Goal: Information Seeking & Learning: Learn about a topic

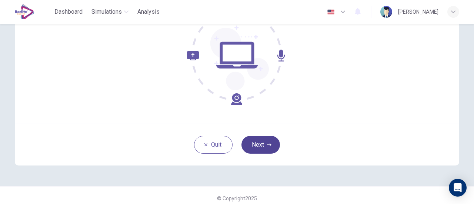
scroll to position [99, 0]
click at [259, 137] on button "Next" at bounding box center [260, 144] width 38 height 18
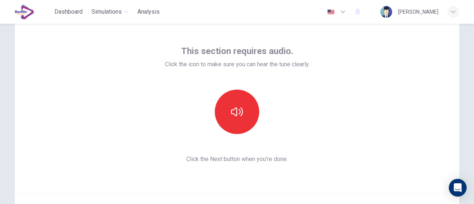
scroll to position [24, 0]
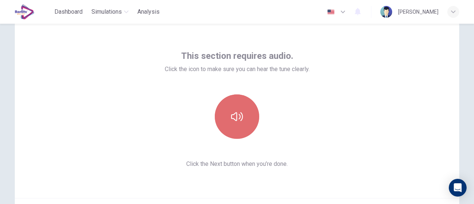
click at [247, 118] on button "button" at bounding box center [237, 116] width 44 height 44
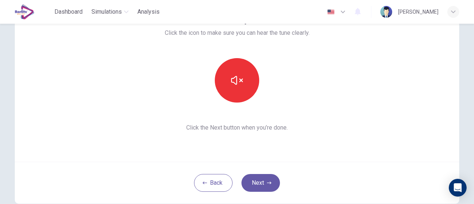
scroll to position [61, 0]
click at [268, 182] on icon "button" at bounding box center [269, 182] width 4 height 3
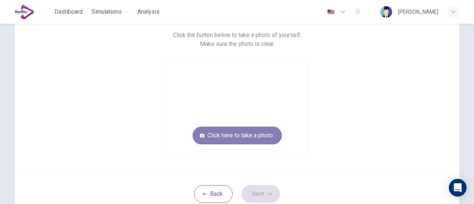
click at [262, 134] on button "Click here to take a photo" at bounding box center [236, 136] width 89 height 18
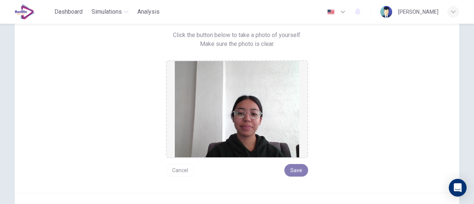
click at [292, 171] on button "Save" at bounding box center [296, 170] width 24 height 13
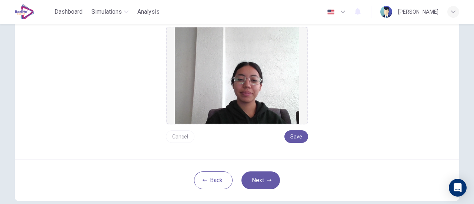
scroll to position [97, 0]
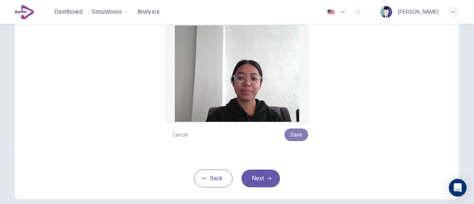
click at [300, 136] on button "Save" at bounding box center [296, 134] width 24 height 13
click at [260, 181] on button "Next" at bounding box center [260, 178] width 38 height 18
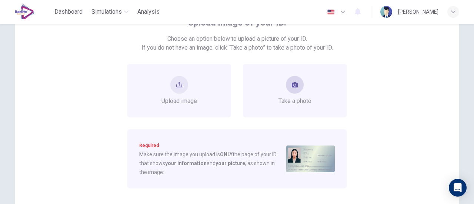
scroll to position [57, 0]
click at [293, 90] on button "take photo" at bounding box center [295, 85] width 18 height 18
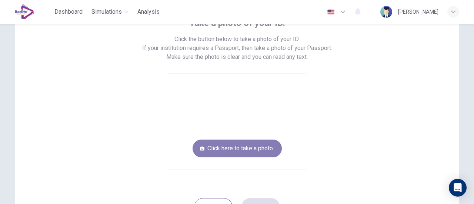
click at [261, 144] on button "Click here to take a photo" at bounding box center [236, 149] width 89 height 18
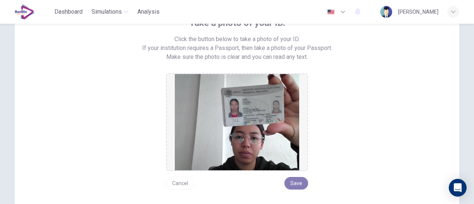
click at [301, 183] on button "Save" at bounding box center [296, 183] width 24 height 13
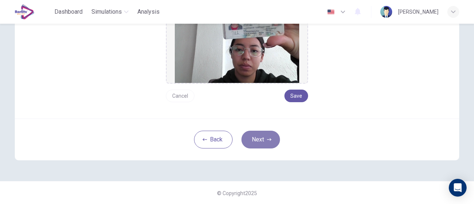
click at [263, 137] on button "Next" at bounding box center [260, 140] width 38 height 18
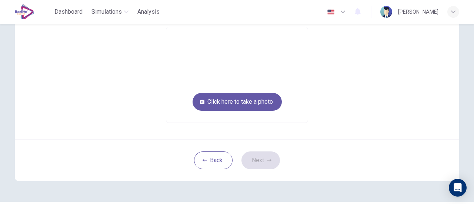
scroll to position [97, 0]
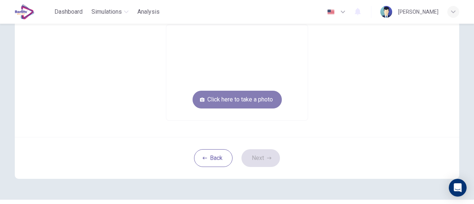
click at [247, 107] on button "Click here to take a photo" at bounding box center [236, 100] width 89 height 18
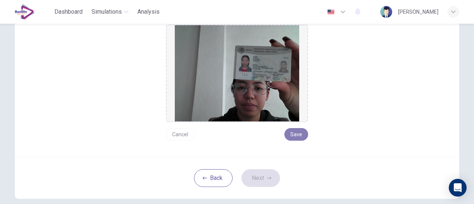
click at [294, 139] on button "Save" at bounding box center [296, 134] width 24 height 13
click at [252, 182] on button "Next" at bounding box center [260, 178] width 38 height 18
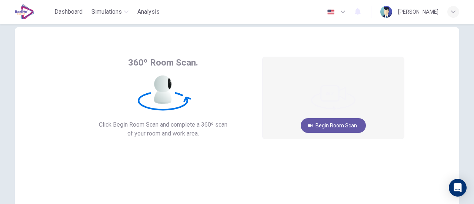
scroll to position [15, 0]
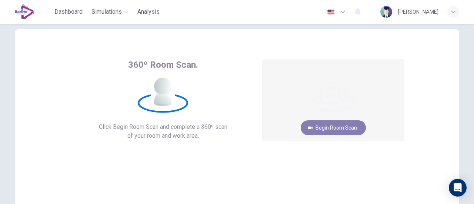
click at [319, 128] on button "Begin Room Scan" at bounding box center [332, 127] width 65 height 15
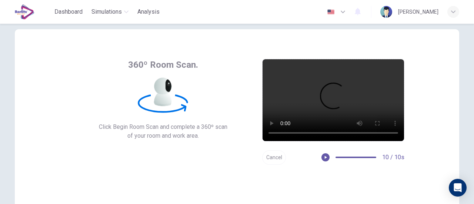
scroll to position [104, 0]
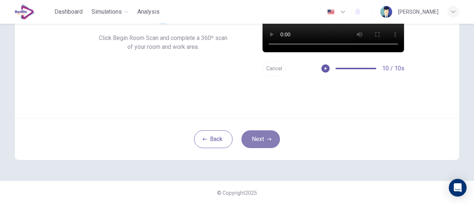
click at [270, 147] on button "Next" at bounding box center [260, 139] width 38 height 18
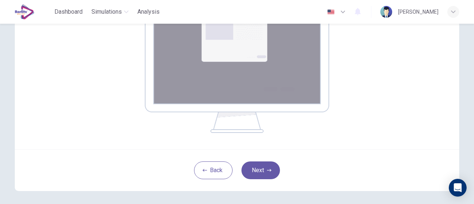
scroll to position [149, 0]
click at [268, 163] on button "Next" at bounding box center [260, 170] width 38 height 18
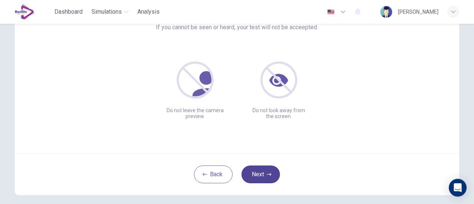
scroll to position [90, 0]
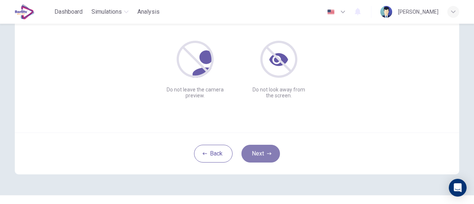
click at [263, 151] on button "Next" at bounding box center [260, 154] width 38 height 18
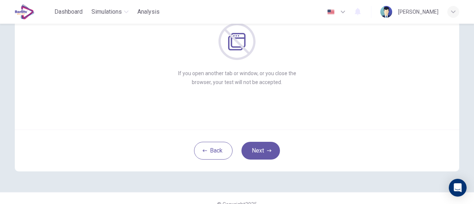
scroll to position [93, 0]
click at [264, 152] on button "Next" at bounding box center [260, 150] width 38 height 18
click at [251, 158] on button "Next" at bounding box center [260, 150] width 38 height 18
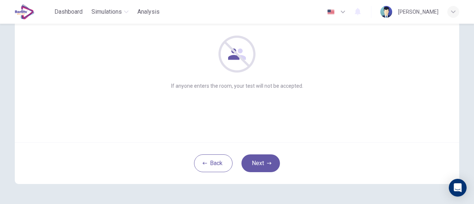
scroll to position [76, 0]
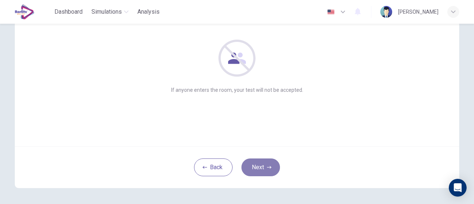
click at [256, 163] on button "Next" at bounding box center [260, 167] width 38 height 18
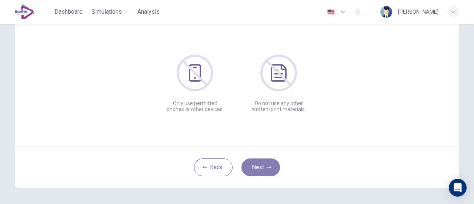
click at [265, 161] on button "Next" at bounding box center [260, 167] width 38 height 18
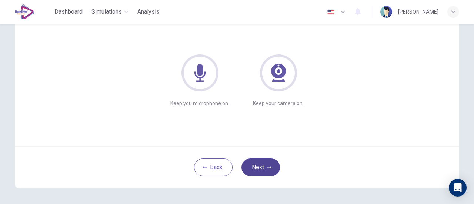
click at [265, 161] on button "Next" at bounding box center [260, 167] width 38 height 18
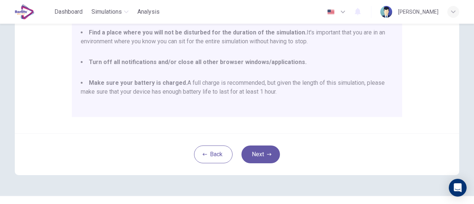
scroll to position [192, 0]
click at [257, 156] on button "Next" at bounding box center [260, 154] width 38 height 18
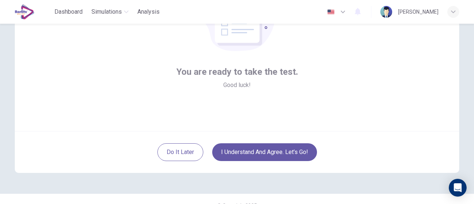
scroll to position [104, 0]
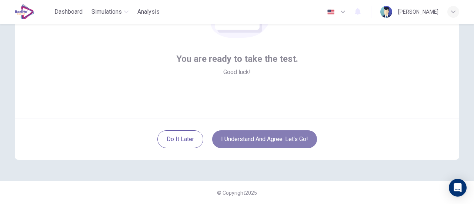
click at [285, 136] on button "I understand and agree. Let’s go!" at bounding box center [264, 139] width 105 height 18
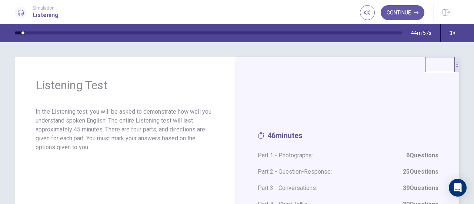
click at [368, 105] on div "46 minutes Part 1 - Photographs: 6 Questions Part 2 - Question-Response: 25 Que…" at bounding box center [348, 173] width 222 height 233
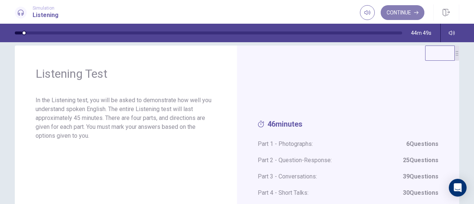
click at [413, 12] on button "Continue" at bounding box center [402, 12] width 44 height 15
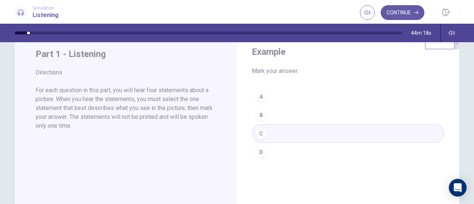
scroll to position [0, 0]
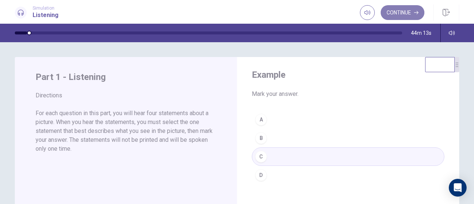
click at [402, 11] on button "Continue" at bounding box center [402, 12] width 44 height 15
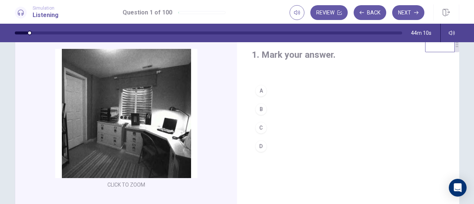
scroll to position [19, 0]
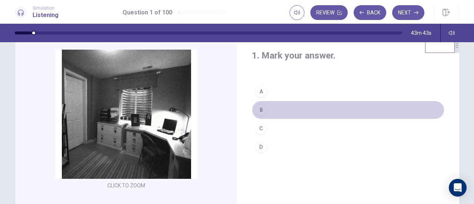
click at [261, 108] on div "B" at bounding box center [261, 110] width 12 height 12
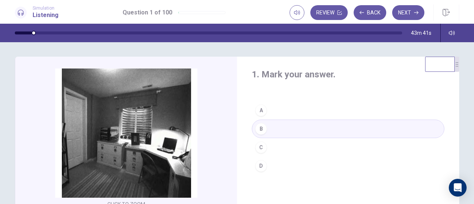
scroll to position [0, 0]
click at [409, 14] on button "Next" at bounding box center [408, 12] width 32 height 15
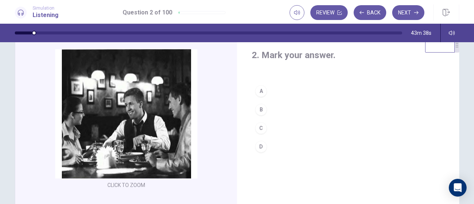
scroll to position [20, 0]
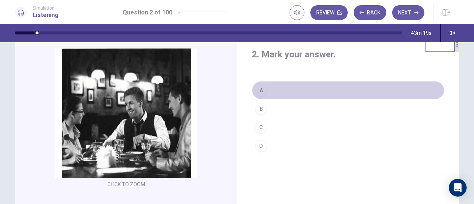
click at [275, 90] on button "A" at bounding box center [348, 90] width 192 height 19
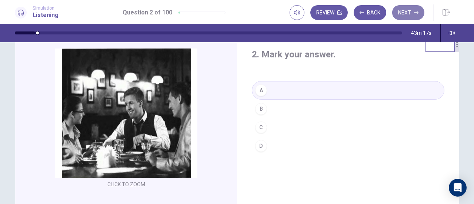
click at [406, 9] on button "Next" at bounding box center [408, 12] width 32 height 15
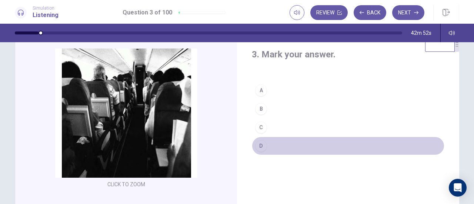
click at [264, 149] on button "D" at bounding box center [348, 146] width 192 height 19
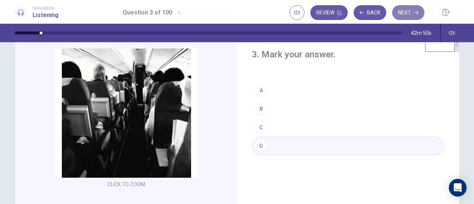
click at [414, 13] on icon "button" at bounding box center [416, 12] width 4 height 3
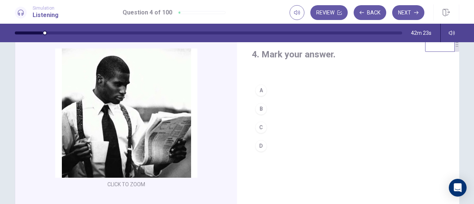
click at [261, 129] on div "C" at bounding box center [261, 127] width 12 height 12
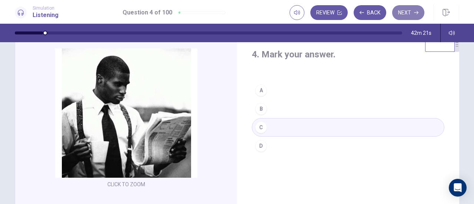
click at [411, 18] on button "Next" at bounding box center [408, 12] width 32 height 15
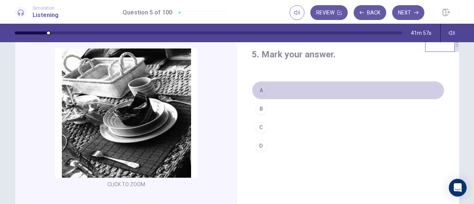
click at [263, 86] on button "A" at bounding box center [348, 90] width 192 height 19
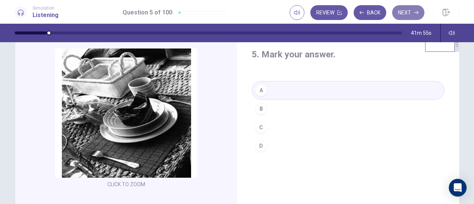
click at [403, 12] on button "Next" at bounding box center [408, 12] width 32 height 15
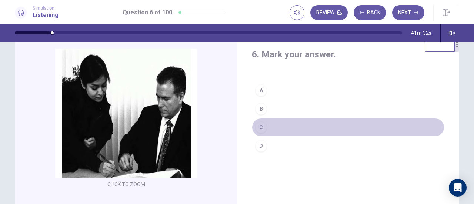
click at [261, 128] on div "C" at bounding box center [261, 127] width 12 height 12
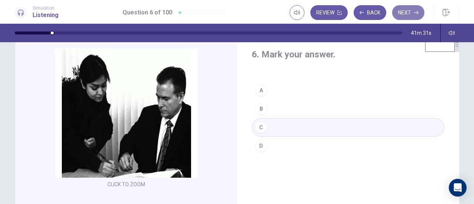
click at [410, 10] on button "Next" at bounding box center [408, 12] width 32 height 15
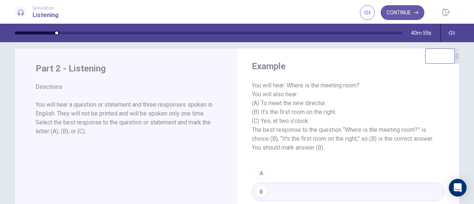
scroll to position [0, 0]
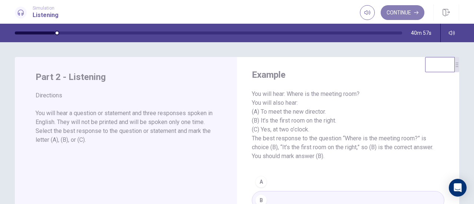
click at [407, 10] on button "Continue" at bounding box center [402, 12] width 44 height 15
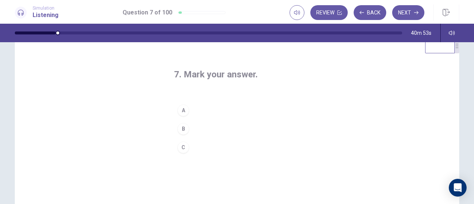
scroll to position [19, 0]
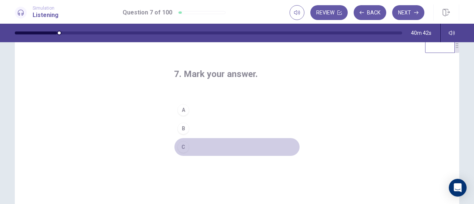
click at [189, 147] on button "C" at bounding box center [237, 147] width 126 height 19
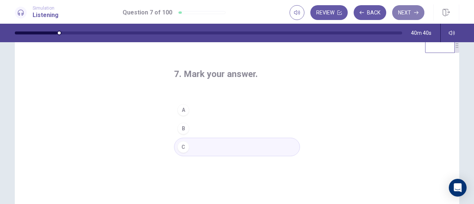
click at [405, 14] on button "Next" at bounding box center [408, 12] width 32 height 15
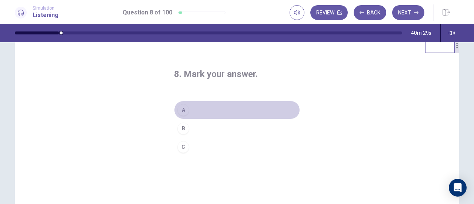
click at [192, 110] on button "A" at bounding box center [237, 110] width 126 height 19
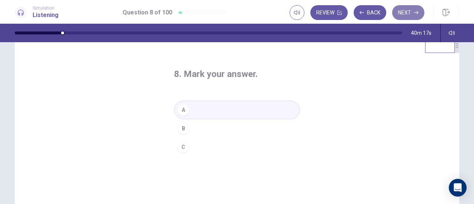
click at [411, 15] on button "Next" at bounding box center [408, 12] width 32 height 15
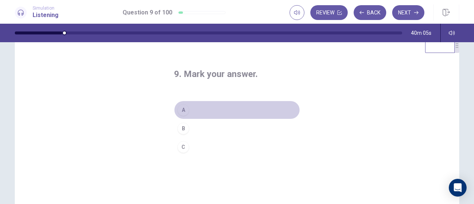
click at [181, 107] on div "A" at bounding box center [183, 110] width 12 height 12
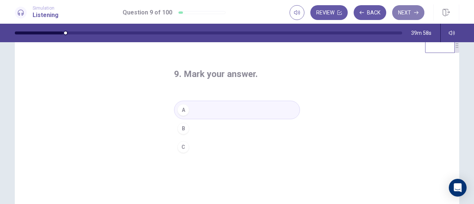
click at [406, 13] on button "Next" at bounding box center [408, 12] width 32 height 15
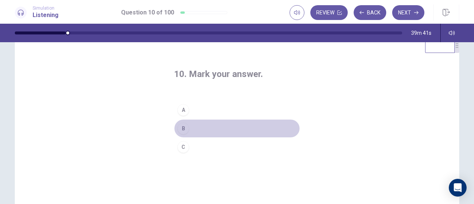
click at [178, 128] on div "B" at bounding box center [183, 128] width 12 height 12
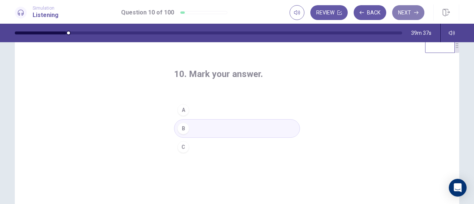
click at [416, 9] on button "Next" at bounding box center [408, 12] width 32 height 15
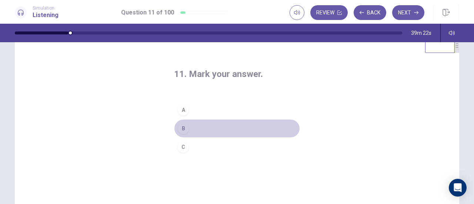
click at [185, 125] on div "B" at bounding box center [183, 128] width 12 height 12
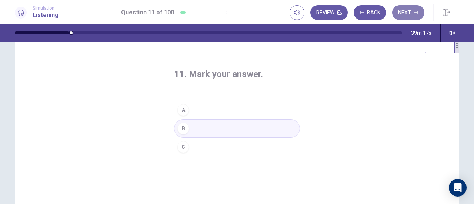
click at [411, 9] on button "Next" at bounding box center [408, 12] width 32 height 15
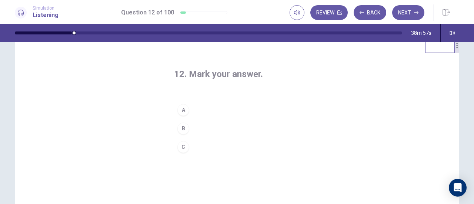
click at [200, 145] on button "C" at bounding box center [237, 147] width 126 height 19
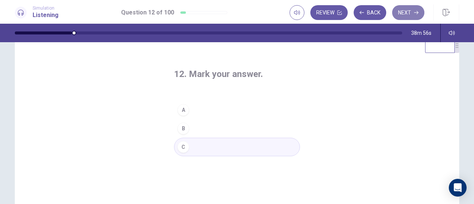
click at [417, 13] on icon "button" at bounding box center [416, 12] width 4 height 3
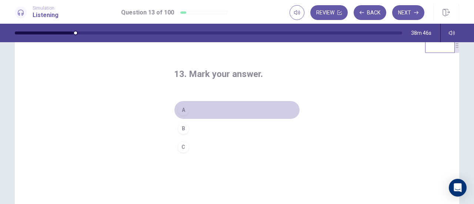
click at [182, 107] on div "A" at bounding box center [183, 110] width 12 height 12
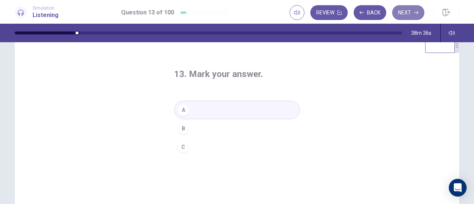
click at [413, 9] on button "Next" at bounding box center [408, 12] width 32 height 15
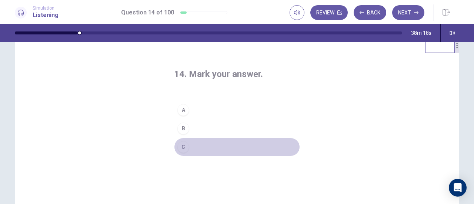
click at [194, 148] on button "C" at bounding box center [237, 147] width 126 height 19
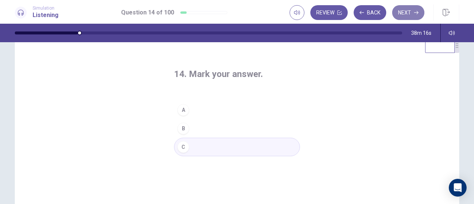
click at [403, 11] on button "Next" at bounding box center [408, 12] width 32 height 15
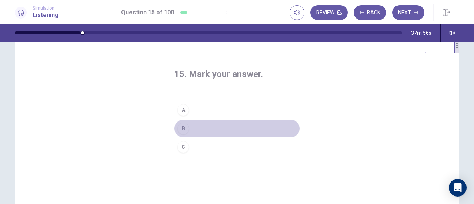
click at [183, 128] on div "B" at bounding box center [183, 128] width 12 height 12
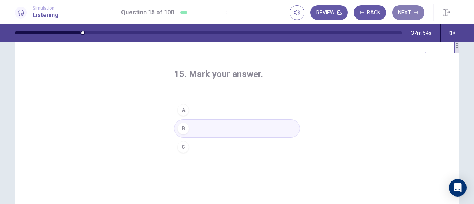
click at [413, 12] on button "Next" at bounding box center [408, 12] width 32 height 15
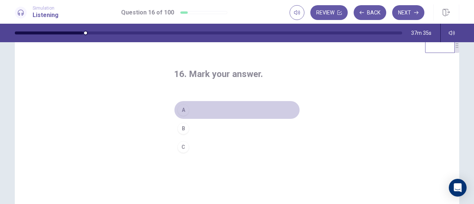
click at [185, 107] on div "A" at bounding box center [183, 110] width 12 height 12
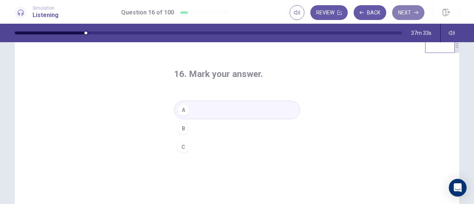
click at [404, 9] on button "Next" at bounding box center [408, 12] width 32 height 15
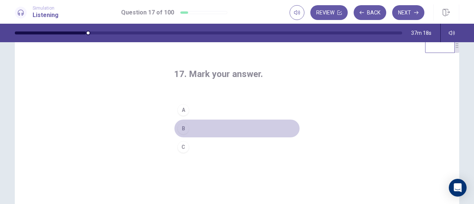
click at [178, 131] on div "B" at bounding box center [183, 128] width 12 height 12
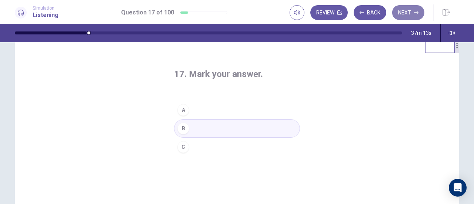
click at [413, 8] on button "Next" at bounding box center [408, 12] width 32 height 15
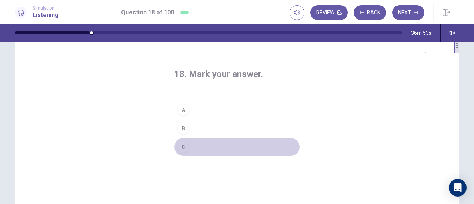
click at [183, 141] on div "C" at bounding box center [183, 147] width 12 height 12
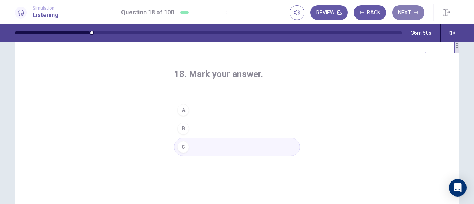
click at [404, 14] on button "Next" at bounding box center [408, 12] width 32 height 15
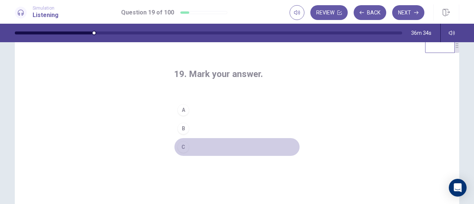
click at [188, 142] on button "C" at bounding box center [237, 147] width 126 height 19
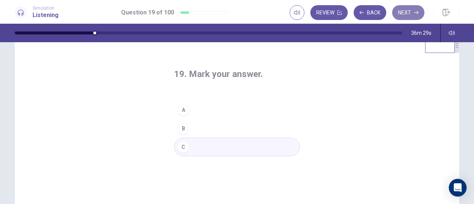
click at [407, 9] on button "Next" at bounding box center [408, 12] width 32 height 15
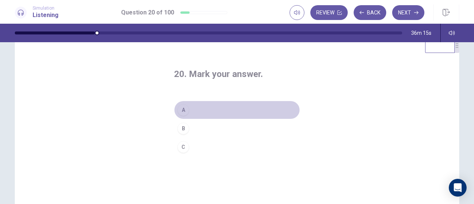
click at [183, 108] on div "A" at bounding box center [183, 110] width 12 height 12
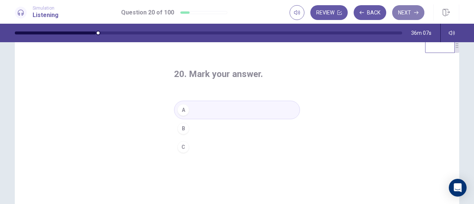
click at [410, 10] on button "Next" at bounding box center [408, 12] width 32 height 15
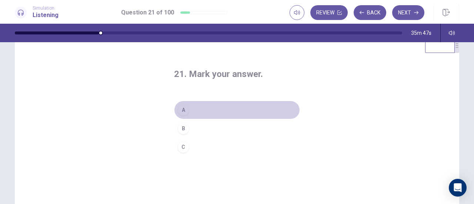
click at [189, 113] on button "A" at bounding box center [237, 110] width 126 height 19
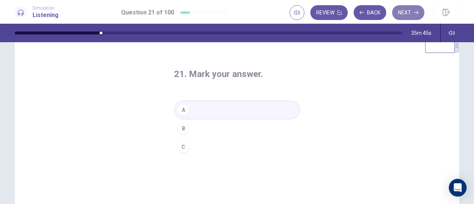
click at [409, 14] on button "Next" at bounding box center [408, 12] width 32 height 15
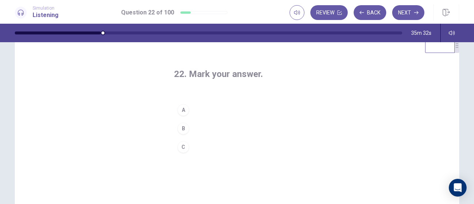
click at [182, 127] on div "B" at bounding box center [183, 128] width 12 height 12
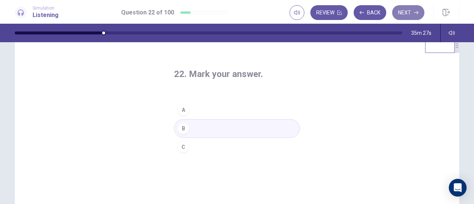
click at [414, 12] on icon "button" at bounding box center [416, 12] width 4 height 3
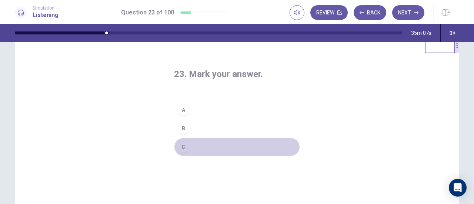
click at [192, 144] on button "C" at bounding box center [237, 147] width 126 height 19
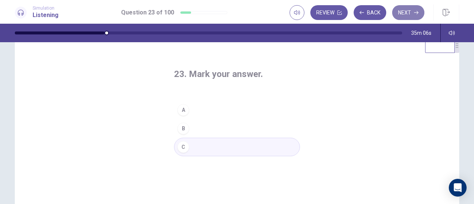
click at [418, 14] on icon "button" at bounding box center [416, 12] width 4 height 4
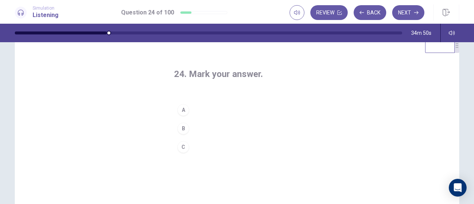
click at [184, 129] on div "B" at bounding box center [183, 128] width 12 height 12
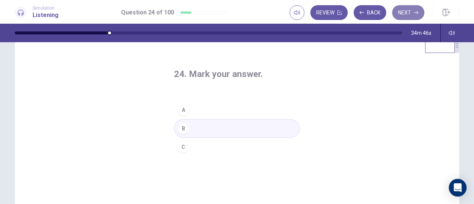
click at [411, 14] on button "Next" at bounding box center [408, 12] width 32 height 15
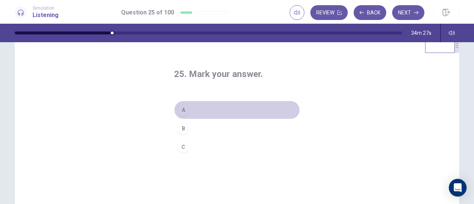
click at [215, 110] on button "A" at bounding box center [237, 110] width 126 height 19
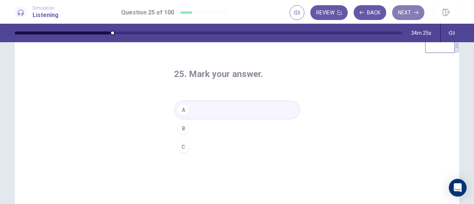
click at [417, 11] on icon "button" at bounding box center [416, 12] width 4 height 4
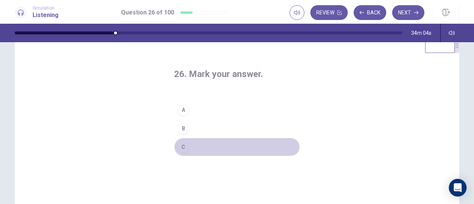
click at [185, 145] on div "C" at bounding box center [183, 147] width 12 height 12
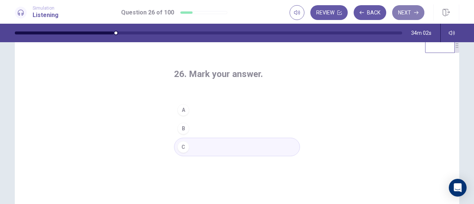
click at [403, 12] on button "Next" at bounding box center [408, 12] width 32 height 15
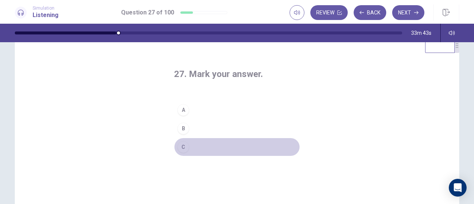
click at [195, 145] on button "C" at bounding box center [237, 147] width 126 height 19
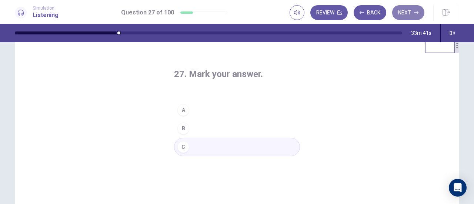
click at [405, 16] on button "Next" at bounding box center [408, 12] width 32 height 15
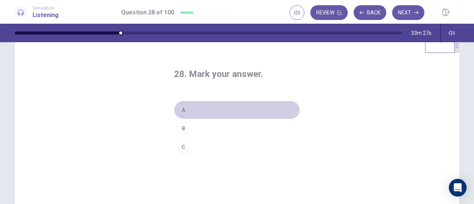
click at [208, 107] on button "A" at bounding box center [237, 110] width 126 height 19
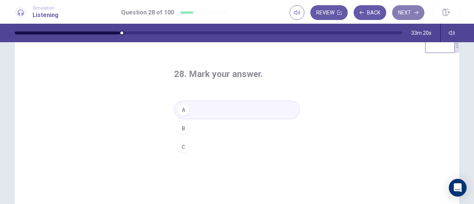
click at [406, 14] on button "Next" at bounding box center [408, 12] width 32 height 15
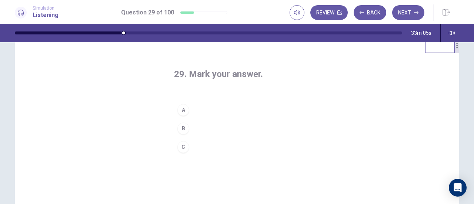
click at [181, 127] on div "B" at bounding box center [183, 128] width 12 height 12
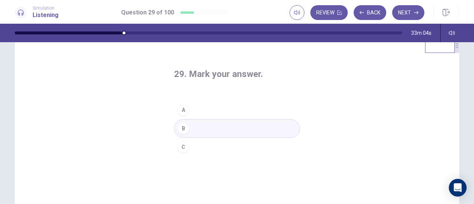
click at [261, 128] on button "B" at bounding box center [237, 128] width 126 height 19
click at [404, 13] on button "Next" at bounding box center [408, 12] width 32 height 15
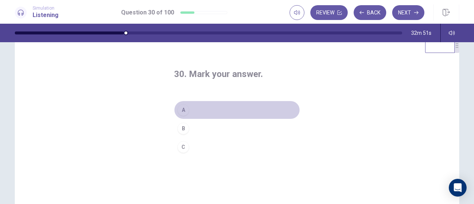
click at [184, 114] on div "A" at bounding box center [183, 110] width 12 height 12
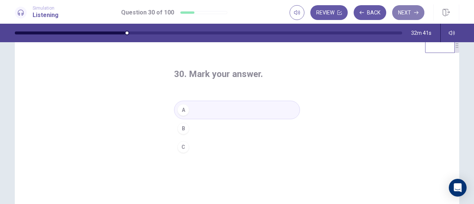
click at [404, 14] on button "Next" at bounding box center [408, 12] width 32 height 15
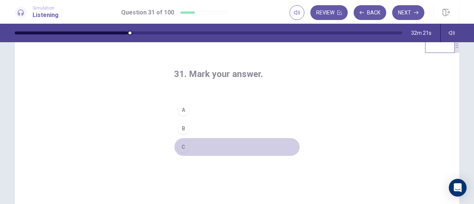
click at [186, 145] on div "C" at bounding box center [183, 147] width 12 height 12
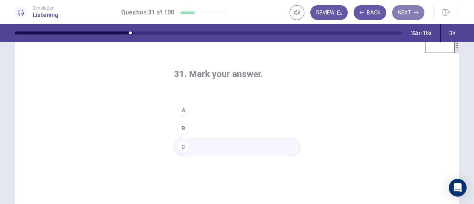
click at [409, 15] on button "Next" at bounding box center [408, 12] width 32 height 15
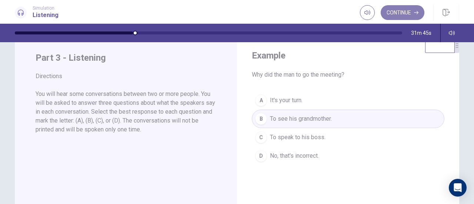
click at [409, 17] on button "Continue" at bounding box center [402, 12] width 44 height 15
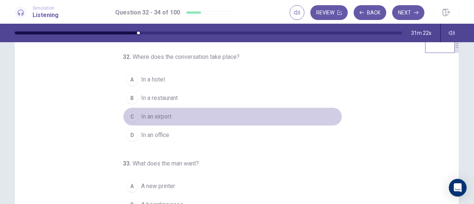
click at [131, 117] on div "C" at bounding box center [132, 117] width 12 height 12
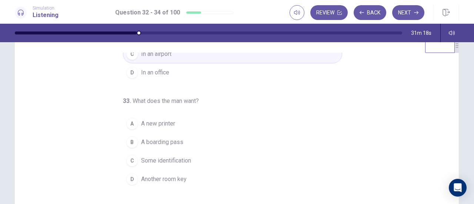
scroll to position [66, 0]
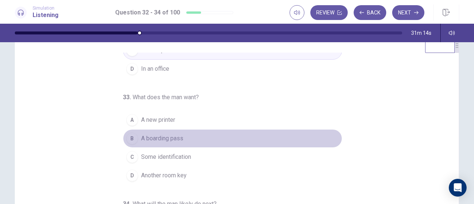
click at [168, 134] on span "A boarding pass" at bounding box center [162, 138] width 42 height 9
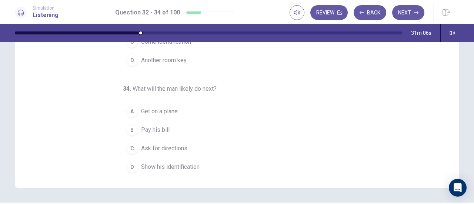
scroll to position [127, 0]
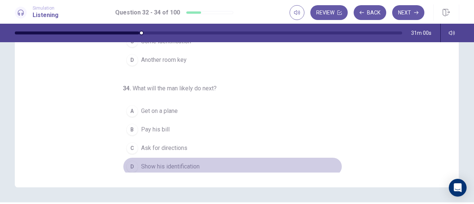
click at [169, 162] on span "Show his identification" at bounding box center [170, 166] width 58 height 9
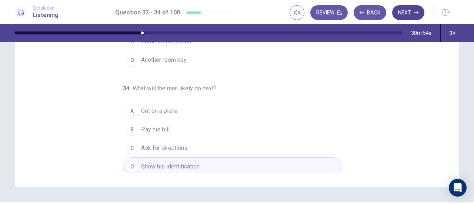
click at [414, 13] on icon "button" at bounding box center [416, 12] width 4 height 4
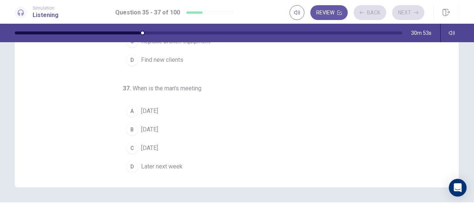
scroll to position [0, 0]
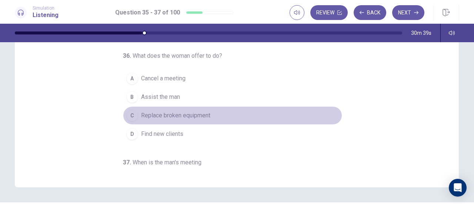
click at [129, 113] on div "C" at bounding box center [132, 116] width 12 height 12
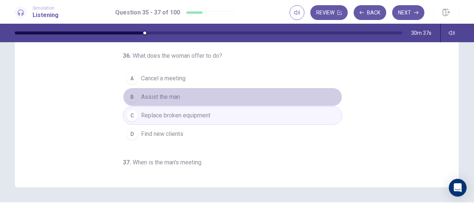
click at [126, 92] on div "B" at bounding box center [132, 97] width 12 height 12
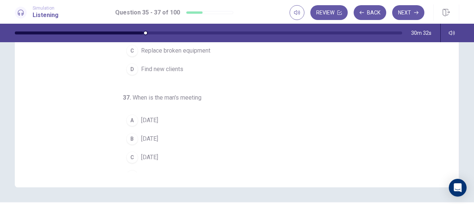
scroll to position [74, 0]
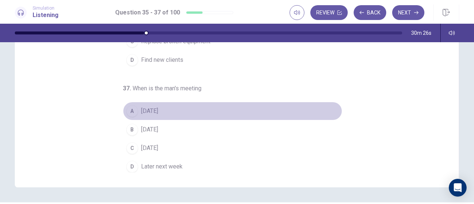
click at [130, 108] on div "A" at bounding box center [132, 111] width 12 height 12
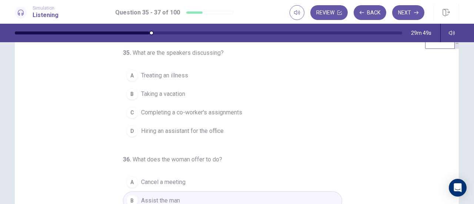
scroll to position [23, 0]
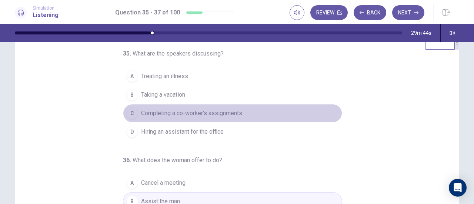
click at [132, 115] on div "C" at bounding box center [132, 113] width 12 height 12
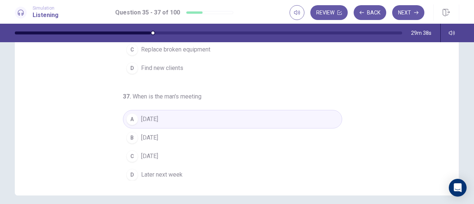
scroll to position [120, 0]
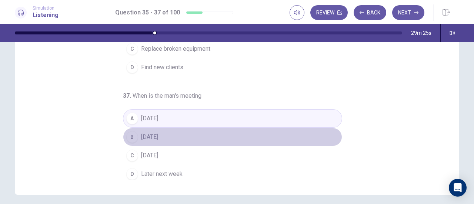
click at [197, 141] on button "B Wednesday" at bounding box center [232, 137] width 219 height 19
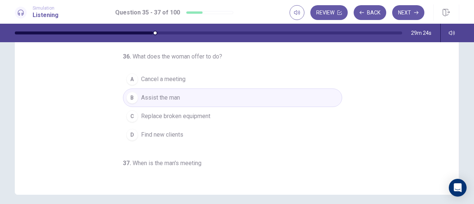
scroll to position [7, 0]
click at [414, 11] on icon "button" at bounding box center [416, 12] width 4 height 4
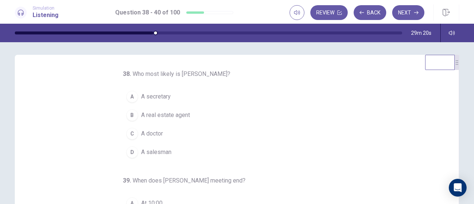
scroll to position [0, 0]
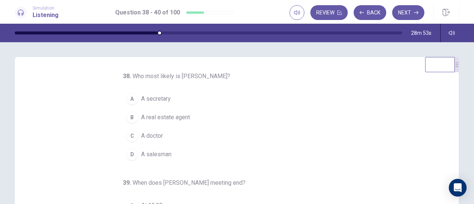
click at [152, 155] on span "A salesman" at bounding box center [156, 154] width 30 height 9
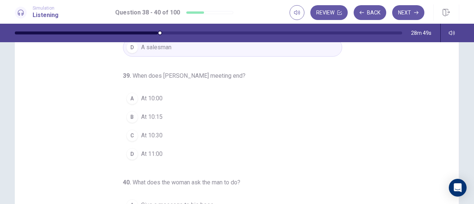
scroll to position [34, 0]
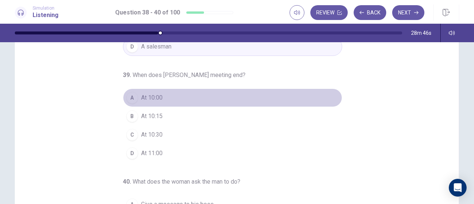
click at [150, 96] on span "At 10:00" at bounding box center [151, 97] width 21 height 9
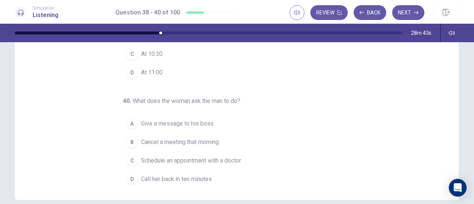
scroll to position [121, 0]
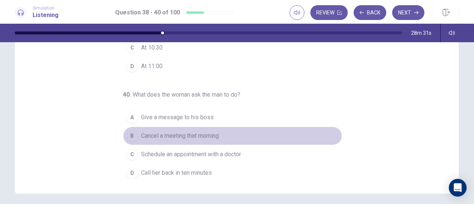
click at [147, 134] on span "Cancel a meeting that morning" at bounding box center [180, 135] width 78 height 9
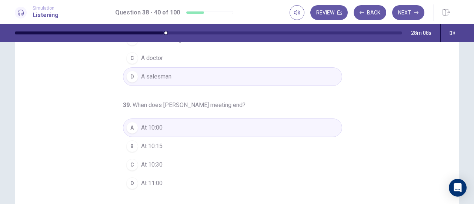
scroll to position [0, 0]
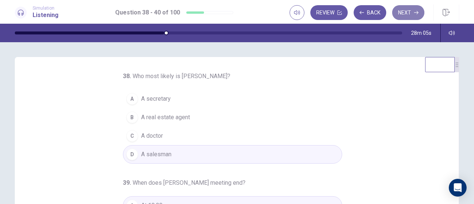
click at [420, 12] on button "Next" at bounding box center [408, 12] width 32 height 15
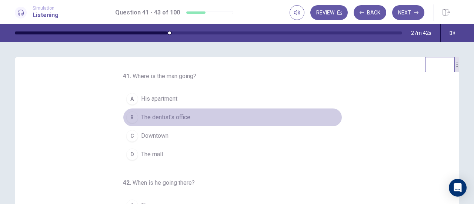
click at [154, 116] on span "The dentist's office" at bounding box center [165, 117] width 49 height 9
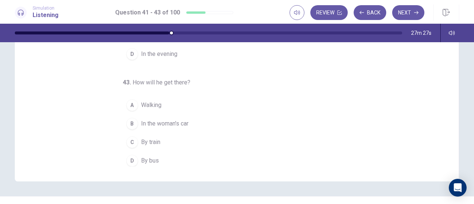
scroll to position [134, 0]
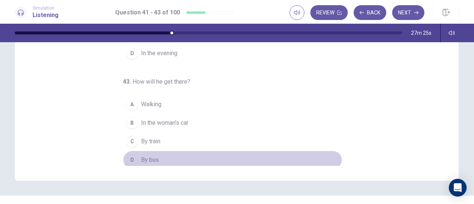
click at [141, 157] on span "By bus" at bounding box center [150, 159] width 18 height 9
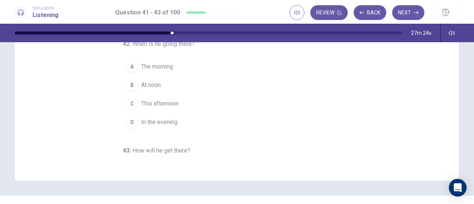
scroll to position [4, 0]
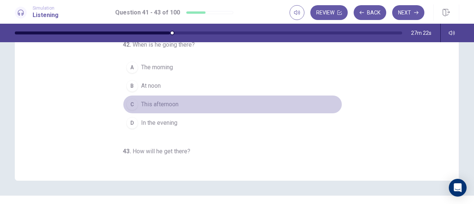
click at [158, 101] on span "This afternoon" at bounding box center [159, 104] width 37 height 9
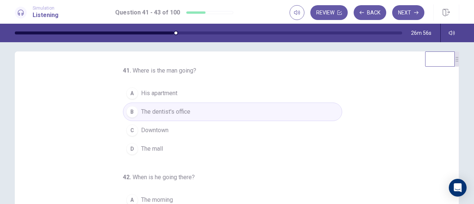
scroll to position [0, 0]
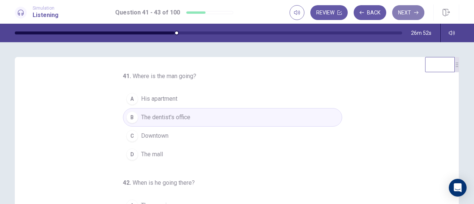
click at [412, 10] on button "Next" at bounding box center [408, 12] width 32 height 15
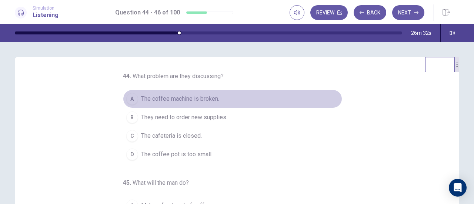
click at [194, 101] on span "The coffee machine is broken." at bounding box center [180, 98] width 78 height 9
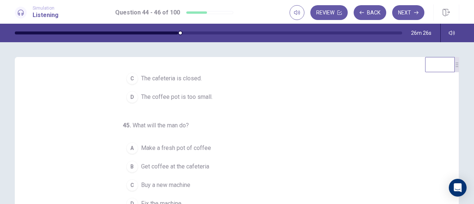
scroll to position [74, 0]
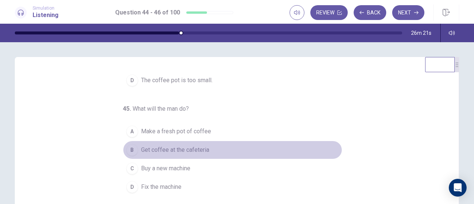
click at [193, 147] on span "Get coffee at the cafeteria" at bounding box center [175, 149] width 68 height 9
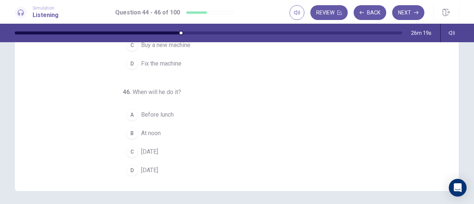
scroll to position [124, 0]
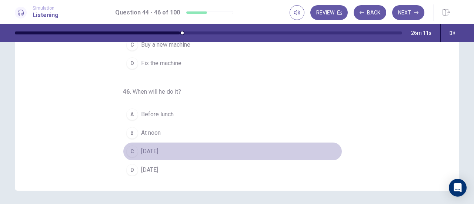
click at [158, 149] on span "On Sunday" at bounding box center [149, 151] width 17 height 9
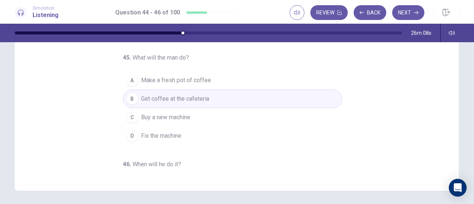
scroll to position [0, 0]
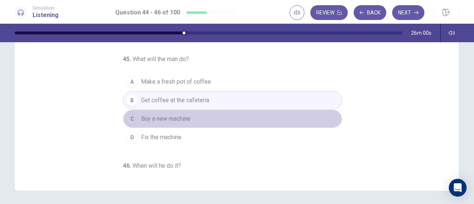
click at [191, 117] on button "C Buy a new machine" at bounding box center [232, 119] width 219 height 19
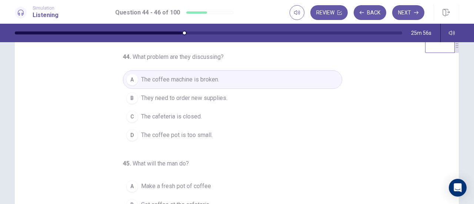
scroll to position [17, 0]
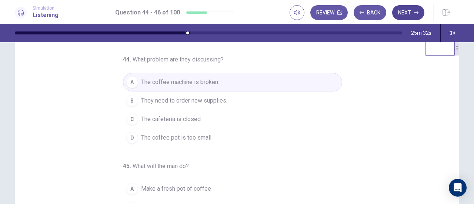
click at [409, 16] on button "Next" at bounding box center [408, 12] width 32 height 15
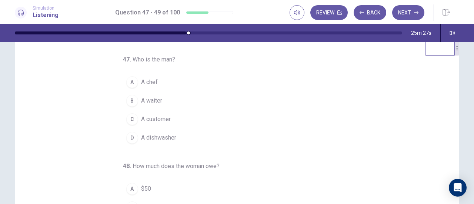
scroll to position [0, 0]
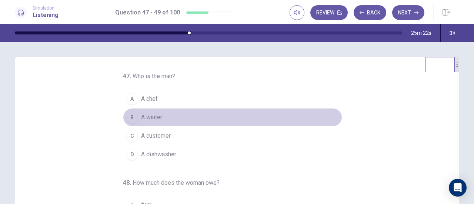
click at [150, 120] on span "A waiter" at bounding box center [151, 117] width 21 height 9
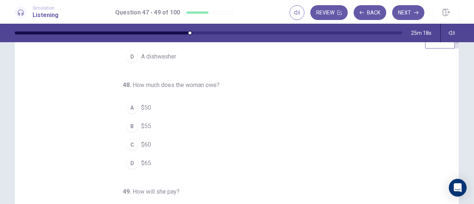
scroll to position [24, 0]
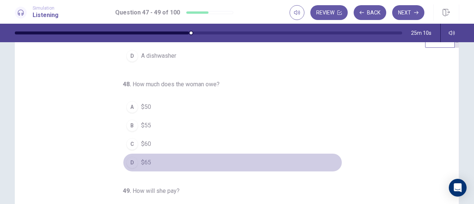
click at [135, 160] on button "D $65" at bounding box center [232, 162] width 219 height 19
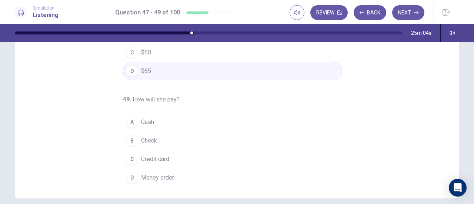
scroll to position [116, 0]
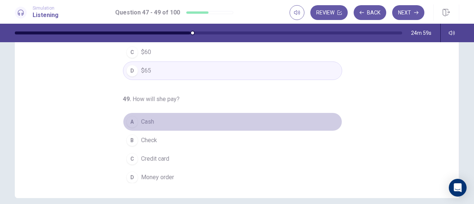
click at [146, 117] on span "Cash" at bounding box center [147, 121] width 13 height 9
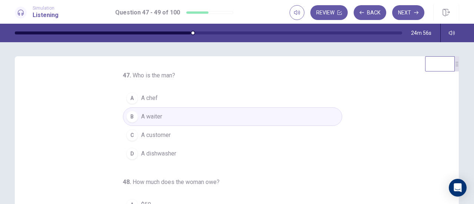
scroll to position [0, 0]
click at [414, 9] on button "Next" at bounding box center [408, 12] width 32 height 15
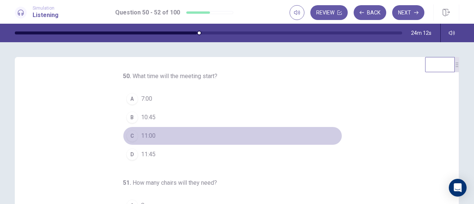
click at [141, 134] on span "11:00" at bounding box center [148, 135] width 14 height 9
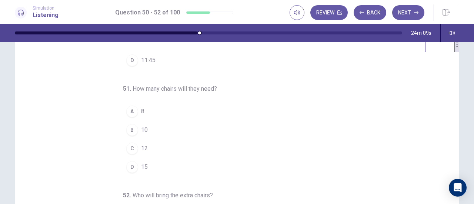
scroll to position [21, 0]
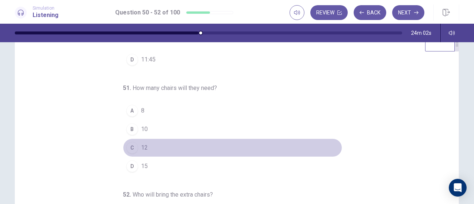
click at [141, 145] on span "12" at bounding box center [144, 147] width 7 height 9
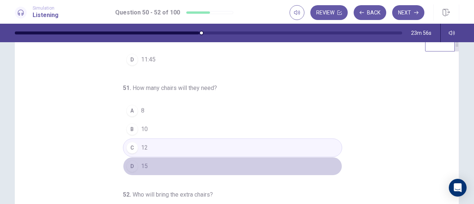
click at [141, 167] on span "15" at bounding box center [144, 166] width 7 height 9
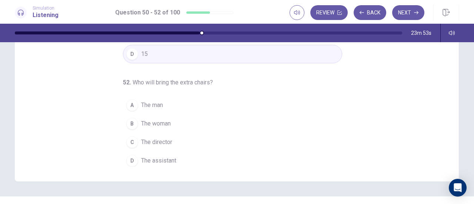
scroll to position [133, 0]
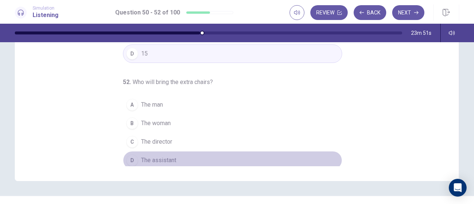
click at [147, 161] on span "The assistant" at bounding box center [158, 160] width 35 height 9
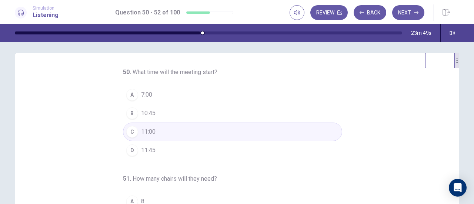
scroll to position [0, 0]
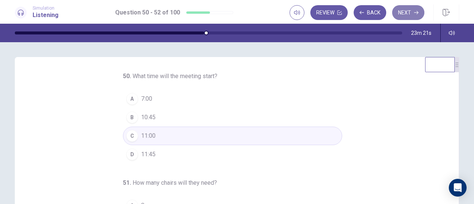
click at [406, 10] on button "Next" at bounding box center [408, 12] width 32 height 15
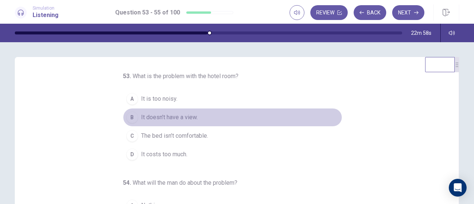
click at [178, 119] on span "It doesn’t have a view." at bounding box center [169, 117] width 57 height 9
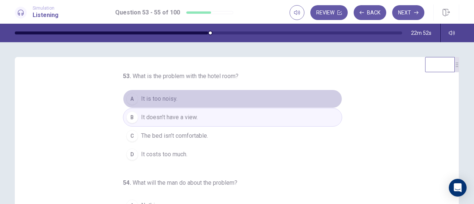
click at [191, 98] on button "A It is too noisy." at bounding box center [232, 99] width 219 height 19
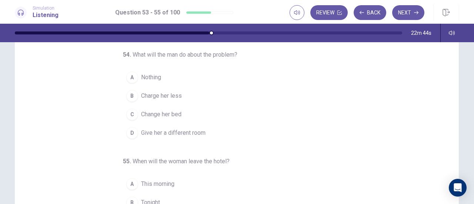
scroll to position [53, 0]
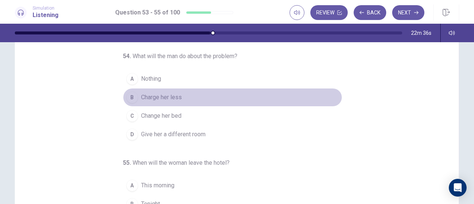
click at [173, 98] on span "Charge her less" at bounding box center [161, 97] width 41 height 9
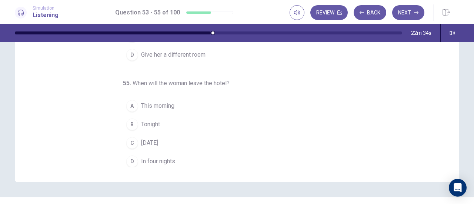
scroll to position [132, 0]
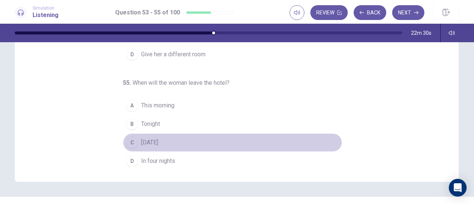
click at [152, 142] on span "Tomorrow" at bounding box center [149, 142] width 17 height 9
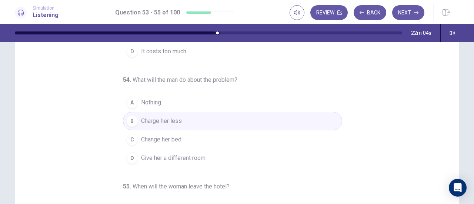
scroll to position [0, 0]
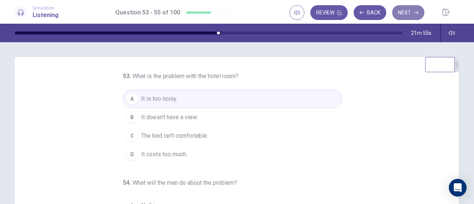
click at [410, 19] on button "Next" at bounding box center [408, 12] width 32 height 15
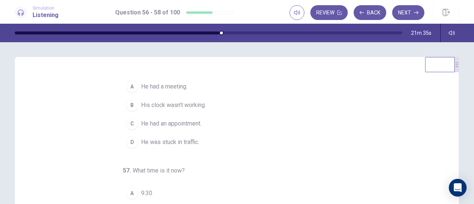
scroll to position [12, 0]
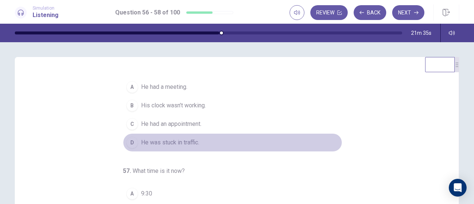
click at [190, 142] on span "He was stuck in traffic." at bounding box center [170, 142] width 58 height 9
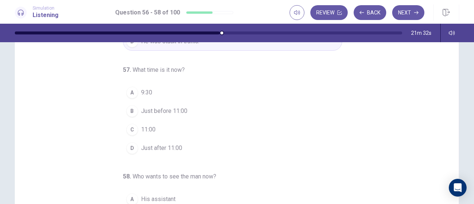
scroll to position [39, 0]
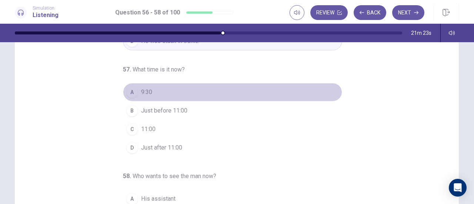
click at [150, 88] on button "A 9:30" at bounding box center [232, 92] width 219 height 19
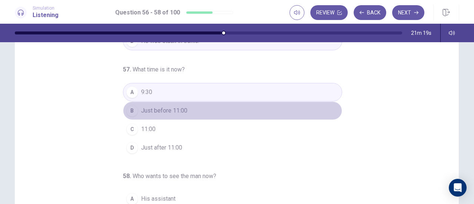
click at [161, 106] on span "Just before 11:00" at bounding box center [164, 110] width 46 height 9
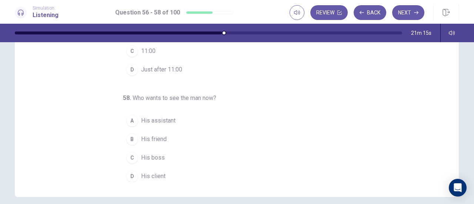
scroll to position [118, 0]
click at [151, 171] on span "His client" at bounding box center [153, 175] width 24 height 9
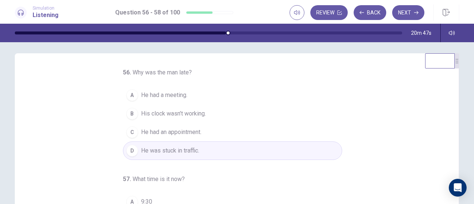
scroll to position [0, 0]
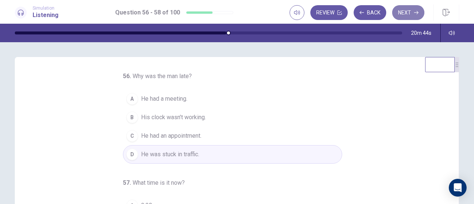
click at [409, 11] on button "Next" at bounding box center [408, 12] width 32 height 15
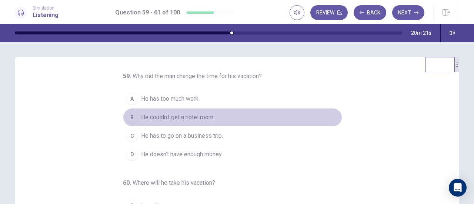
click at [183, 122] on span "He couldn’t get a hotel room." at bounding box center [177, 117] width 73 height 9
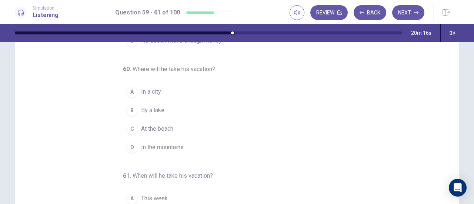
scroll to position [37, 0]
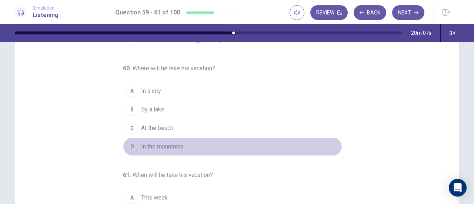
click at [171, 150] on span "In the mountains" at bounding box center [162, 146] width 43 height 9
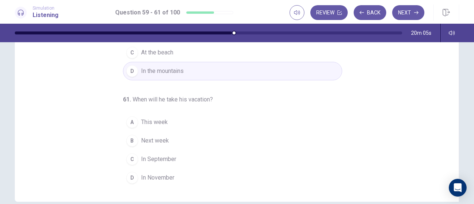
scroll to position [120, 0]
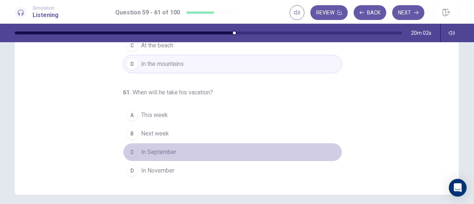
click at [164, 149] on span "In September" at bounding box center [158, 152] width 35 height 9
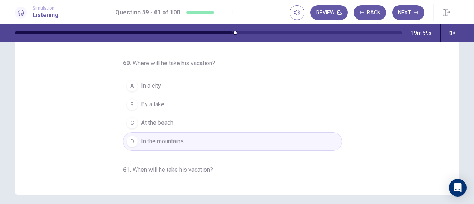
scroll to position [0, 0]
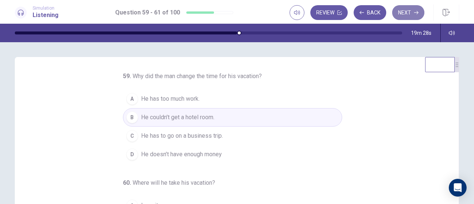
click at [406, 12] on button "Next" at bounding box center [408, 12] width 32 height 15
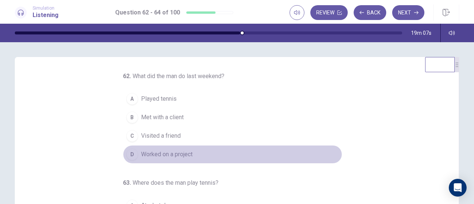
click at [154, 157] on span "Worked on a project" at bounding box center [166, 154] width 51 height 9
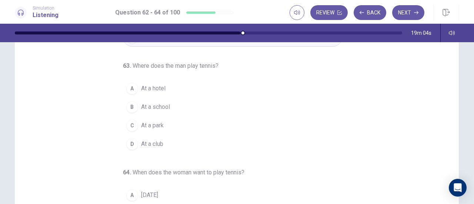
scroll to position [44, 0]
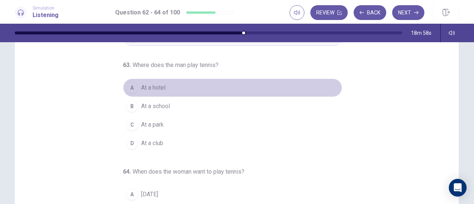
click at [170, 84] on button "A At a hotel" at bounding box center [232, 87] width 219 height 19
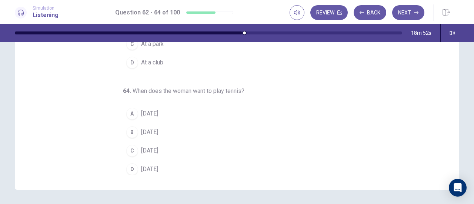
scroll to position [129, 0]
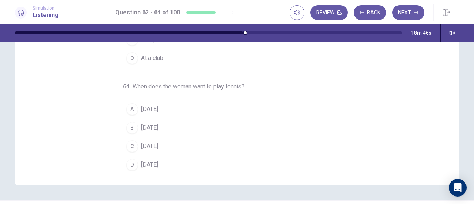
click at [145, 161] on span "Saturday" at bounding box center [149, 164] width 17 height 9
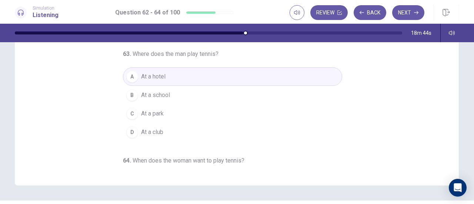
scroll to position [0, 0]
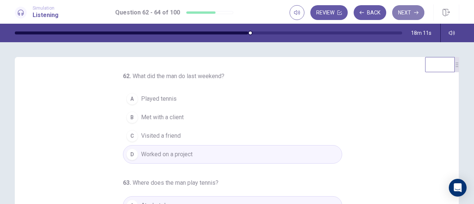
click at [410, 12] on button "Next" at bounding box center [408, 12] width 32 height 15
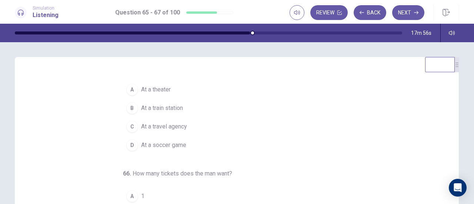
scroll to position [10, 0]
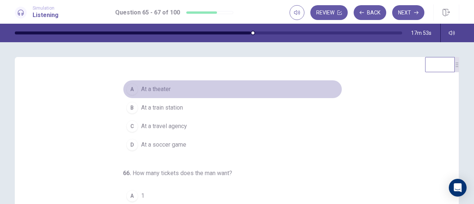
click at [165, 88] on span "At a theater" at bounding box center [156, 89] width 30 height 9
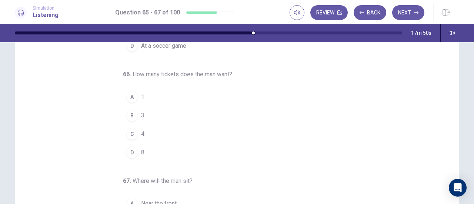
scroll to position [36, 0]
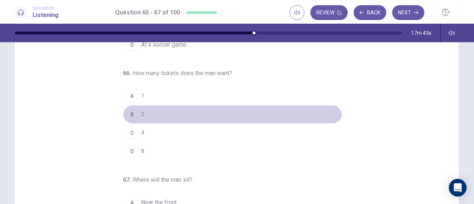
click at [141, 111] on button "B 3" at bounding box center [232, 114] width 219 height 19
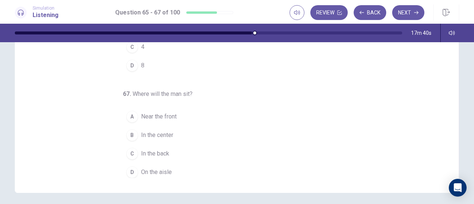
scroll to position [121, 0]
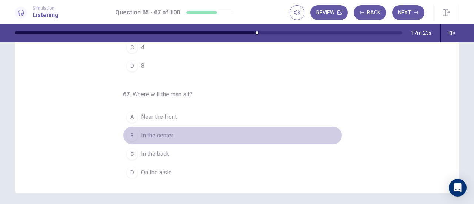
click at [159, 134] on span "In the center" at bounding box center [157, 135] width 32 height 9
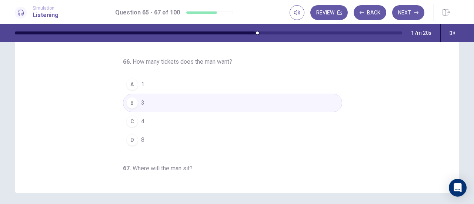
scroll to position [0, 0]
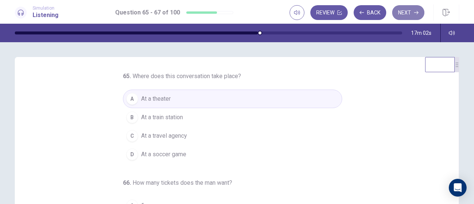
click at [413, 11] on button "Next" at bounding box center [408, 12] width 32 height 15
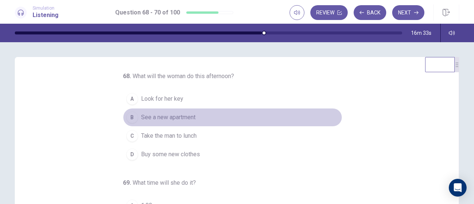
click at [179, 114] on span "See a new apartment" at bounding box center [168, 117] width 54 height 9
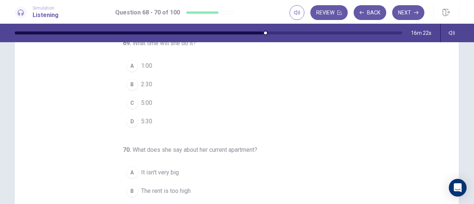
scroll to position [66, 0]
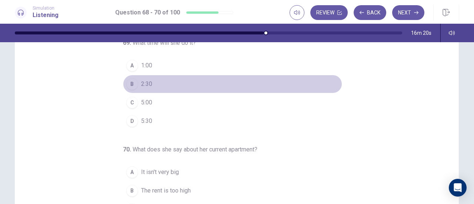
click at [137, 86] on button "B 2:30" at bounding box center [232, 84] width 219 height 19
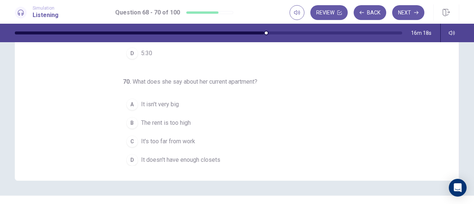
scroll to position [134, 0]
click at [178, 139] on span "It's too far from work" at bounding box center [168, 140] width 54 height 9
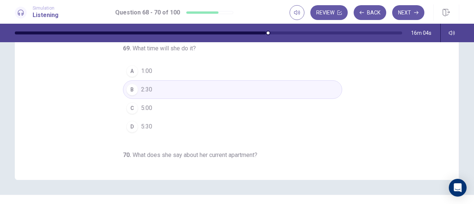
scroll to position [0, 0]
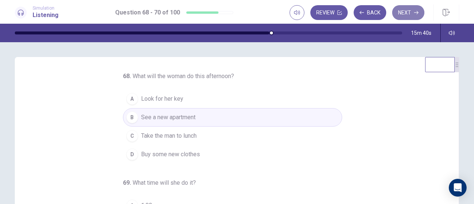
click at [416, 10] on icon "button" at bounding box center [416, 12] width 4 height 4
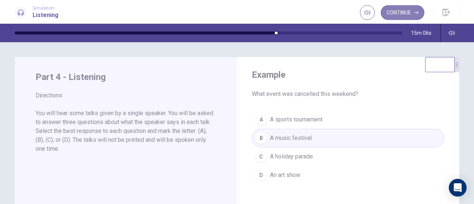
click at [413, 13] on button "Continue" at bounding box center [402, 12] width 44 height 15
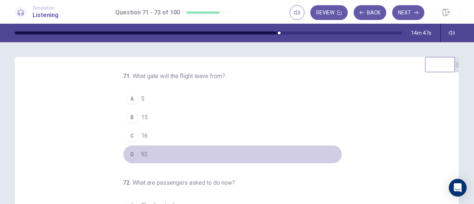
click at [146, 152] on button "D 92" at bounding box center [232, 154] width 219 height 19
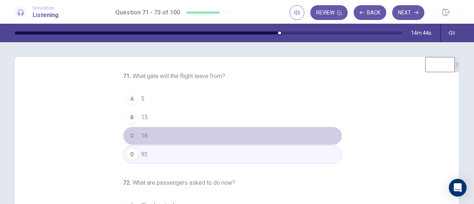
click at [149, 135] on button "C 16" at bounding box center [232, 136] width 219 height 19
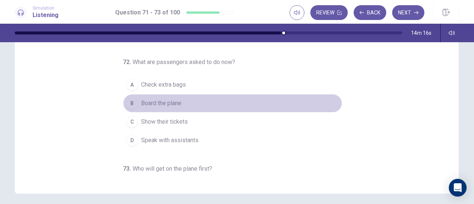
click at [178, 103] on span "Board the plane" at bounding box center [161, 103] width 40 height 9
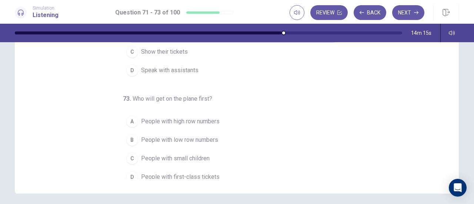
scroll to position [74, 0]
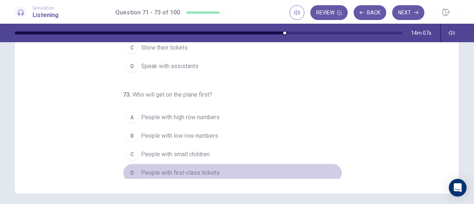
click at [179, 172] on span "People with first-class tickets" at bounding box center [180, 172] width 78 height 9
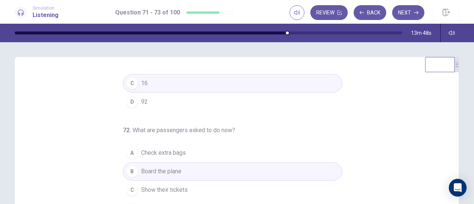
scroll to position [0, 0]
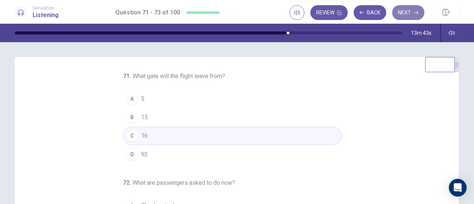
click at [407, 16] on button "Next" at bounding box center [408, 12] width 32 height 15
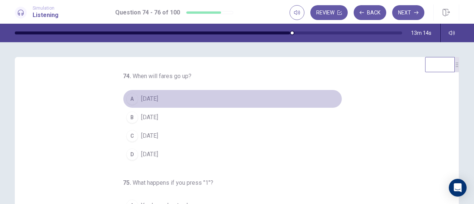
click at [144, 101] on span "September 1" at bounding box center [149, 98] width 17 height 9
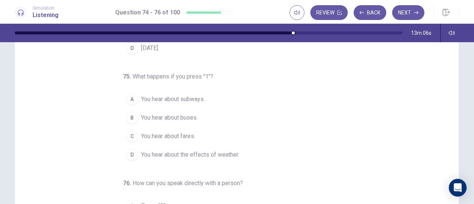
scroll to position [33, 0]
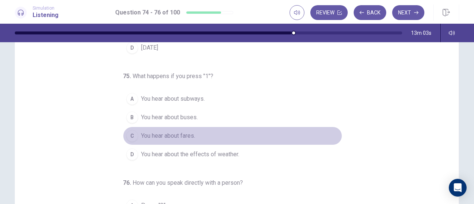
click at [178, 134] on span "You hear about fares." at bounding box center [168, 135] width 54 height 9
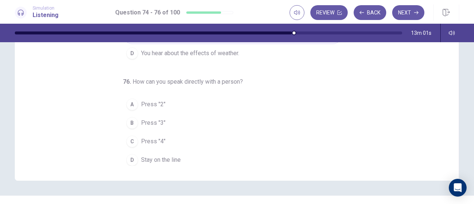
scroll to position [134, 0]
click at [170, 155] on span "Stay on the line" at bounding box center [161, 159] width 40 height 9
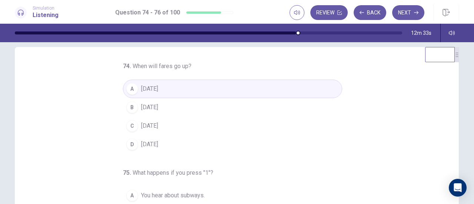
scroll to position [0, 0]
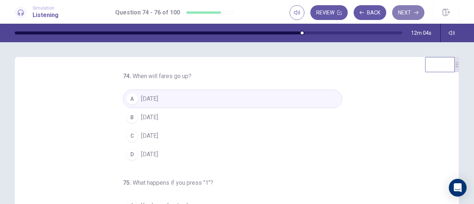
click at [408, 14] on button "Next" at bounding box center [408, 12] width 32 height 15
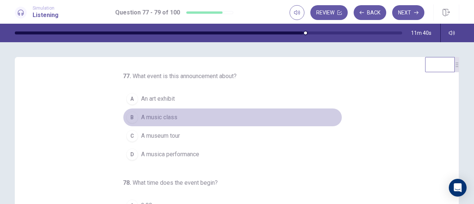
click at [171, 120] on span "A music class" at bounding box center [159, 117] width 36 height 9
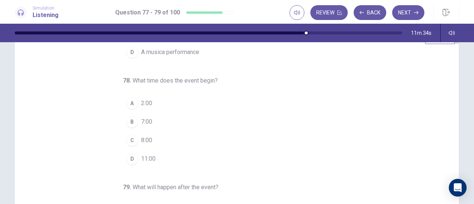
scroll to position [43, 0]
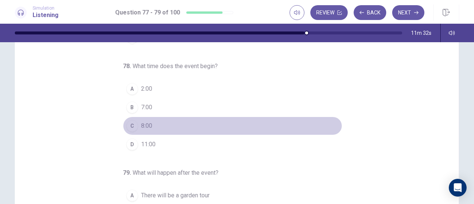
click at [141, 122] on span "8:00" at bounding box center [146, 125] width 11 height 9
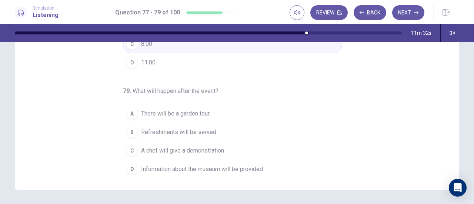
scroll to position [125, 0]
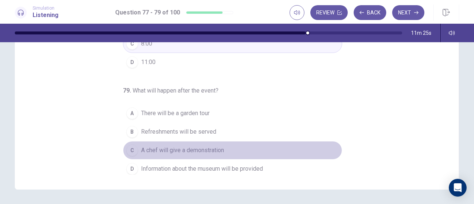
click at [204, 146] on span "A chef will give a demonstration" at bounding box center [182, 150] width 83 height 9
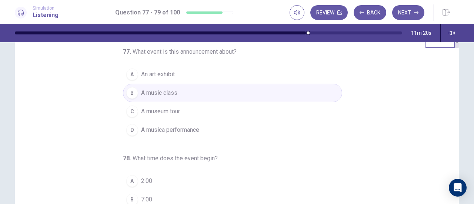
scroll to position [23, 0]
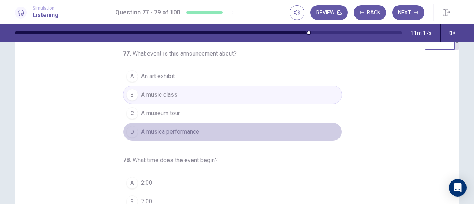
click at [208, 132] on button "D A musica performance" at bounding box center [232, 131] width 219 height 19
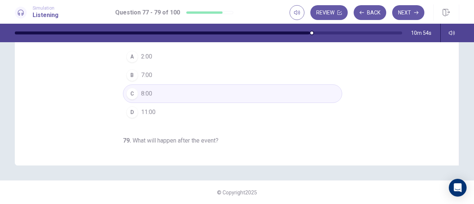
scroll to position [0, 0]
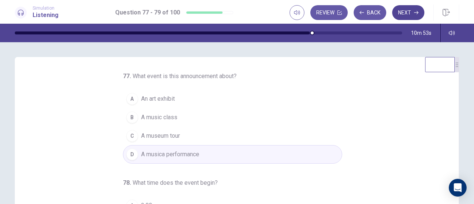
click at [414, 14] on icon "button" at bounding box center [416, 12] width 4 height 4
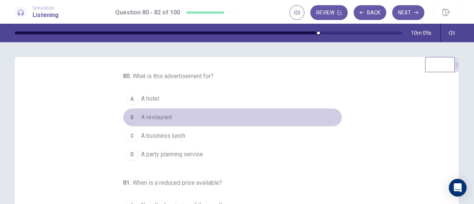
click at [151, 112] on button "B A restaurant" at bounding box center [232, 117] width 219 height 19
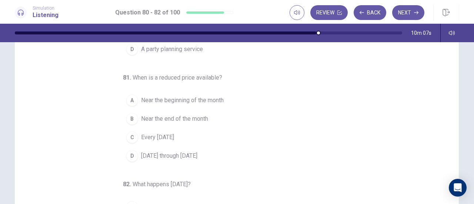
scroll to position [37, 0]
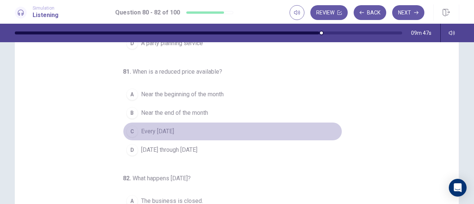
click at [172, 130] on span "Every Wednesday" at bounding box center [157, 131] width 33 height 9
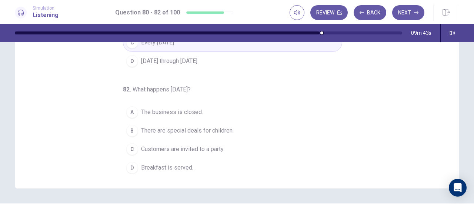
scroll to position [128, 0]
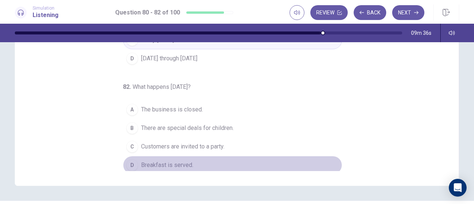
click at [163, 161] on span "Breakfast is served." at bounding box center [167, 165] width 52 height 9
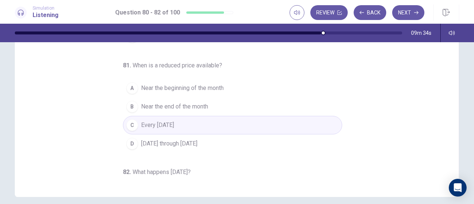
scroll to position [115, 0]
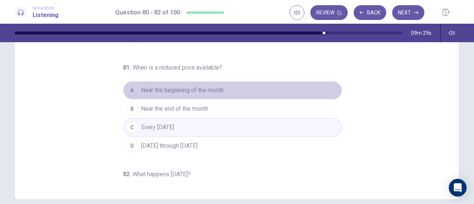
click at [205, 88] on span "Near the beginning of the month" at bounding box center [182, 90] width 83 height 9
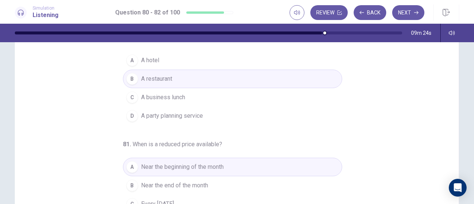
scroll to position [0, 0]
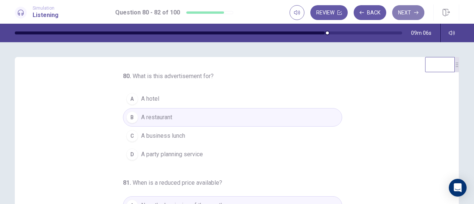
click at [403, 13] on button "Next" at bounding box center [408, 12] width 32 height 15
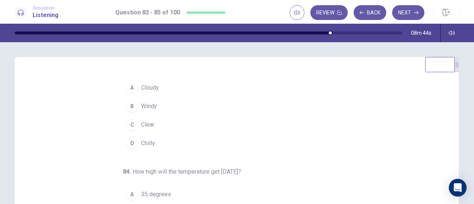
scroll to position [12, 0]
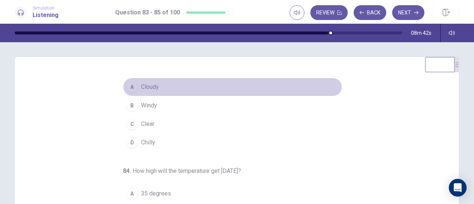
click at [154, 83] on span "Cloudy" at bounding box center [150, 87] width 18 height 9
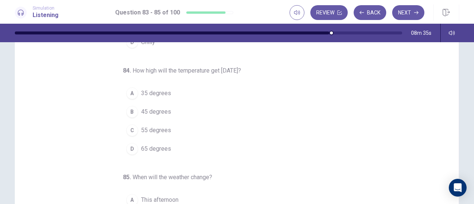
scroll to position [39, 0]
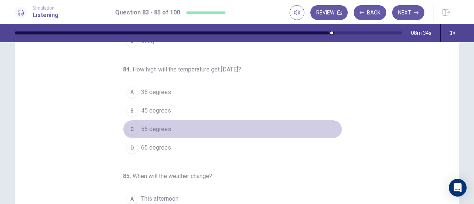
click at [141, 127] on span "55 degrees" at bounding box center [156, 129] width 30 height 9
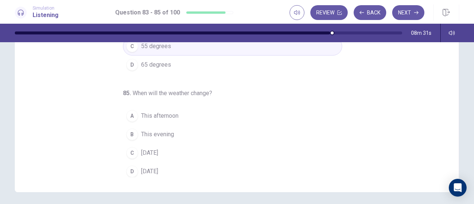
scroll to position [125, 0]
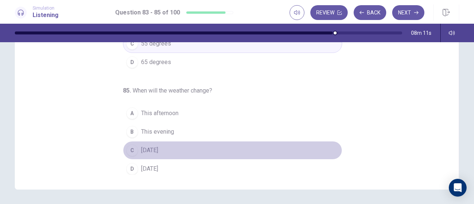
click at [141, 146] on span "Tomorrow" at bounding box center [149, 150] width 17 height 9
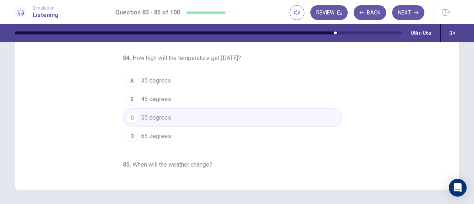
scroll to position [0, 0]
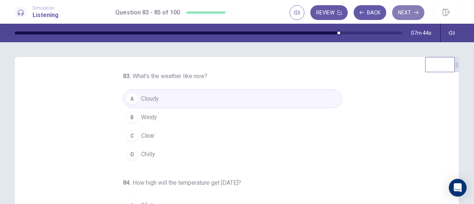
click at [405, 11] on button "Next" at bounding box center [408, 12] width 32 height 15
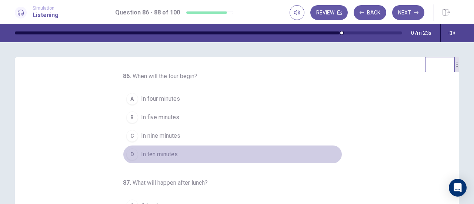
click at [154, 152] on span "In ten minutes" at bounding box center [159, 154] width 37 height 9
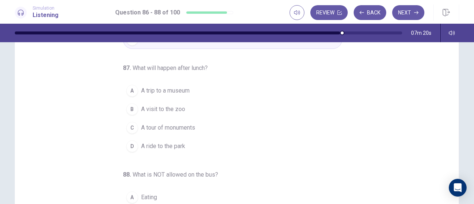
scroll to position [41, 0]
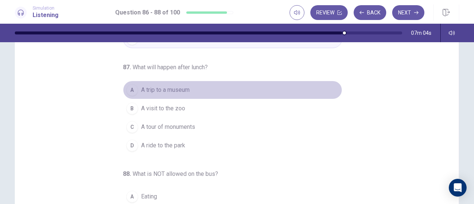
click at [184, 89] on span "A trip to a museum" at bounding box center [165, 89] width 48 height 9
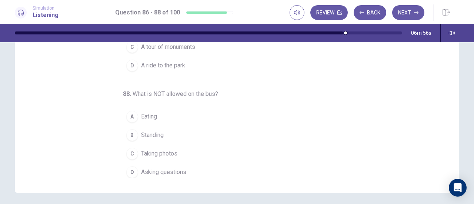
scroll to position [122, 0]
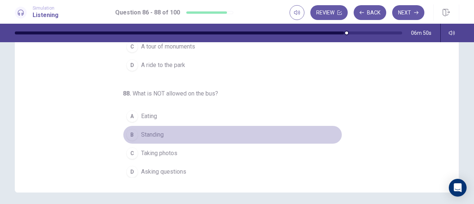
click at [141, 138] on button "B Standing" at bounding box center [232, 134] width 219 height 19
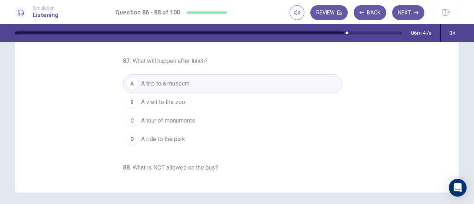
scroll to position [0, 0]
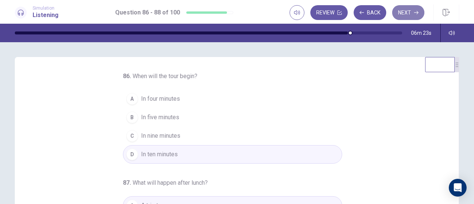
click at [401, 14] on button "Next" at bounding box center [408, 12] width 32 height 15
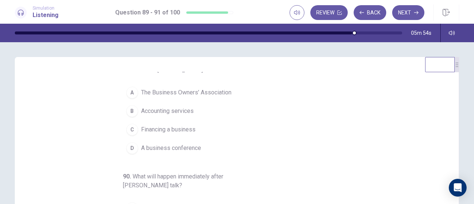
scroll to position [6, 0]
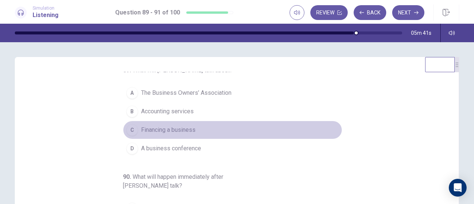
click at [167, 131] on span "Financing a business" at bounding box center [168, 129] width 54 height 9
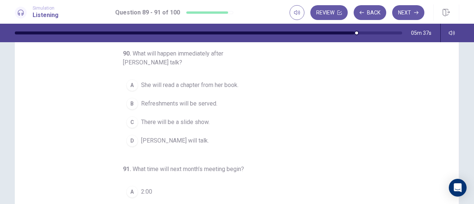
scroll to position [47, 0]
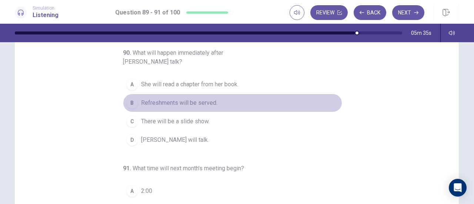
click at [188, 100] on span "Refreshments will be served." at bounding box center [179, 102] width 76 height 9
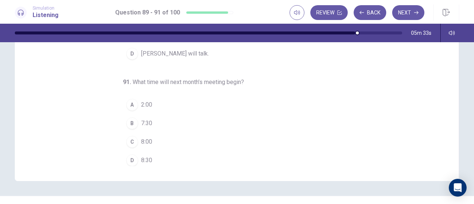
scroll to position [136, 0]
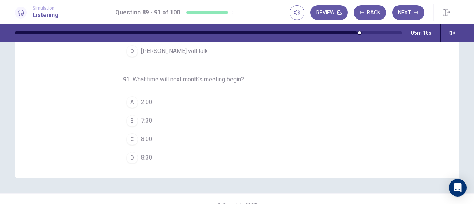
click at [144, 118] on span "7:30" at bounding box center [146, 120] width 11 height 9
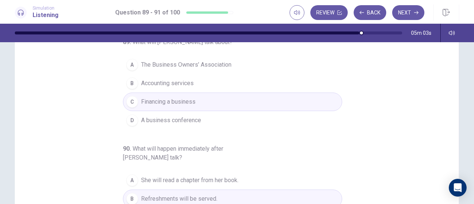
scroll to position [0, 0]
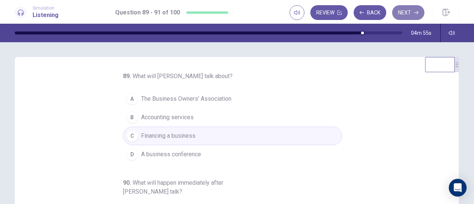
click at [410, 12] on button "Next" at bounding box center [408, 12] width 32 height 15
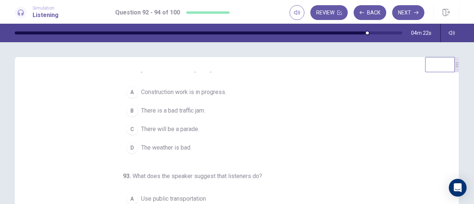
scroll to position [3, 0]
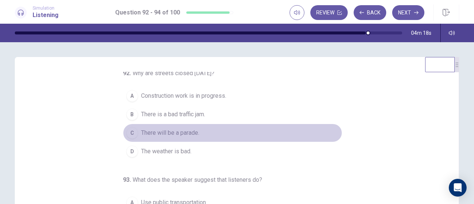
click at [178, 133] on span "There will be a parade." at bounding box center [170, 132] width 58 height 9
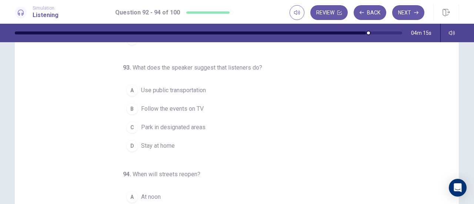
scroll to position [41, 0]
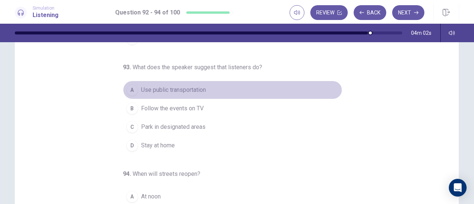
click at [191, 86] on span "Use public transportation" at bounding box center [173, 89] width 65 height 9
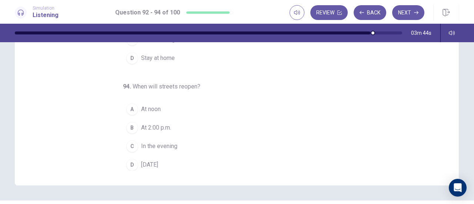
scroll to position [130, 0]
click at [167, 161] on button "D Tomorrow" at bounding box center [232, 164] width 219 height 19
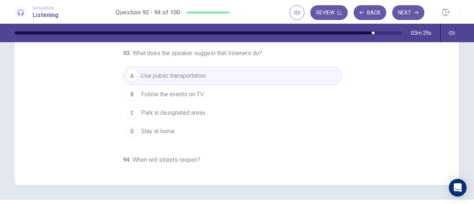
scroll to position [0, 0]
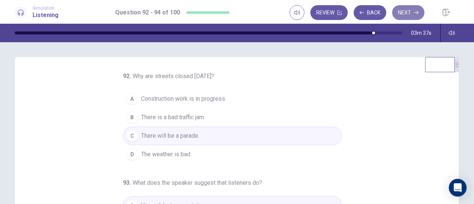
click at [406, 15] on button "Next" at bounding box center [408, 12] width 32 height 15
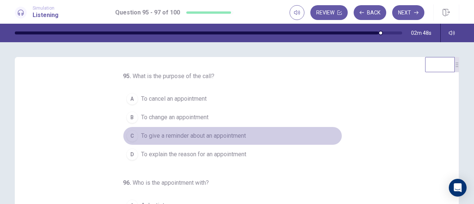
click at [201, 132] on span "To give a reminder about an appointment" at bounding box center [193, 135] width 105 height 9
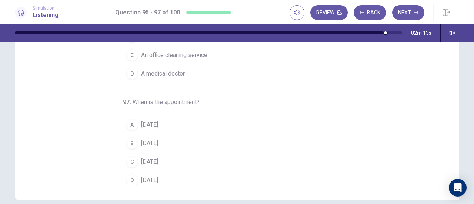
scroll to position [74, 0]
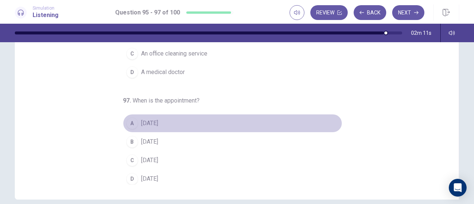
click at [149, 125] on span "Sunday" at bounding box center [149, 123] width 17 height 9
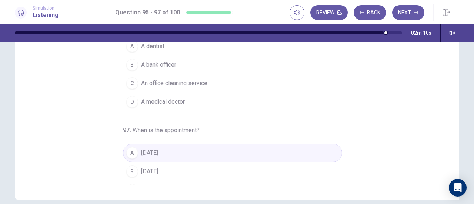
scroll to position [39, 0]
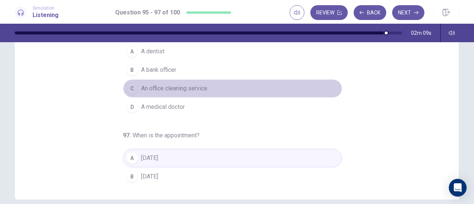
click at [174, 88] on span "An office cleaning service" at bounding box center [174, 88] width 66 height 9
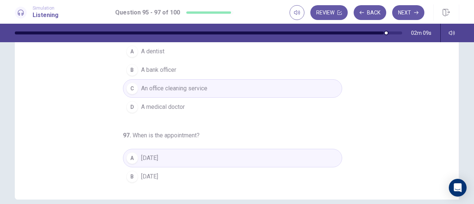
scroll to position [74, 0]
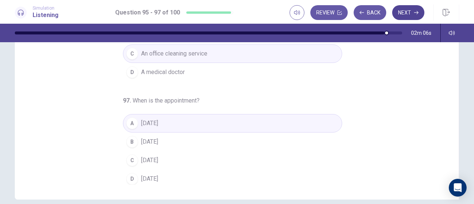
click at [417, 12] on icon "button" at bounding box center [416, 12] width 4 height 3
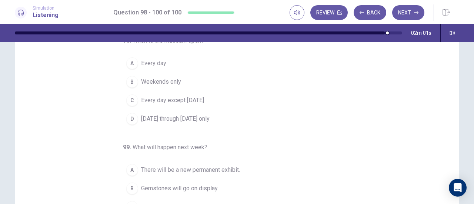
scroll to position [0, 0]
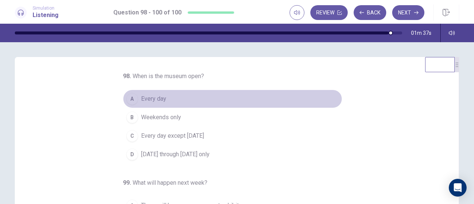
click at [146, 95] on span "Every day" at bounding box center [153, 98] width 25 height 9
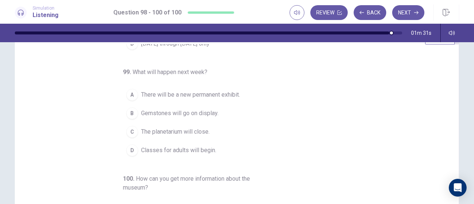
scroll to position [28, 0]
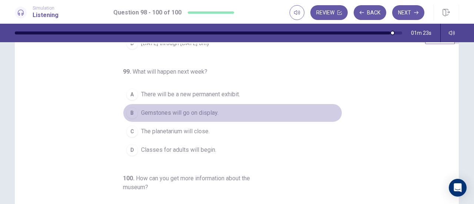
click at [185, 114] on span "Gemstones will go on display." at bounding box center [179, 112] width 77 height 9
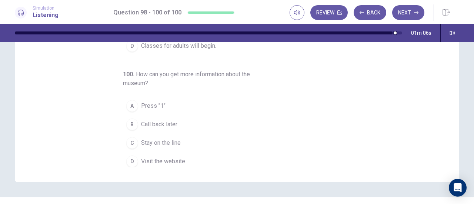
scroll to position [135, 0]
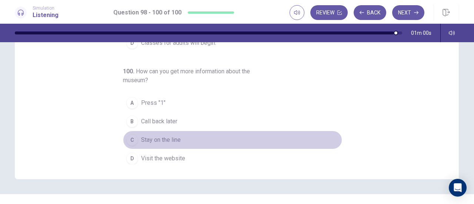
click at [171, 131] on button "C Stay on the line" at bounding box center [232, 140] width 219 height 19
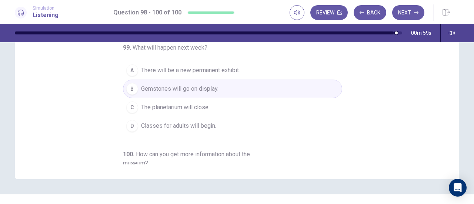
scroll to position [0, 0]
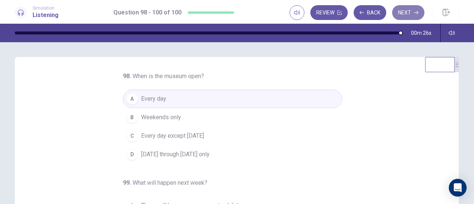
click at [413, 11] on button "Next" at bounding box center [408, 12] width 32 height 15
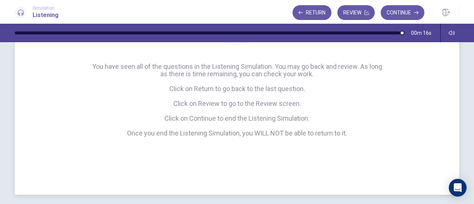
scroll to position [106, 0]
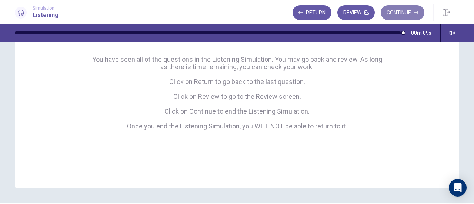
click at [400, 13] on button "Continue" at bounding box center [402, 12] width 44 height 15
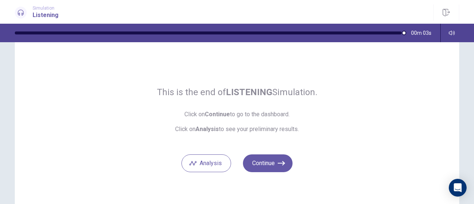
scroll to position [23, 0]
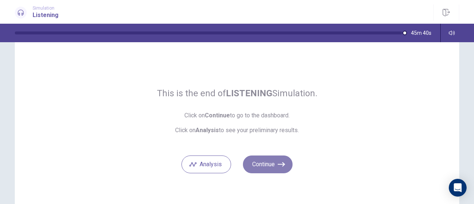
click at [269, 162] on button "Continue" at bounding box center [268, 164] width 50 height 18
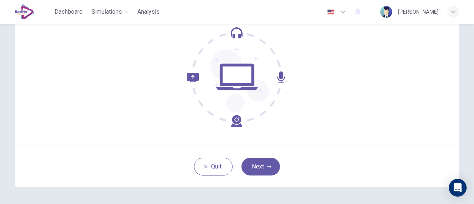
scroll to position [77, 0]
click at [258, 165] on button "Next" at bounding box center [260, 166] width 38 height 18
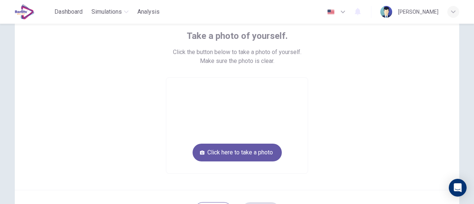
scroll to position [44, 0]
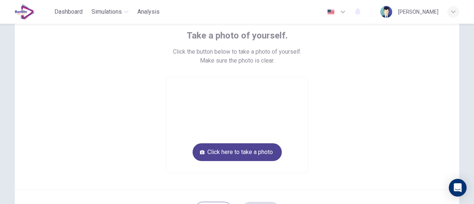
click at [233, 148] on button "Click here to take a photo" at bounding box center [236, 152] width 89 height 18
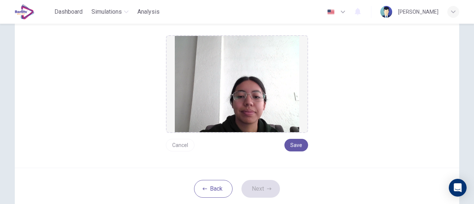
scroll to position [87, 0]
click at [290, 142] on button "Save" at bounding box center [296, 144] width 24 height 13
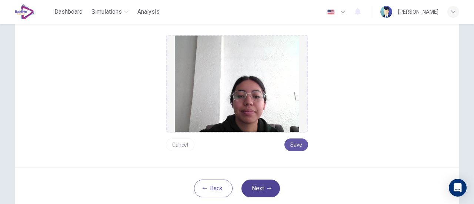
click at [255, 184] on button "Next" at bounding box center [260, 188] width 38 height 18
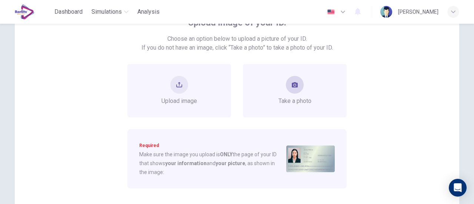
scroll to position [57, 0]
click at [292, 83] on icon "take photo" at bounding box center [295, 85] width 6 height 5
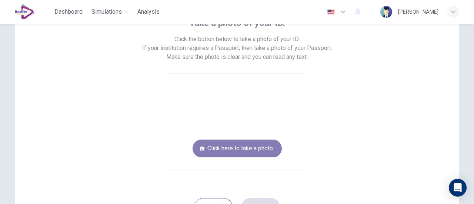
click at [261, 149] on button "Click here to take a photo" at bounding box center [236, 149] width 89 height 18
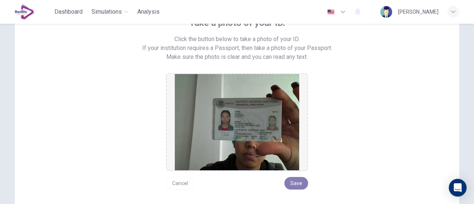
click at [298, 181] on button "Save" at bounding box center [296, 183] width 24 height 13
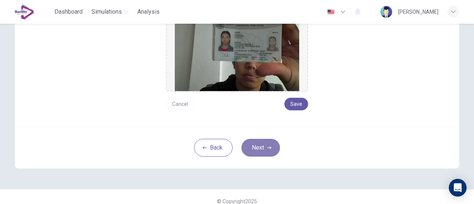
click at [259, 151] on button "Next" at bounding box center [260, 148] width 38 height 18
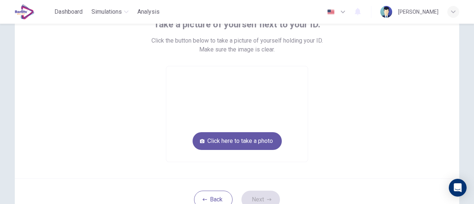
scroll to position [57, 0]
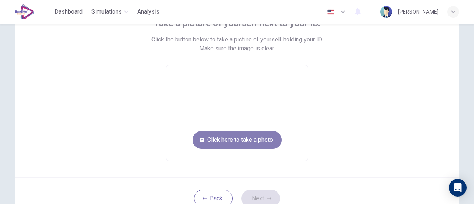
click at [236, 138] on button "Click here to take a photo" at bounding box center [236, 140] width 89 height 18
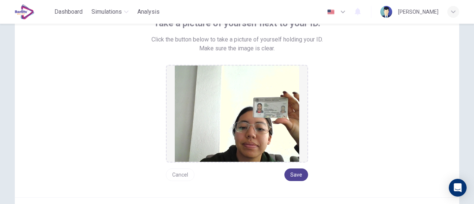
click at [293, 171] on button "Save" at bounding box center [296, 174] width 24 height 13
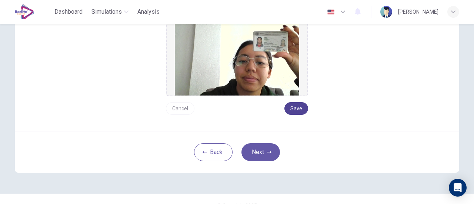
scroll to position [135, 0]
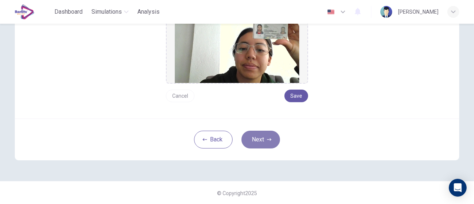
click at [257, 141] on button "Next" at bounding box center [260, 140] width 38 height 18
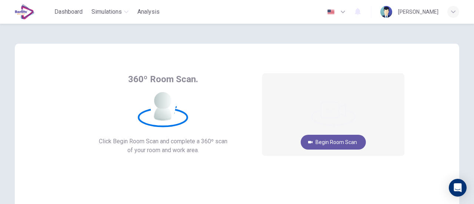
scroll to position [0, 0]
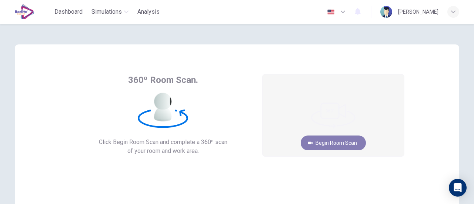
click at [330, 143] on button "Begin Room Scan" at bounding box center [332, 142] width 65 height 15
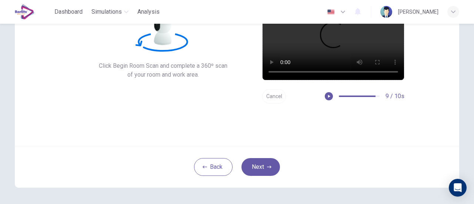
scroll to position [77, 0]
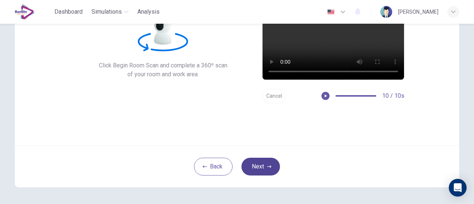
click at [262, 163] on button "Next" at bounding box center [260, 167] width 38 height 18
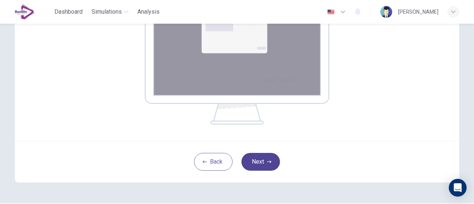
scroll to position [158, 0]
click at [258, 162] on button "Next" at bounding box center [260, 161] width 38 height 18
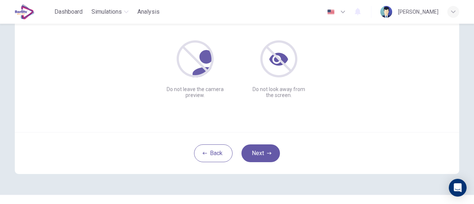
scroll to position [90, 0]
click at [265, 147] on button "Next" at bounding box center [260, 153] width 38 height 18
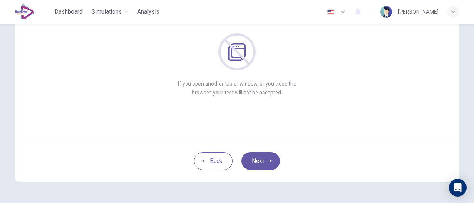
scroll to position [83, 0]
click at [257, 161] on button "Next" at bounding box center [260, 160] width 38 height 18
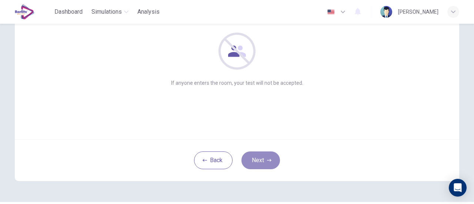
click at [257, 161] on button "Next" at bounding box center [260, 160] width 38 height 18
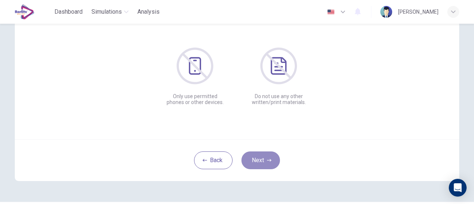
click at [257, 161] on button "Next" at bounding box center [260, 160] width 38 height 18
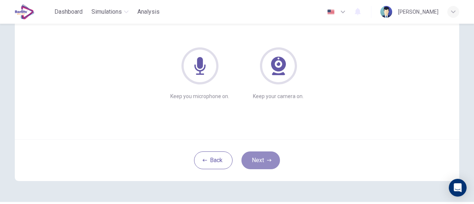
click at [257, 161] on button "Next" at bounding box center [260, 160] width 38 height 18
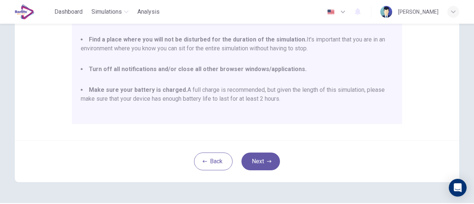
scroll to position [185, 0]
click at [258, 161] on button "Next" at bounding box center [260, 161] width 38 height 18
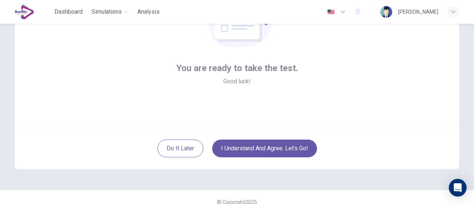
scroll to position [97, 0]
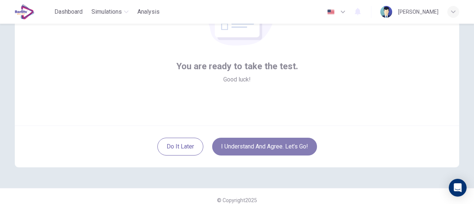
click at [278, 147] on button "I understand and agree. Let’s go!" at bounding box center [264, 147] width 105 height 18
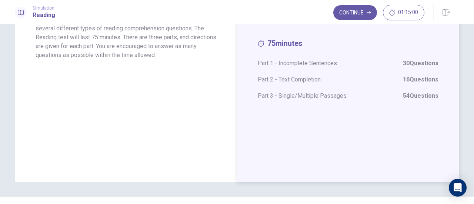
scroll to position [90, 0]
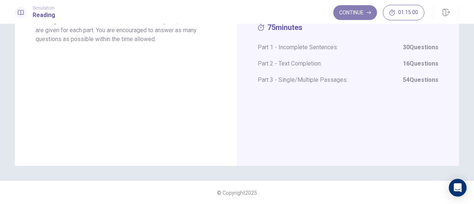
click at [355, 14] on button "Continue" at bounding box center [355, 12] width 44 height 15
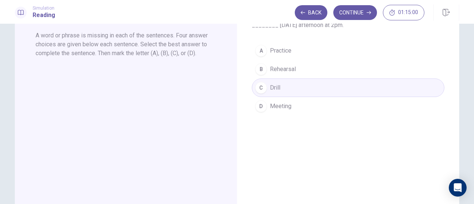
scroll to position [60, 0]
click at [351, 17] on button "Continue" at bounding box center [355, 12] width 44 height 15
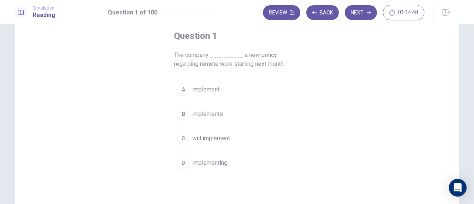
scroll to position [39, 0]
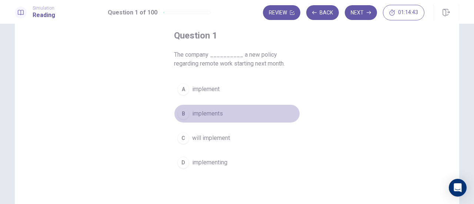
click at [201, 109] on span "implements" at bounding box center [207, 113] width 31 height 9
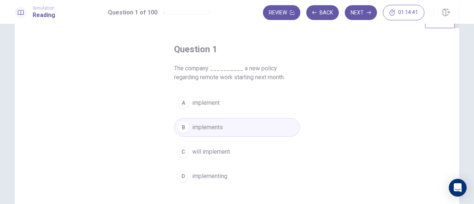
scroll to position [25, 0]
click at [362, 14] on button "Next" at bounding box center [361, 12] width 32 height 15
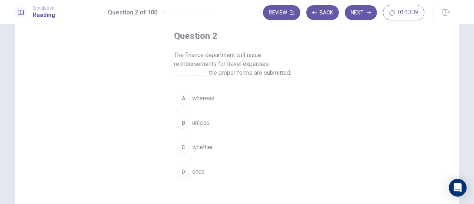
scroll to position [40, 0]
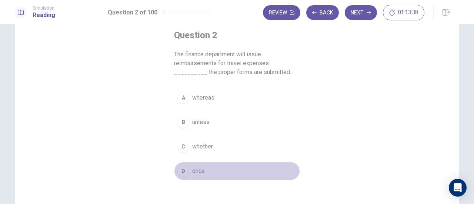
click at [189, 172] on button "D once" at bounding box center [237, 171] width 126 height 19
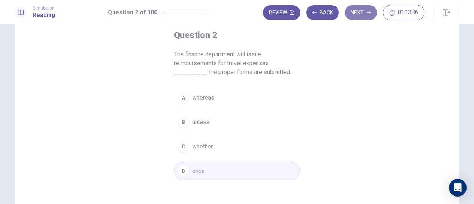
click at [368, 14] on icon "button" at bounding box center [368, 12] width 4 height 4
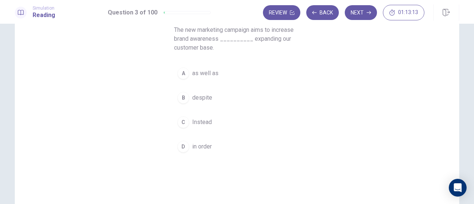
scroll to position [64, 0]
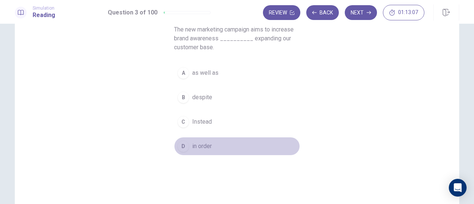
click at [208, 143] on span "in order" at bounding box center [202, 146] width 20 height 9
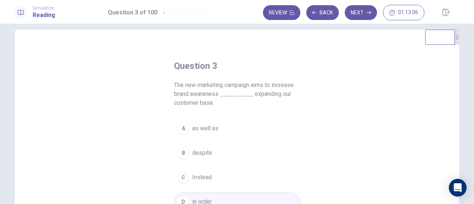
scroll to position [0, 0]
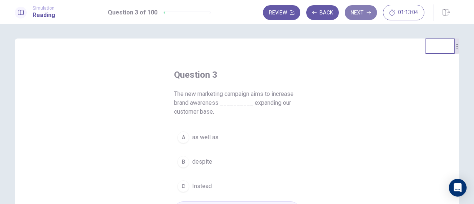
click at [360, 14] on button "Next" at bounding box center [361, 12] width 32 height 15
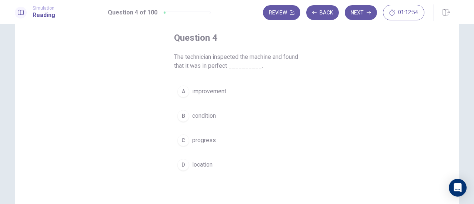
scroll to position [38, 0]
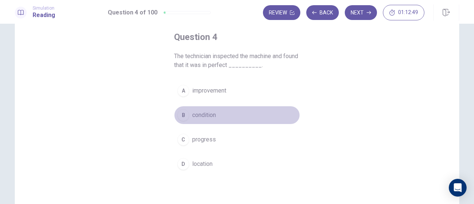
click at [208, 111] on span "condition" at bounding box center [204, 115] width 24 height 9
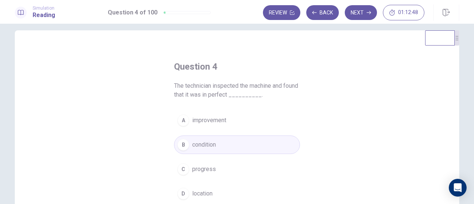
scroll to position [7, 0]
click at [362, 17] on button "Next" at bounding box center [361, 12] width 32 height 15
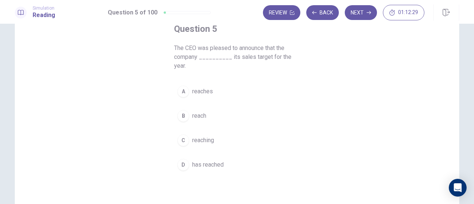
scroll to position [47, 0]
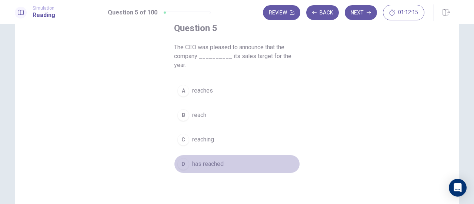
click at [209, 155] on button "D has reached" at bounding box center [237, 164] width 126 height 19
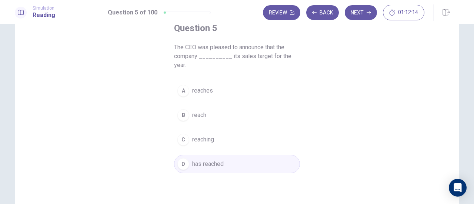
scroll to position [0, 0]
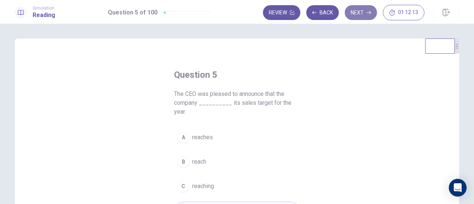
click at [363, 13] on button "Next" at bounding box center [361, 12] width 32 height 15
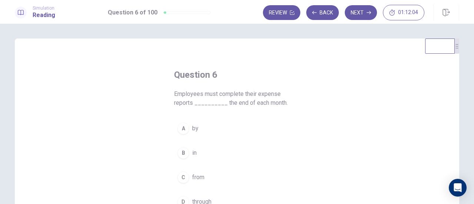
scroll to position [13, 0]
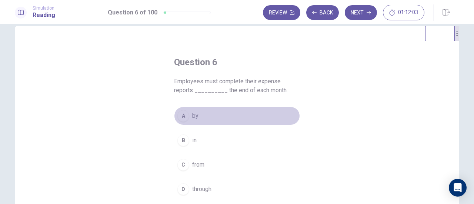
click at [186, 114] on div "A" at bounding box center [183, 116] width 12 height 12
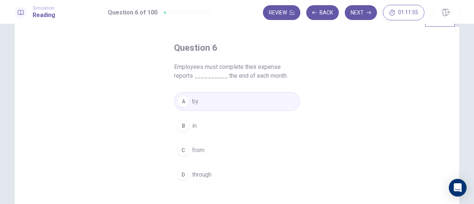
scroll to position [0, 0]
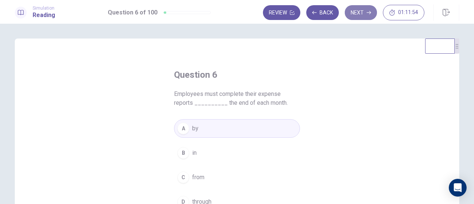
click at [360, 18] on button "Next" at bounding box center [361, 12] width 32 height 15
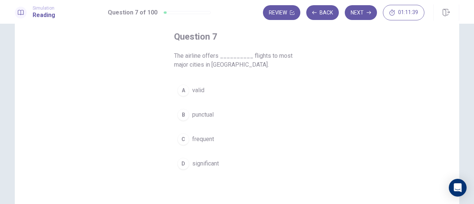
scroll to position [38, 0]
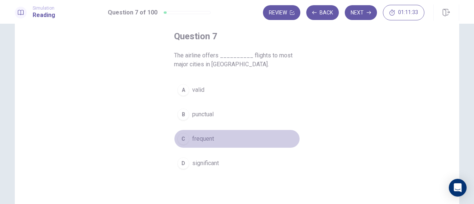
click at [205, 131] on button "C frequent" at bounding box center [237, 139] width 126 height 19
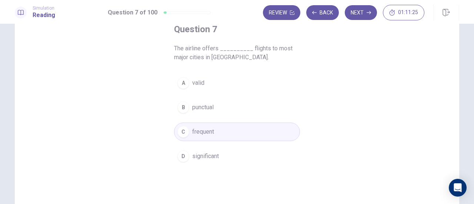
scroll to position [46, 0]
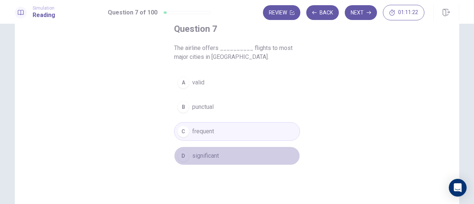
click at [221, 152] on button "D significant" at bounding box center [237, 156] width 126 height 19
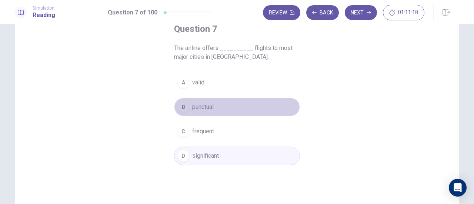
click at [209, 103] on span "punctual" at bounding box center [202, 107] width 21 height 9
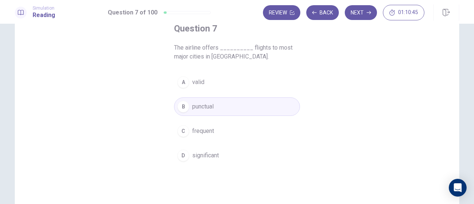
scroll to position [48, 0]
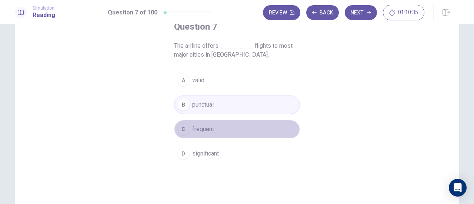
click at [201, 134] on button "C frequent" at bounding box center [237, 129] width 126 height 19
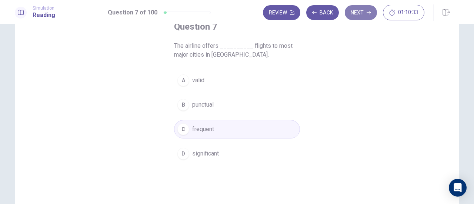
click at [367, 14] on icon "button" at bounding box center [368, 12] width 4 height 4
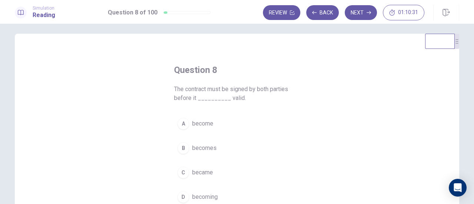
scroll to position [4, 0]
click at [308, 66] on div "Question 8 The contract must be signed by both parties before it __________ val…" at bounding box center [236, 136] width 155 height 166
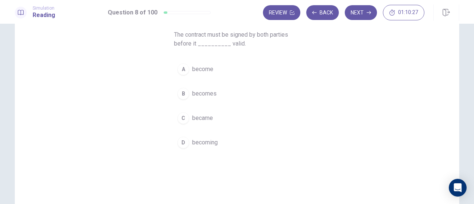
scroll to position [60, 0]
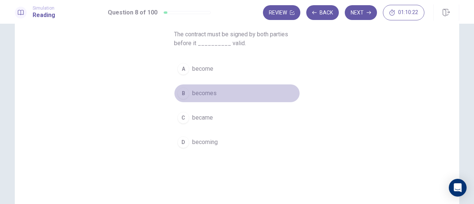
click at [206, 97] on span "becomes" at bounding box center [204, 93] width 24 height 9
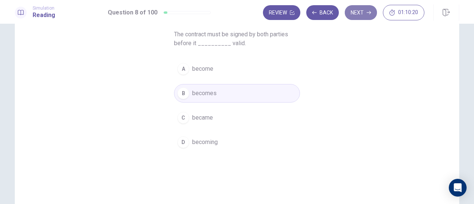
click at [357, 19] on button "Next" at bounding box center [361, 12] width 32 height 15
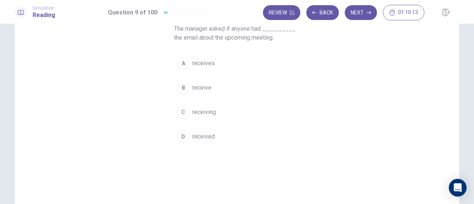
scroll to position [66, 0]
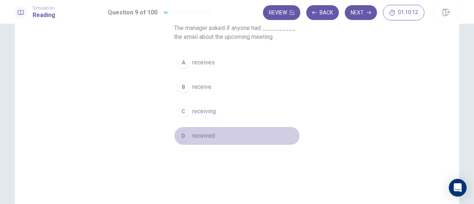
click at [198, 134] on span "received" at bounding box center [203, 135] width 23 height 9
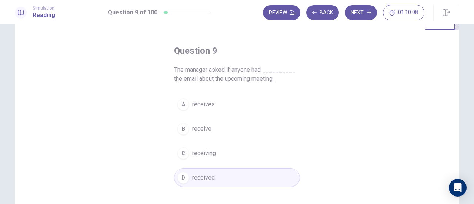
scroll to position [24, 0]
click at [358, 13] on button "Next" at bounding box center [361, 12] width 32 height 15
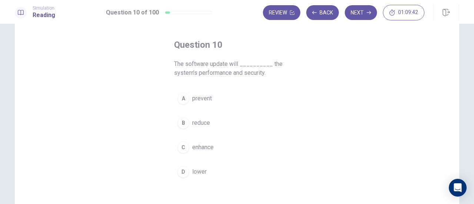
scroll to position [28, 0]
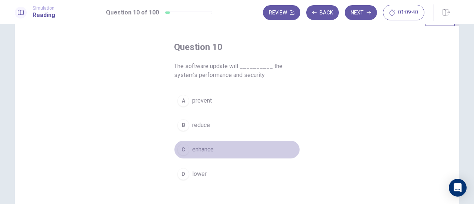
click at [195, 145] on span "enhance" at bounding box center [202, 149] width 21 height 9
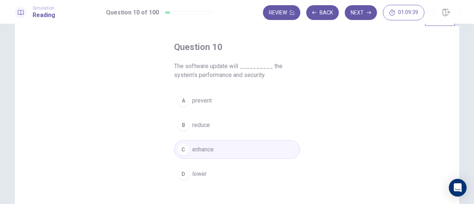
scroll to position [0, 0]
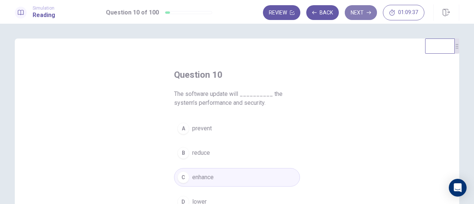
click at [362, 13] on button "Next" at bounding box center [361, 12] width 32 height 15
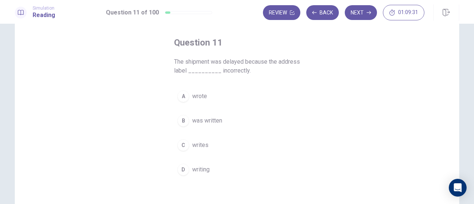
scroll to position [33, 0]
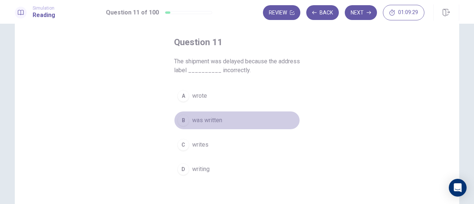
click at [211, 115] on button "B was written" at bounding box center [237, 120] width 126 height 19
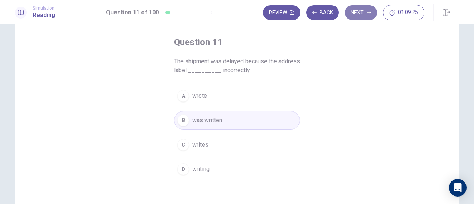
click at [364, 7] on button "Next" at bounding box center [361, 12] width 32 height 15
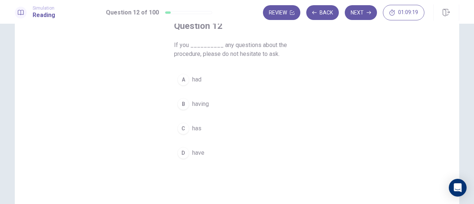
scroll to position [44, 0]
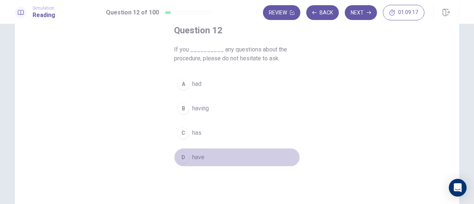
click at [197, 157] on span "have" at bounding box center [198, 157] width 12 height 9
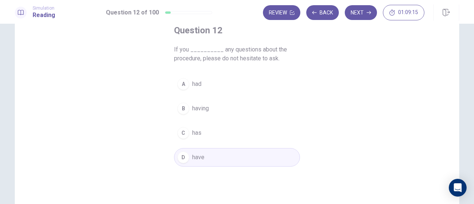
scroll to position [24, 0]
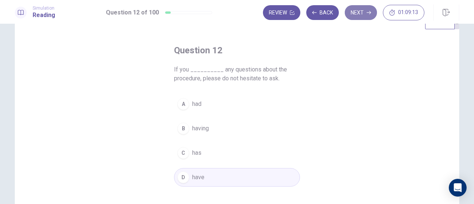
click at [363, 17] on button "Next" at bounding box center [361, 12] width 32 height 15
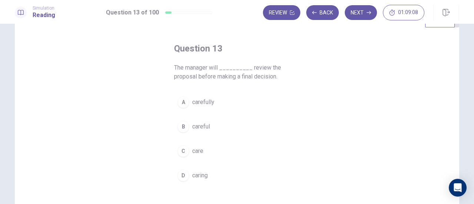
scroll to position [27, 0]
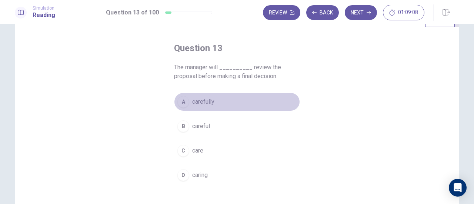
click at [201, 100] on span "carefully" at bounding box center [203, 101] width 22 height 9
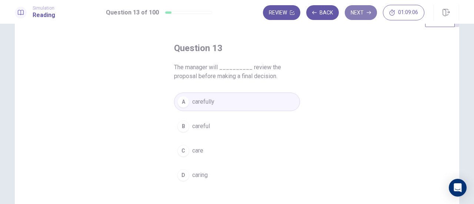
click at [365, 17] on button "Next" at bounding box center [361, 12] width 32 height 15
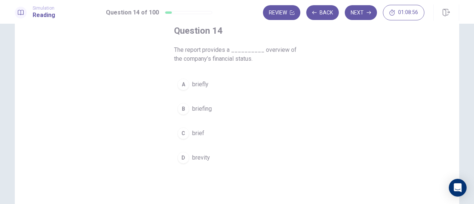
scroll to position [43, 0]
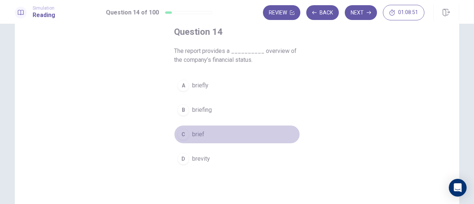
click at [196, 132] on span "brief" at bounding box center [198, 134] width 12 height 9
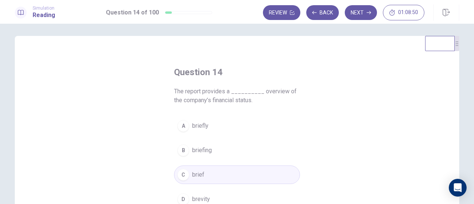
scroll to position [0, 0]
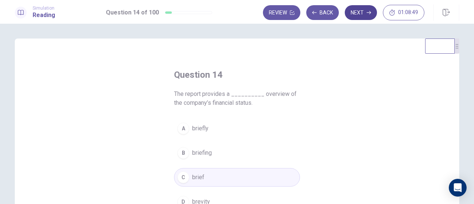
click at [358, 14] on button "Next" at bounding box center [361, 12] width 32 height 15
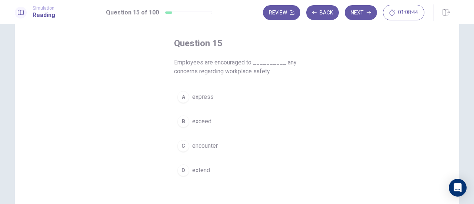
scroll to position [32, 0]
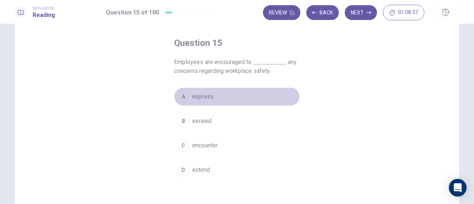
click at [211, 98] on span "express" at bounding box center [202, 96] width 21 height 9
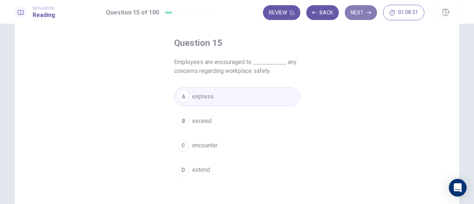
click at [366, 14] on button "Next" at bounding box center [361, 12] width 32 height 15
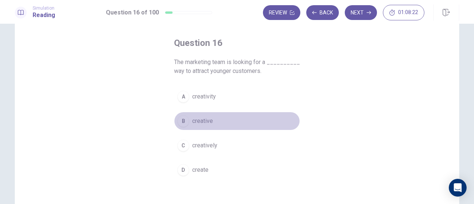
click at [210, 121] on span "creative" at bounding box center [202, 121] width 21 height 9
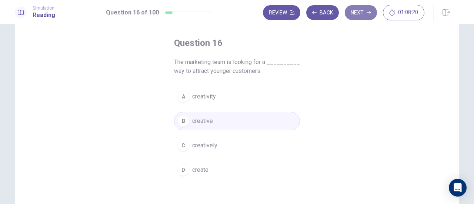
click at [353, 14] on button "Next" at bounding box center [361, 12] width 32 height 15
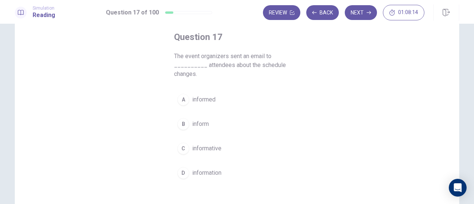
scroll to position [40, 0]
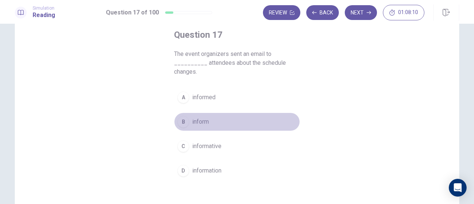
click at [196, 120] on span "inform" at bounding box center [200, 121] width 17 height 9
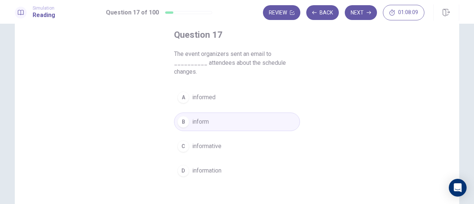
scroll to position [0, 0]
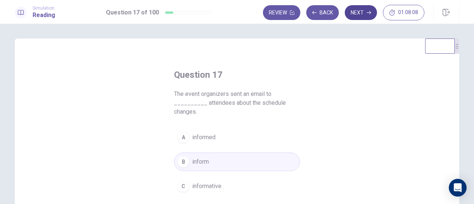
click at [357, 13] on button "Next" at bounding box center [361, 12] width 32 height 15
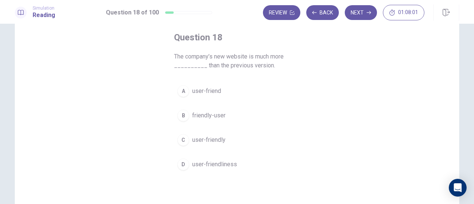
scroll to position [38, 0]
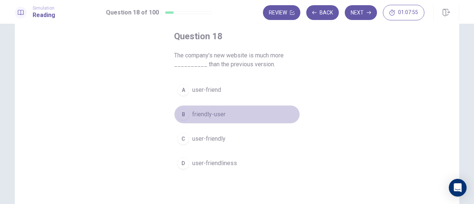
click at [209, 116] on span "friendly-user" at bounding box center [208, 114] width 33 height 9
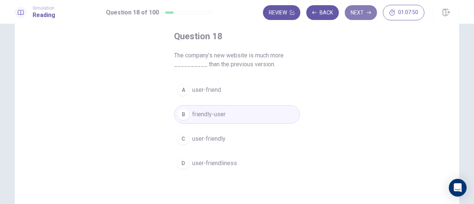
click at [361, 13] on button "Next" at bounding box center [361, 12] width 32 height 15
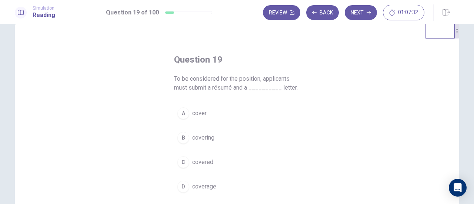
scroll to position [15, 0]
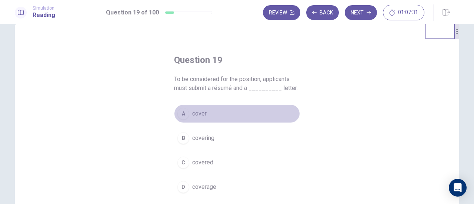
click at [194, 114] on span "cover" at bounding box center [199, 113] width 14 height 9
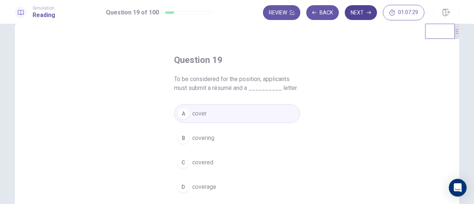
click at [349, 11] on button "Next" at bounding box center [361, 12] width 32 height 15
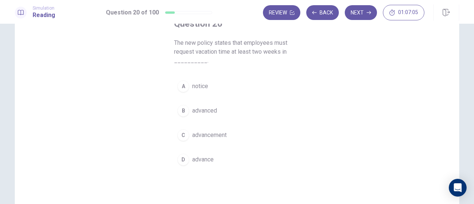
scroll to position [52, 0]
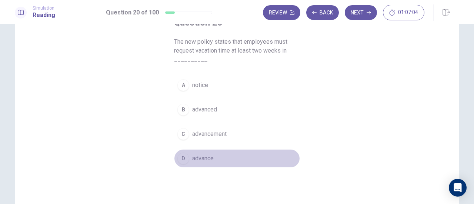
click at [199, 155] on span "advance" at bounding box center [202, 158] width 21 height 9
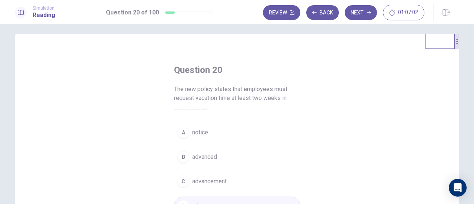
scroll to position [2, 0]
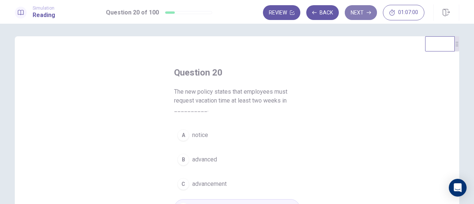
click at [360, 13] on button "Next" at bounding box center [361, 12] width 32 height 15
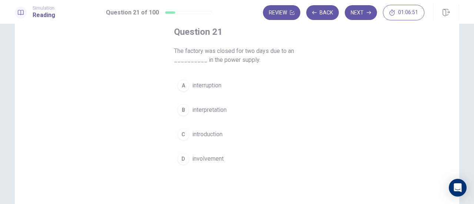
scroll to position [44, 0]
click at [204, 88] on span "interruption" at bounding box center [206, 84] width 29 height 9
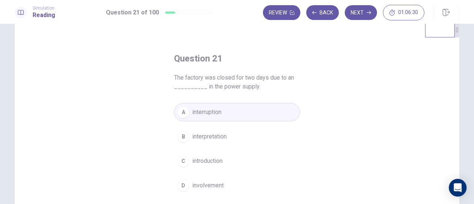
scroll to position [0, 0]
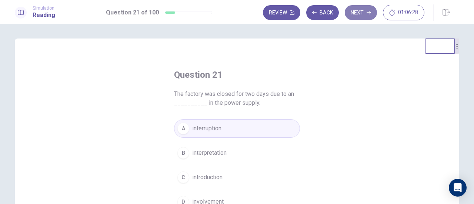
click at [356, 11] on button "Next" at bounding box center [361, 12] width 32 height 15
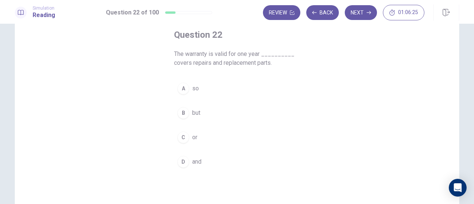
scroll to position [40, 0]
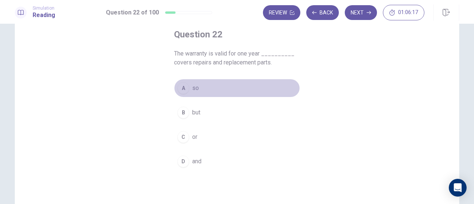
click at [187, 90] on button "A so" at bounding box center [237, 88] width 126 height 19
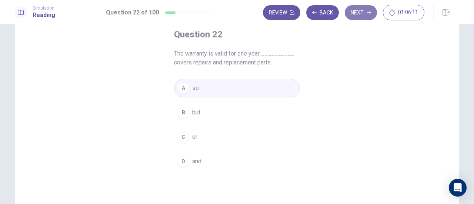
click at [364, 16] on button "Next" at bounding box center [361, 12] width 32 height 15
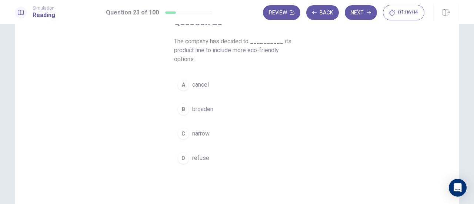
scroll to position [53, 0]
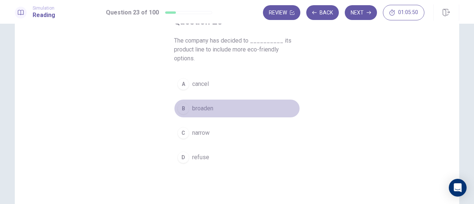
click at [209, 106] on span "broaden" at bounding box center [202, 108] width 21 height 9
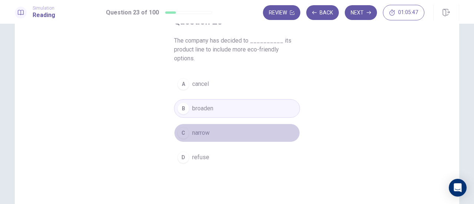
click at [202, 132] on span "narrow" at bounding box center [200, 132] width 17 height 9
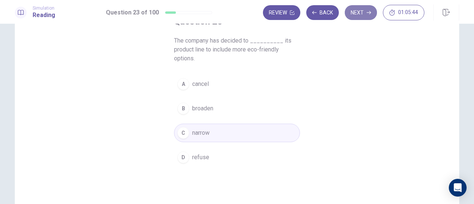
click at [353, 10] on button "Next" at bounding box center [361, 12] width 32 height 15
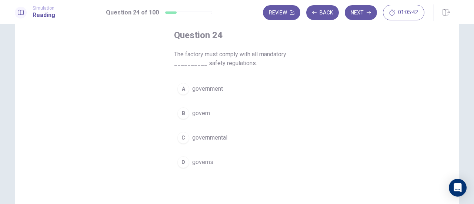
scroll to position [38, 0]
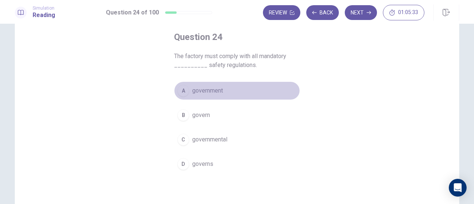
click at [210, 88] on span "government" at bounding box center [207, 90] width 31 height 9
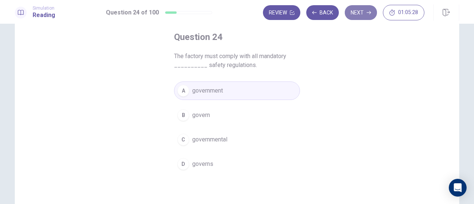
click at [357, 11] on button "Next" at bounding box center [361, 12] width 32 height 15
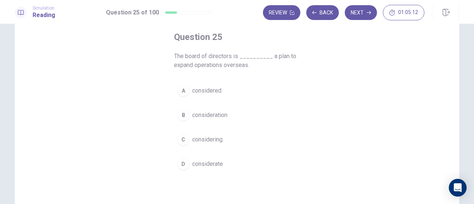
click at [206, 96] on button "A considered" at bounding box center [237, 90] width 126 height 19
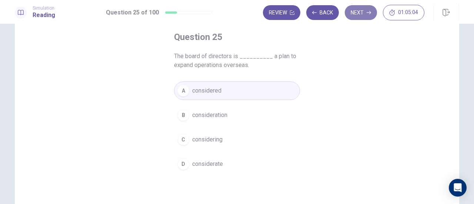
click at [363, 11] on button "Next" at bounding box center [361, 12] width 32 height 15
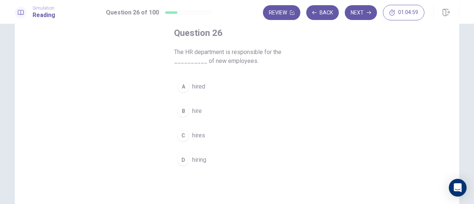
scroll to position [42, 0]
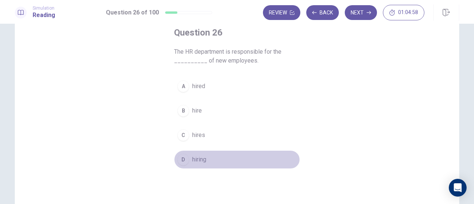
click at [189, 155] on button "D hiring" at bounding box center [237, 159] width 126 height 19
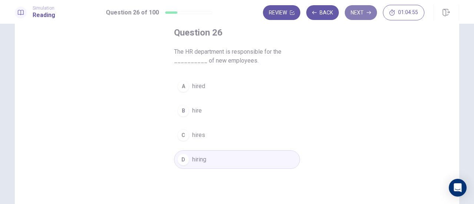
click at [362, 10] on button "Next" at bounding box center [361, 12] width 32 height 15
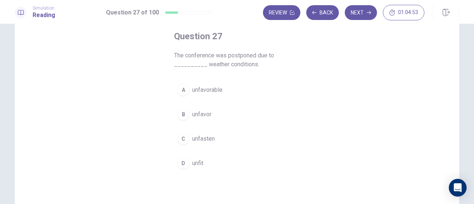
scroll to position [38, 0]
click at [212, 94] on span "unfavorable" at bounding box center [207, 90] width 30 height 9
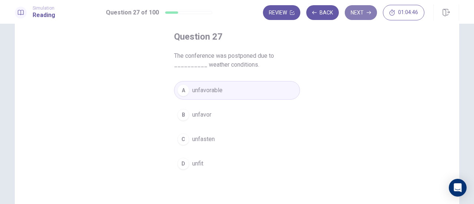
click at [362, 10] on button "Next" at bounding box center [361, 12] width 32 height 15
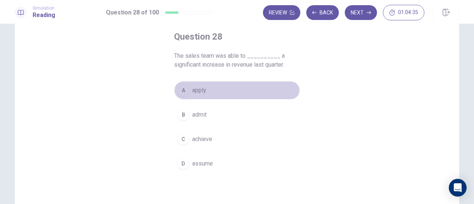
click at [197, 94] on span "apply" at bounding box center [199, 90] width 14 height 9
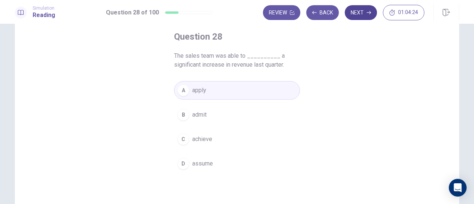
click at [357, 11] on button "Next" at bounding box center [361, 12] width 32 height 15
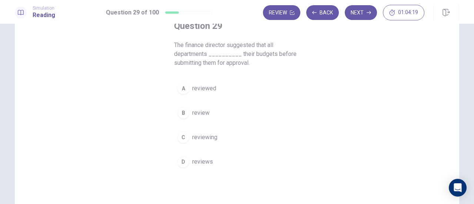
scroll to position [49, 0]
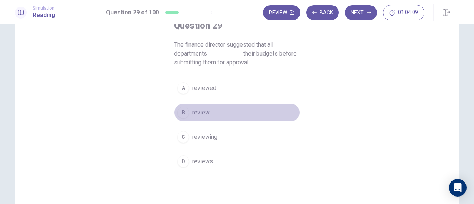
click at [197, 115] on span "review" at bounding box center [200, 112] width 17 height 9
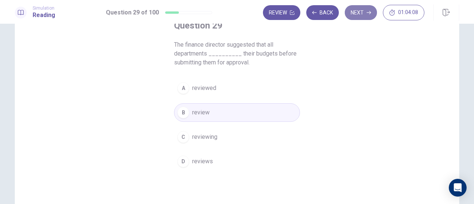
click at [349, 16] on button "Next" at bounding box center [361, 12] width 32 height 15
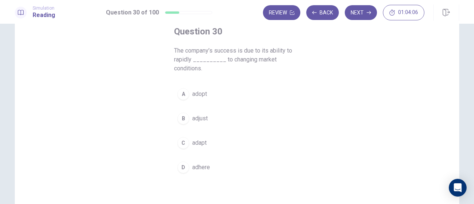
scroll to position [43, 0]
click at [196, 140] on span "adapt" at bounding box center [199, 143] width 14 height 9
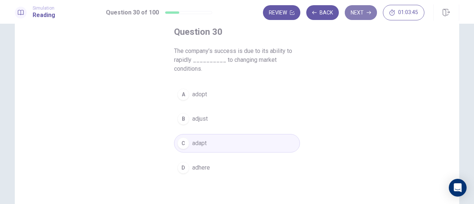
click at [360, 15] on button "Next" at bounding box center [361, 12] width 32 height 15
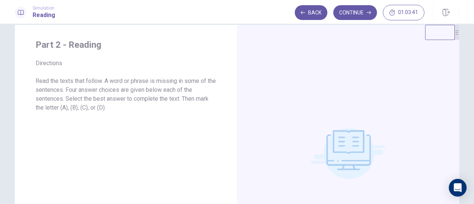
scroll to position [13, 0]
click at [353, 19] on button "Continue" at bounding box center [355, 12] width 44 height 15
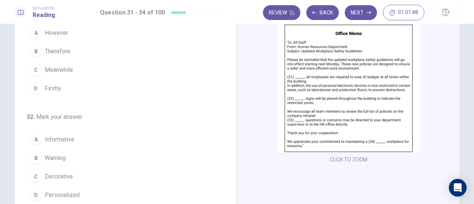
scroll to position [0, 0]
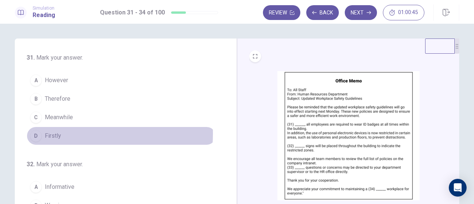
click at [54, 133] on span "Firstly" at bounding box center [53, 135] width 16 height 9
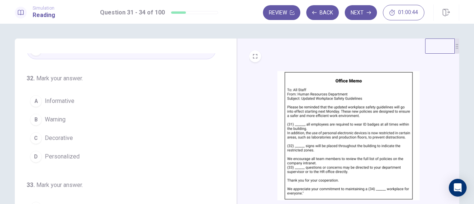
scroll to position [87, 0]
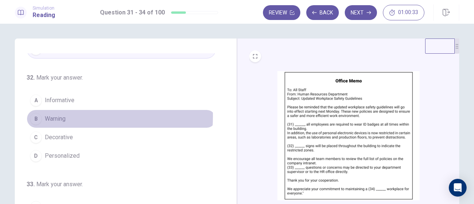
click at [53, 115] on span "Warning" at bounding box center [55, 118] width 21 height 9
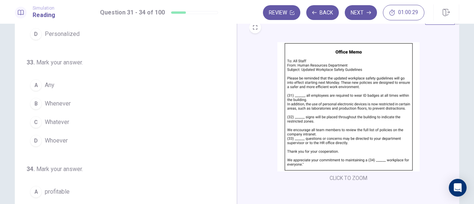
scroll to position [30, 0]
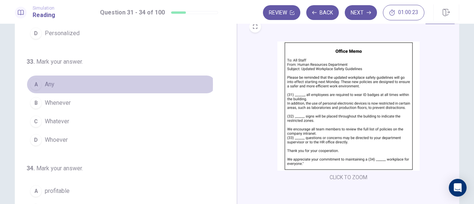
click at [45, 82] on span "Any" at bounding box center [50, 84] width 10 height 9
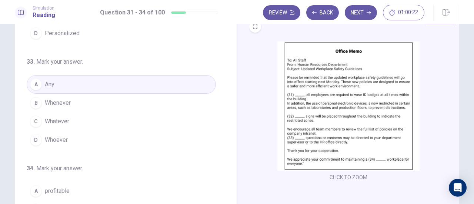
scroll to position [180, 0]
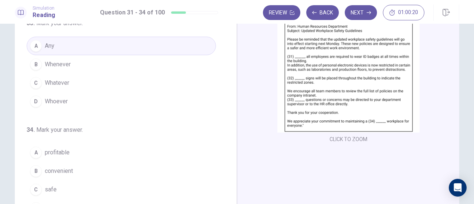
click at [353, 80] on img at bounding box center [348, 67] width 142 height 129
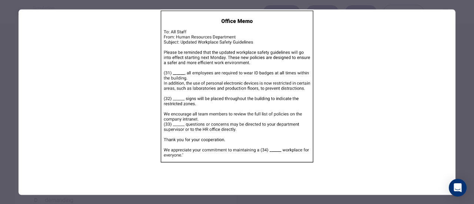
scroll to position [76, 0]
click at [353, 80] on img at bounding box center [237, 86] width 437 height 154
click at [375, 29] on img at bounding box center [237, 86] width 437 height 154
click at [221, 80] on img at bounding box center [237, 86] width 437 height 154
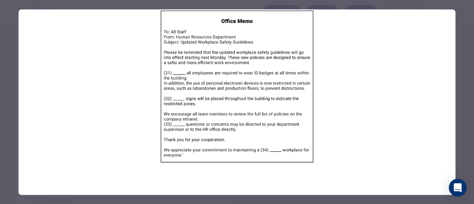
click at [221, 80] on img at bounding box center [237, 86] width 437 height 154
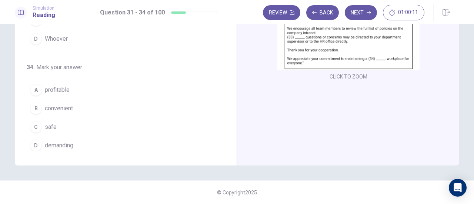
scroll to position [130, 0]
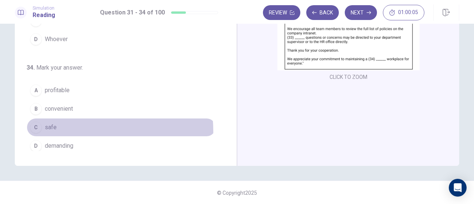
click at [47, 128] on button "C safe" at bounding box center [121, 127] width 189 height 19
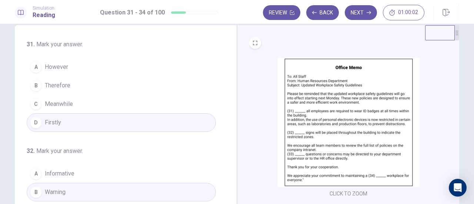
scroll to position [0, 0]
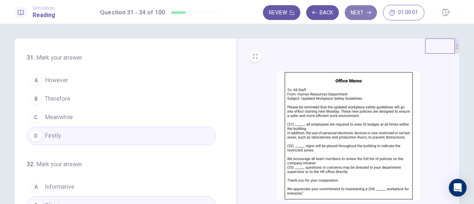
click at [363, 10] on button "Next" at bounding box center [361, 12] width 32 height 15
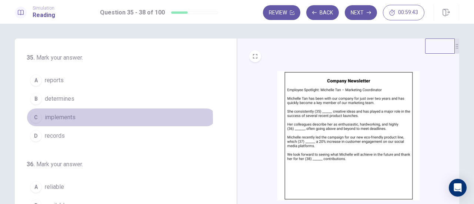
click at [58, 118] on span "implements" at bounding box center [60, 117] width 31 height 9
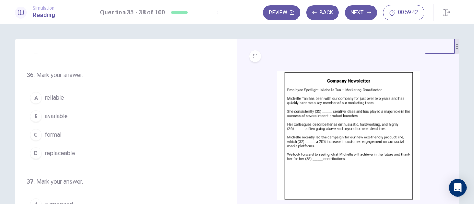
scroll to position [90, 0]
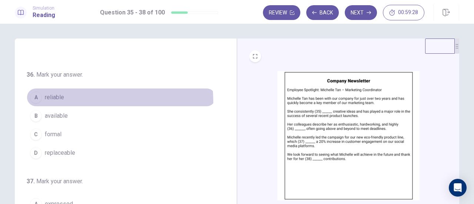
click at [57, 101] on button "A reliable" at bounding box center [121, 97] width 189 height 19
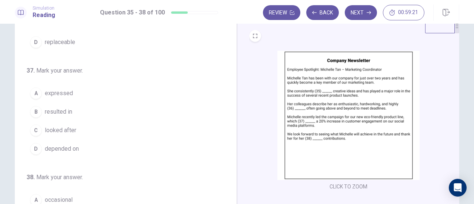
scroll to position [21, 0]
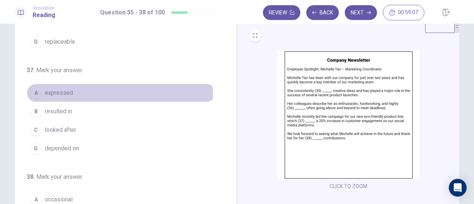
click at [67, 93] on span "expressed" at bounding box center [59, 92] width 28 height 9
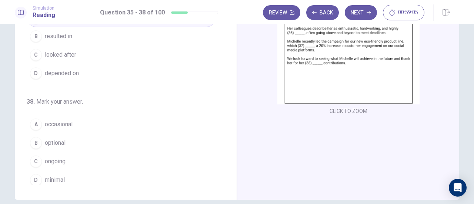
scroll to position [96, 0]
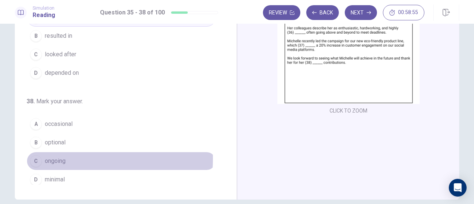
click at [58, 157] on span "ongoing" at bounding box center [55, 161] width 21 height 9
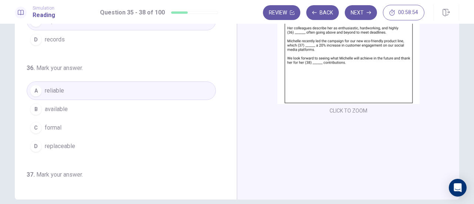
scroll to position [0, 0]
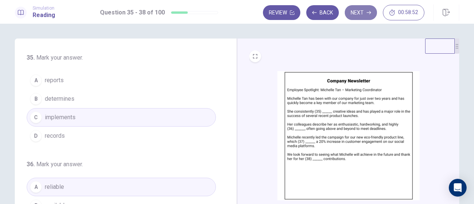
click at [359, 16] on button "Next" at bounding box center [361, 12] width 32 height 15
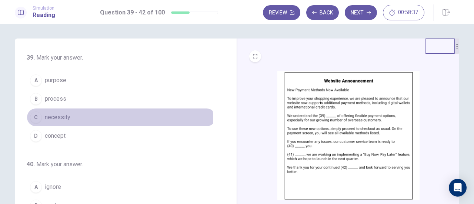
click at [56, 122] on button "C necessity" at bounding box center [121, 117] width 189 height 19
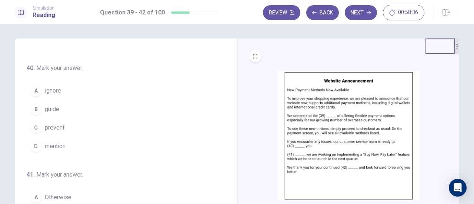
scroll to position [97, 0]
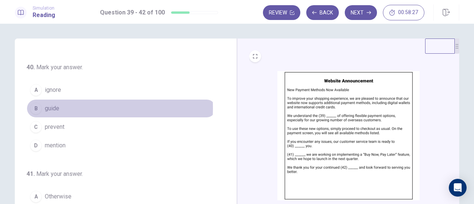
click at [52, 107] on span "guide" at bounding box center [52, 108] width 14 height 9
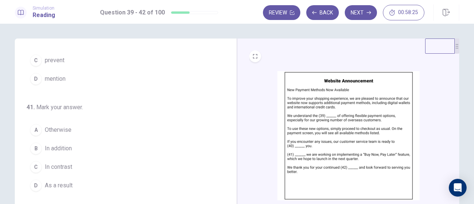
scroll to position [180, 0]
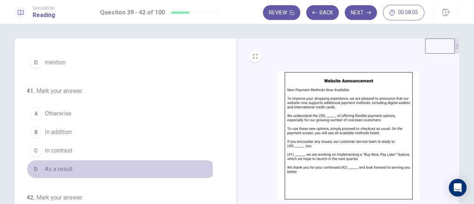
click at [56, 170] on span "As a result" at bounding box center [59, 169] width 28 height 9
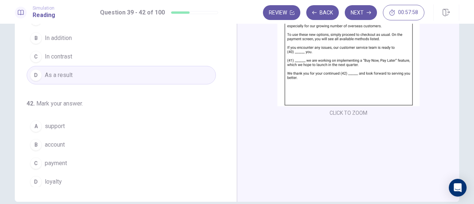
scroll to position [96, 0]
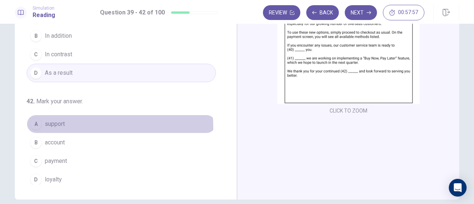
click at [53, 125] on button "A support" at bounding box center [121, 124] width 189 height 19
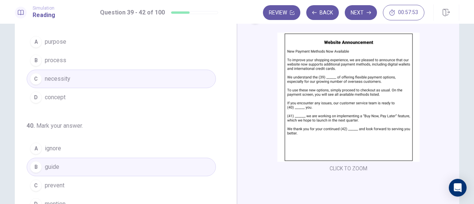
scroll to position [0, 0]
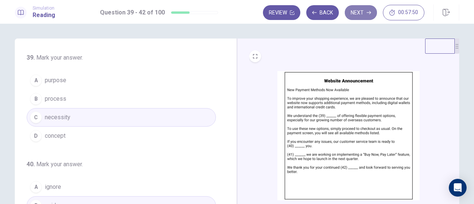
click at [363, 14] on button "Next" at bounding box center [361, 12] width 32 height 15
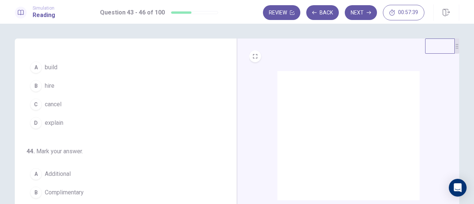
scroll to position [12, 0]
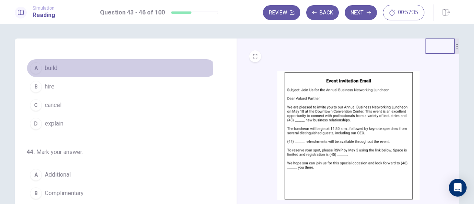
click at [47, 69] on span "build" at bounding box center [51, 68] width 13 height 9
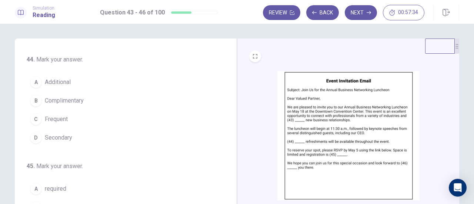
scroll to position [105, 0]
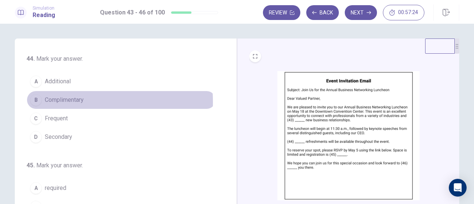
click at [57, 100] on span "Complimentary" at bounding box center [64, 99] width 39 height 9
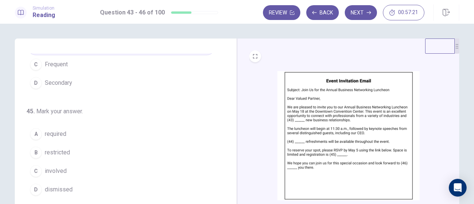
scroll to position [166, 0]
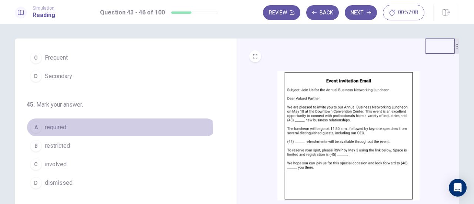
click at [51, 128] on span "required" at bounding box center [55, 127] width 21 height 9
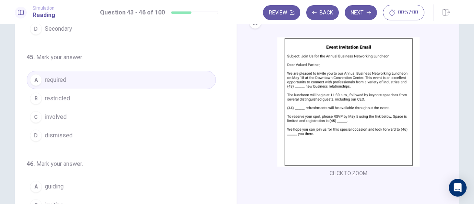
scroll to position [93, 0]
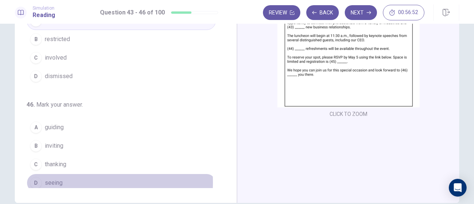
click at [53, 178] on span "seeing" at bounding box center [54, 182] width 18 height 9
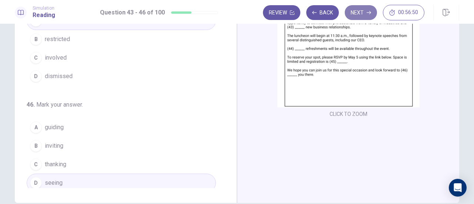
click at [354, 13] on button "Next" at bounding box center [361, 12] width 32 height 15
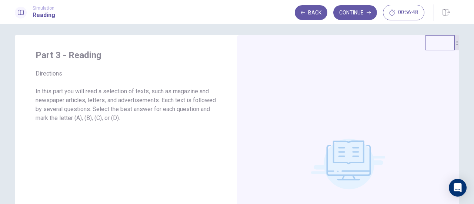
scroll to position [0, 0]
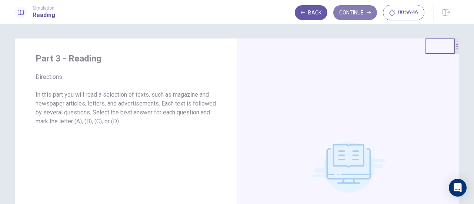
click at [358, 12] on button "Continue" at bounding box center [355, 12] width 44 height 15
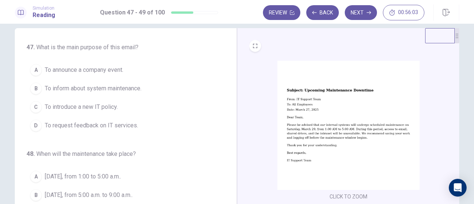
scroll to position [10, 0]
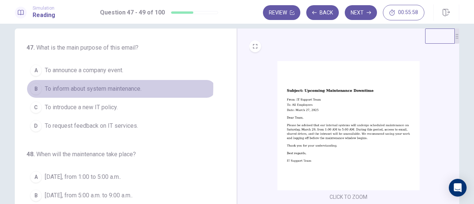
click at [93, 86] on span "To inform about system maintenance." at bounding box center [93, 88] width 97 height 9
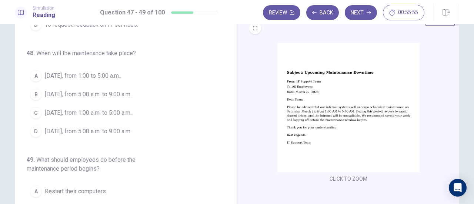
scroll to position [29, 0]
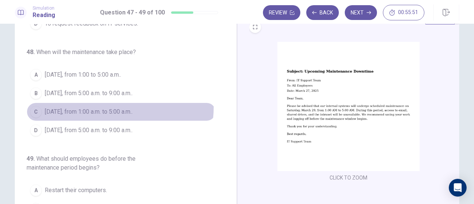
click at [111, 107] on span "[DATE], from 1:00 a.m. to 5:00 a.m.." at bounding box center [89, 111] width 88 height 9
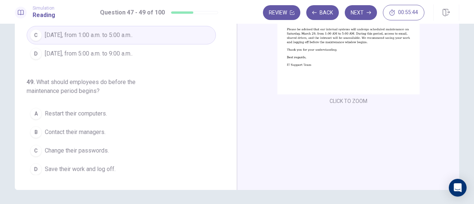
scroll to position [106, 0]
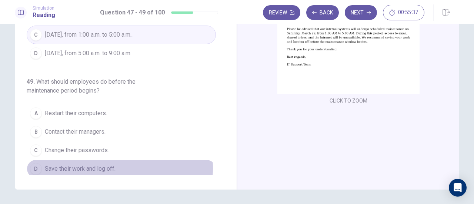
click at [103, 165] on span "Save their work and log off." at bounding box center [80, 168] width 71 height 9
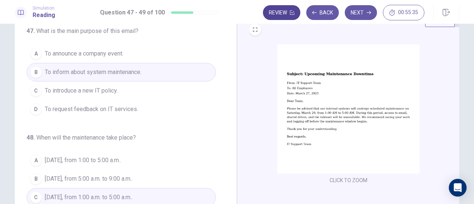
scroll to position [26, 0]
click at [354, 10] on button "Next" at bounding box center [361, 12] width 32 height 15
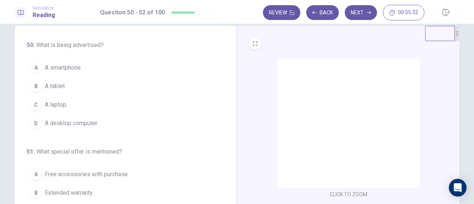
scroll to position [10, 0]
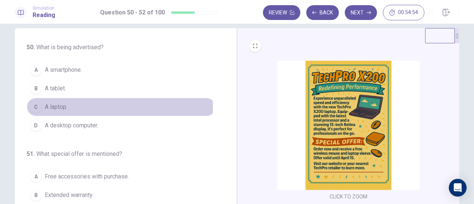
click at [53, 107] on span "A laptop." at bounding box center [56, 107] width 23 height 9
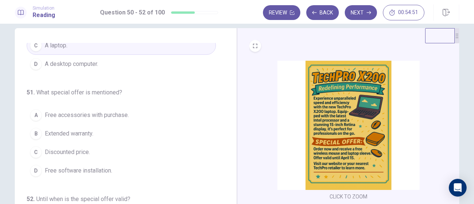
scroll to position [74, 0]
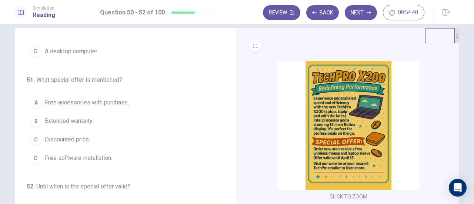
click at [100, 99] on span "Free accessories with purchase." at bounding box center [87, 102] width 84 height 9
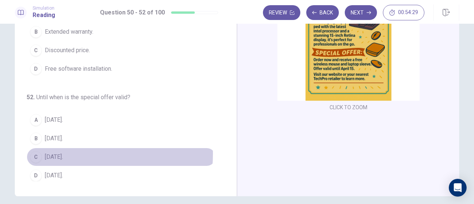
click at [52, 152] on span "[DATE]." at bounding box center [54, 156] width 18 height 9
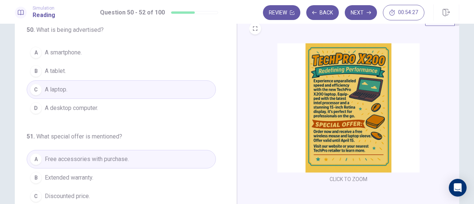
scroll to position [0, 0]
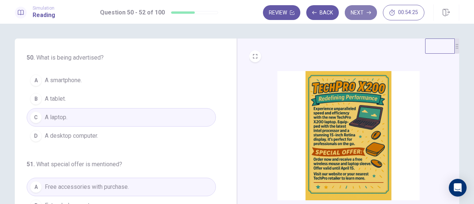
click at [370, 14] on icon "button" at bounding box center [368, 12] width 4 height 4
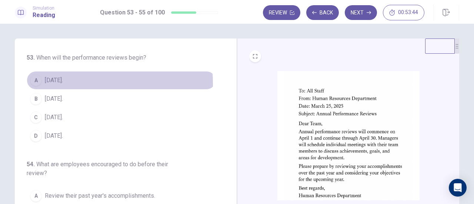
click at [45, 84] on span "[DATE]." at bounding box center [54, 80] width 18 height 9
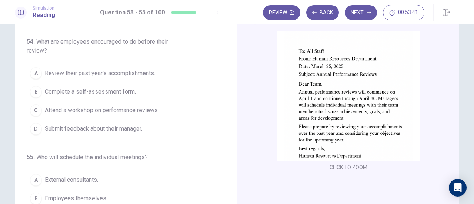
scroll to position [44, 0]
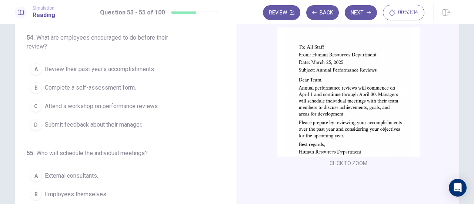
click at [67, 68] on span "Review their past year's accomplishments." at bounding box center [100, 69] width 110 height 9
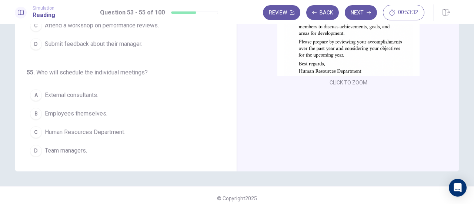
scroll to position [128, 0]
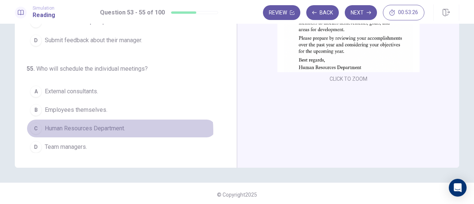
click at [115, 128] on span "Human Resources Department." at bounding box center [85, 128] width 80 height 9
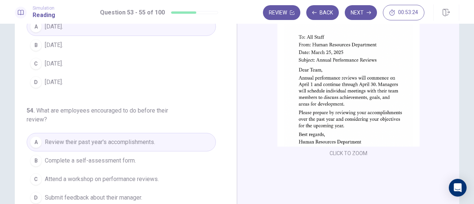
scroll to position [53, 0]
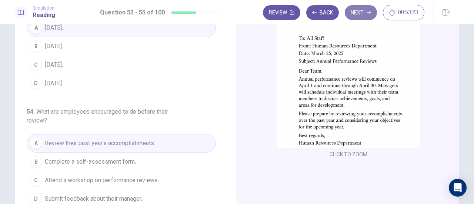
click at [366, 13] on button "Next" at bounding box center [361, 12] width 32 height 15
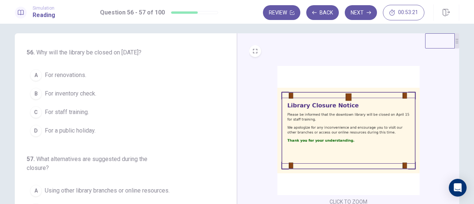
scroll to position [0, 0]
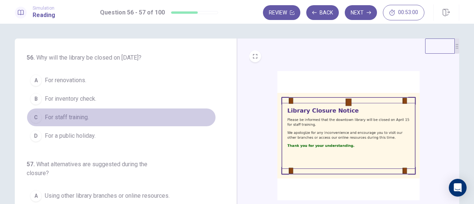
click at [69, 119] on span "For staff training." at bounding box center [67, 117] width 44 height 9
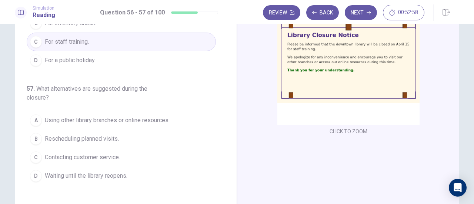
scroll to position [79, 0]
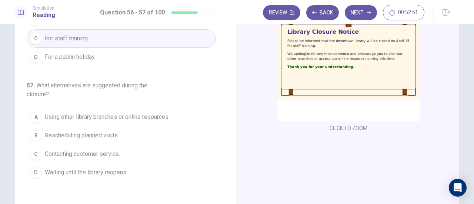
click at [117, 114] on span "Using other library branches or online resources." at bounding box center [107, 116] width 125 height 9
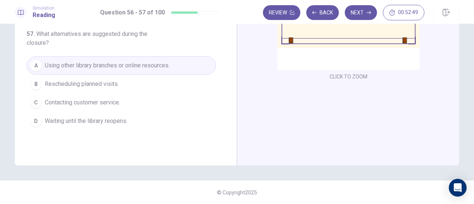
scroll to position [0, 0]
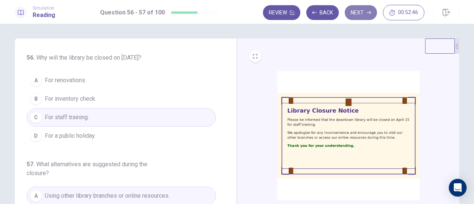
click at [357, 18] on button "Next" at bounding box center [361, 12] width 32 height 15
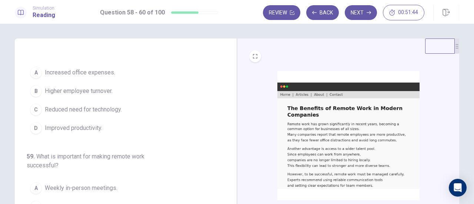
scroll to position [17, 0]
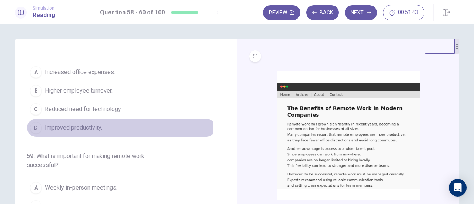
click at [93, 124] on span "Improved productivity." at bounding box center [73, 127] width 57 height 9
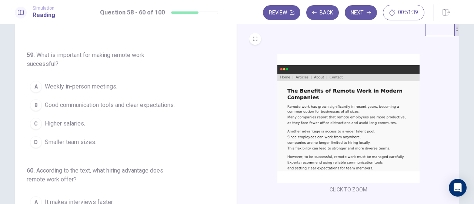
scroll to position [19, 0]
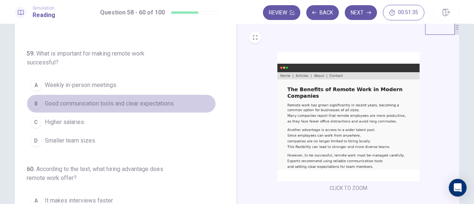
click at [140, 99] on span "Good communication tools and clear expectations." at bounding box center [110, 103] width 130 height 9
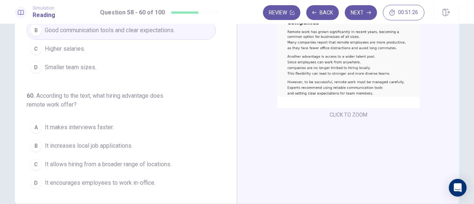
scroll to position [100, 0]
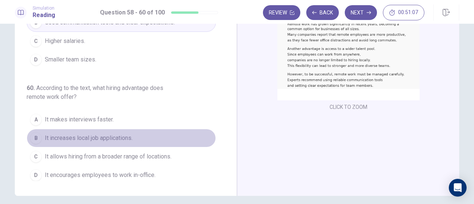
click at [124, 134] on span "It increases local job applications." at bounding box center [89, 138] width 88 height 9
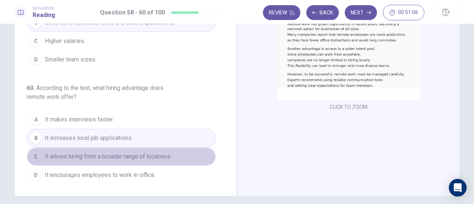
click at [126, 149] on button "C It allows hiring from a broader range of locations." at bounding box center [121, 156] width 189 height 19
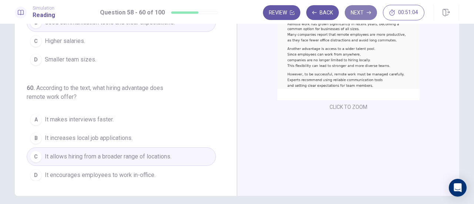
click at [357, 14] on button "Next" at bounding box center [361, 12] width 32 height 15
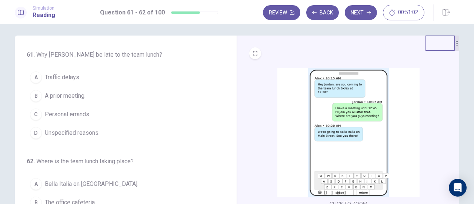
scroll to position [0, 0]
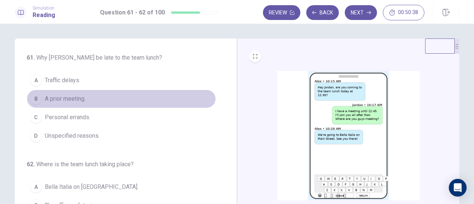
click at [75, 97] on span "A prior meeting." at bounding box center [65, 98] width 41 height 9
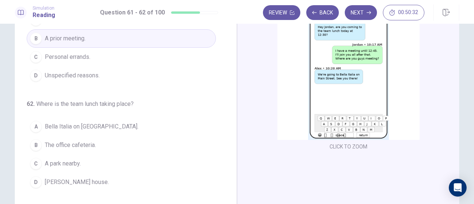
scroll to position [61, 0]
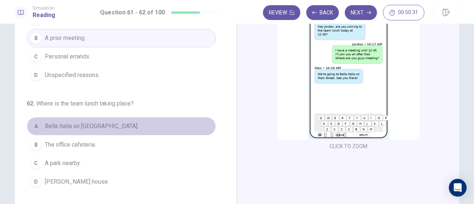
click at [83, 128] on span "Bella Italia on [GEOGRAPHIC_DATA]." at bounding box center [92, 126] width 94 height 9
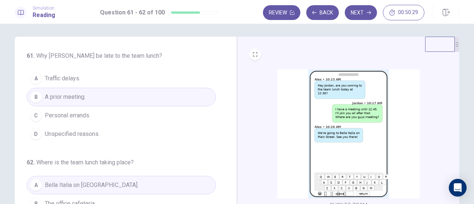
scroll to position [0, 0]
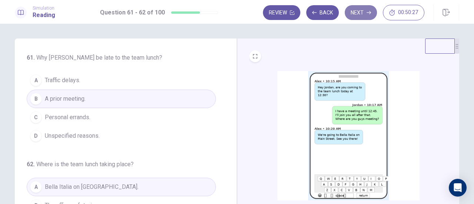
click at [367, 8] on button "Next" at bounding box center [361, 12] width 32 height 15
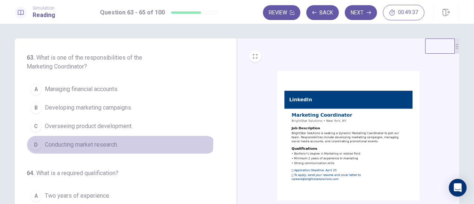
click at [101, 141] on span "Conducting market research." at bounding box center [81, 144] width 73 height 9
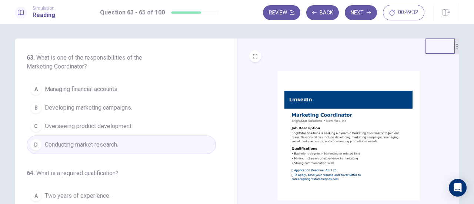
click at [126, 109] on span "Developing marketing campaigns." at bounding box center [88, 107] width 87 height 9
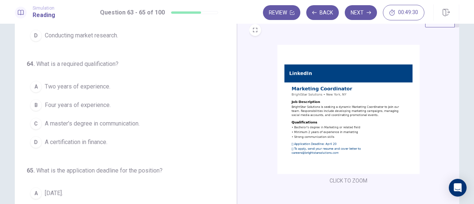
scroll to position [27, 0]
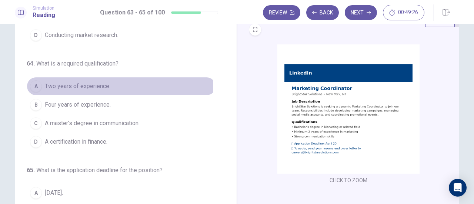
click at [105, 83] on span "Two years of experience." at bounding box center [77, 86] width 65 height 9
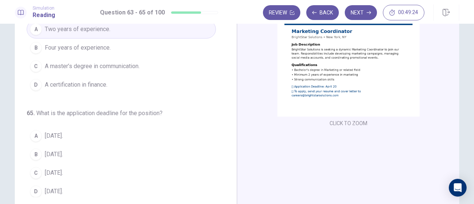
scroll to position [87, 0]
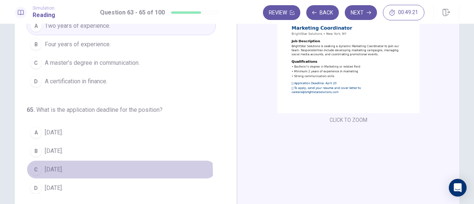
click at [58, 170] on span "[DATE]." at bounding box center [54, 169] width 18 height 9
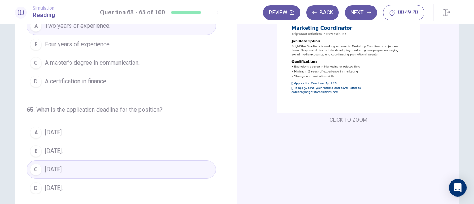
scroll to position [130, 0]
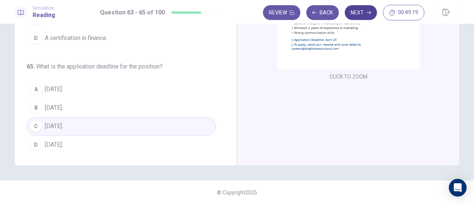
click at [357, 14] on button "Next" at bounding box center [361, 12] width 32 height 15
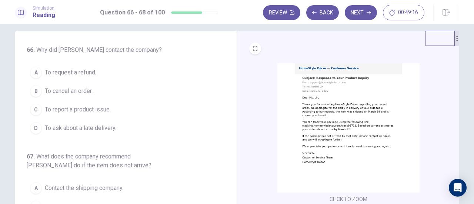
scroll to position [7, 0]
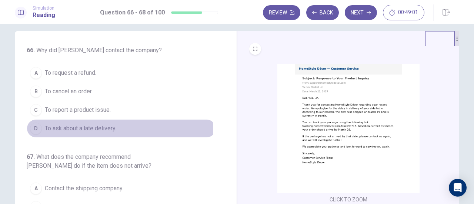
click at [101, 131] on span "To ask about a late delivery." at bounding box center [80, 128] width 71 height 9
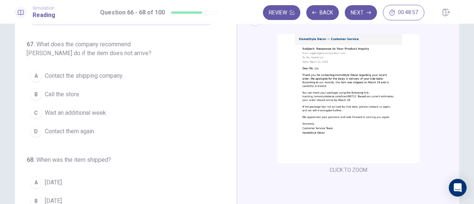
scroll to position [38, 0]
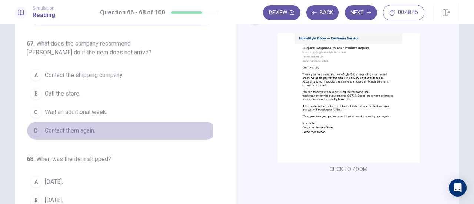
click at [77, 130] on span "Contact them again." at bounding box center [70, 130] width 50 height 9
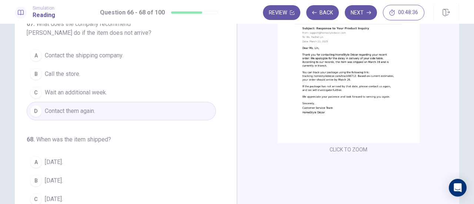
scroll to position [101, 0]
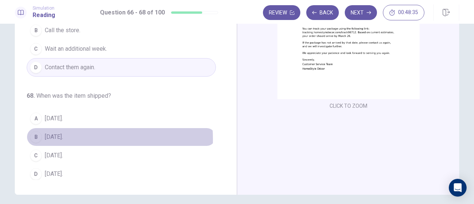
click at [59, 136] on span "[DATE]." at bounding box center [54, 136] width 18 height 9
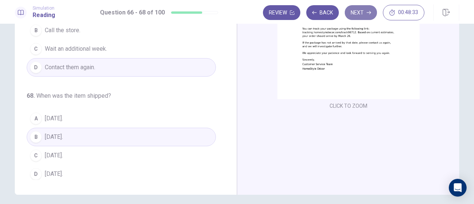
click at [369, 13] on icon "button" at bounding box center [368, 12] width 4 height 4
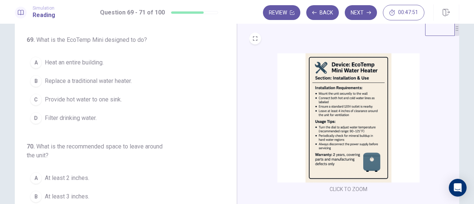
scroll to position [18, 0]
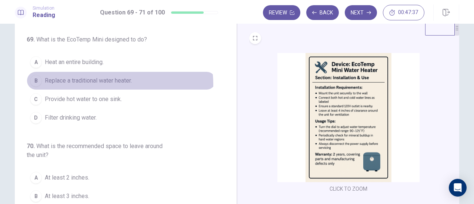
click at [97, 84] on span "Replace a traditional water heater." at bounding box center [88, 80] width 87 height 9
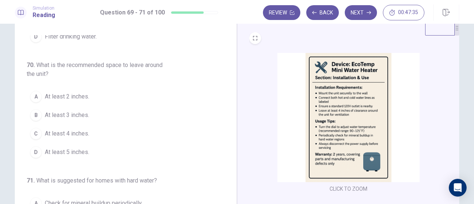
scroll to position [83, 0]
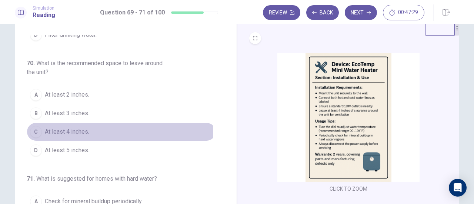
click at [64, 127] on span "At least 4 inches." at bounding box center [67, 131] width 44 height 9
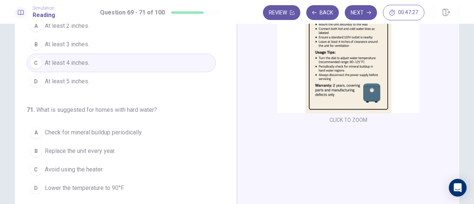
scroll to position [101, 0]
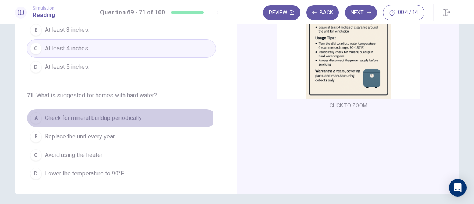
click at [111, 117] on span "Check for mineral buildup periodically." at bounding box center [94, 118] width 98 height 9
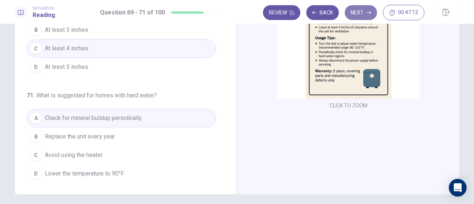
click at [360, 11] on button "Next" at bounding box center [361, 12] width 32 height 15
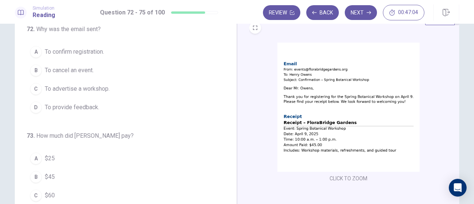
scroll to position [30, 0]
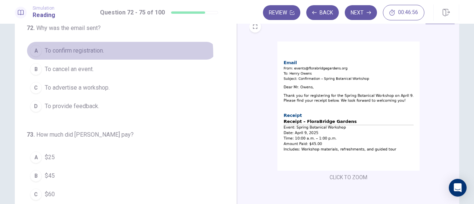
click at [62, 56] on button "A To confirm registration." at bounding box center [121, 50] width 189 height 19
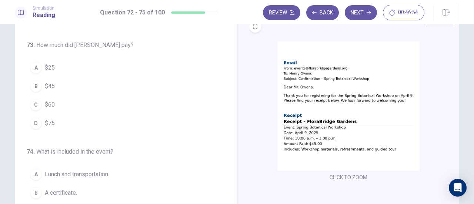
scroll to position [90, 0]
click at [45, 83] on span "$45" at bounding box center [50, 85] width 10 height 9
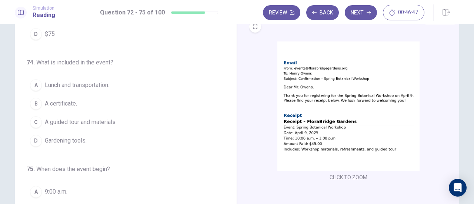
scroll to position [180, 0]
click at [113, 120] on span "A guided tour and materials." at bounding box center [81, 121] width 72 height 9
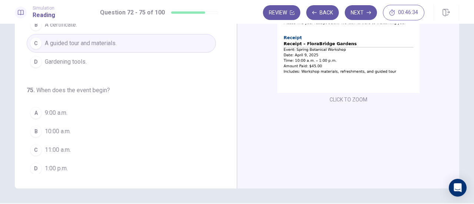
scroll to position [108, 0]
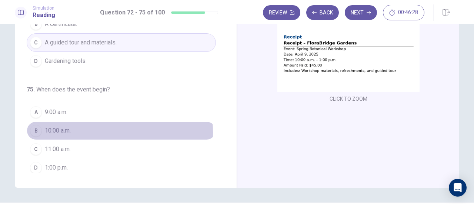
click at [63, 129] on span "10:00 a.m." at bounding box center [58, 130] width 26 height 9
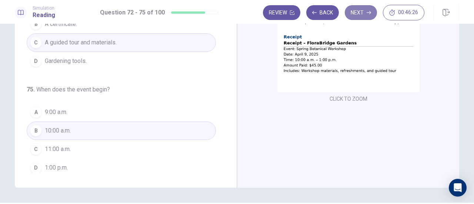
click at [377, 11] on button "Next" at bounding box center [361, 12] width 32 height 15
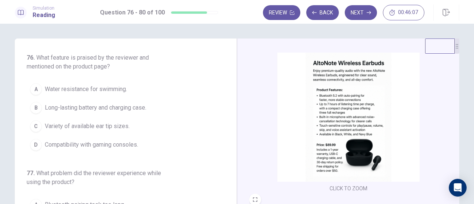
scroll to position [20, 0]
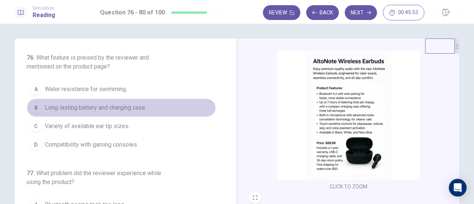
click at [122, 109] on span "Long-lasting battery and charging case." at bounding box center [95, 107] width 101 height 9
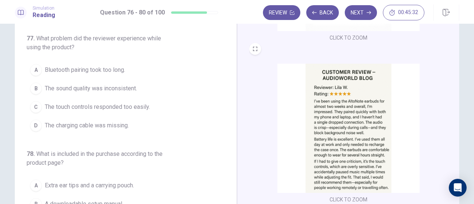
scroll to position [78, 0]
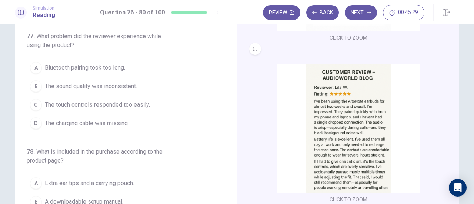
click at [114, 85] on span "The sound quality was inconsistent." at bounding box center [91, 86] width 92 height 9
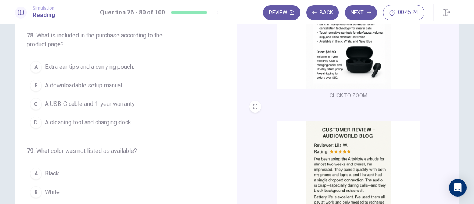
scroll to position [0, 0]
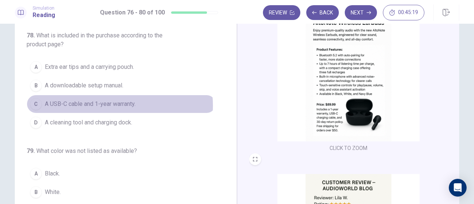
click at [106, 103] on span "A USB-C cable and 1-year warranty." at bounding box center [90, 104] width 91 height 9
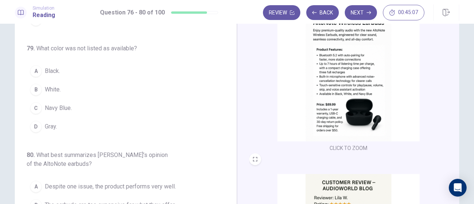
click at [61, 117] on button "D Gray." at bounding box center [121, 126] width 189 height 19
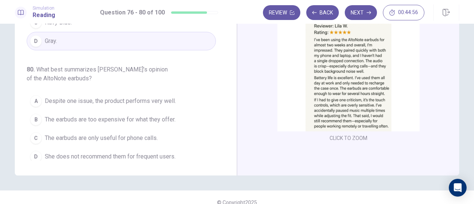
scroll to position [122, 0]
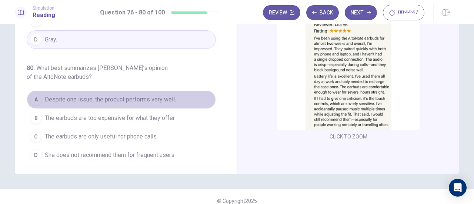
click at [133, 95] on span "Despite one issue, the product performs very well." at bounding box center [110, 99] width 131 height 9
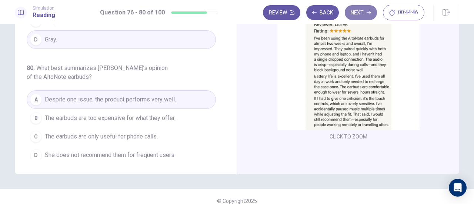
click at [363, 14] on button "Next" at bounding box center [361, 12] width 32 height 15
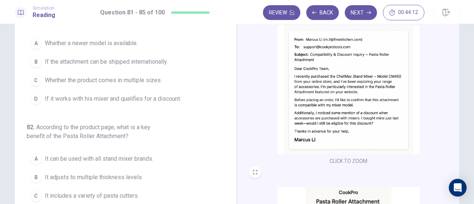
scroll to position [0, 0]
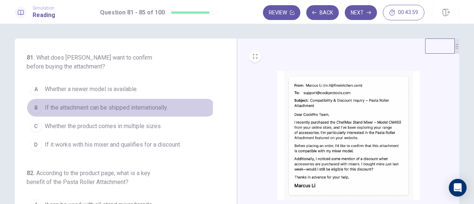
click at [93, 107] on span "If the attachment can be shipped internationally." at bounding box center [106, 107] width 123 height 9
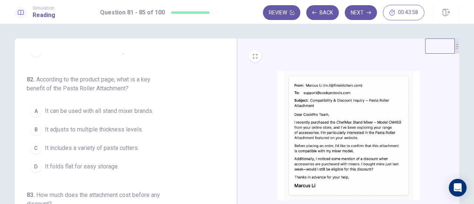
scroll to position [94, 0]
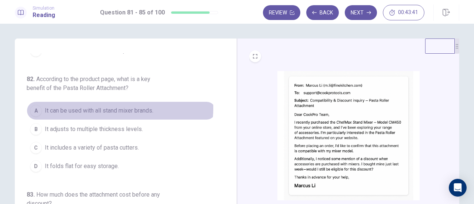
click at [110, 107] on span "It can be used with all stand mixer brands." at bounding box center [99, 110] width 108 height 9
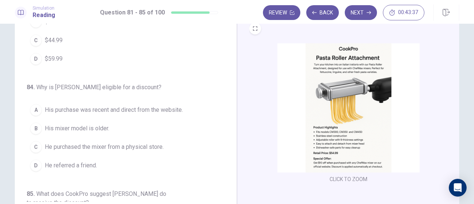
scroll to position [80, 0]
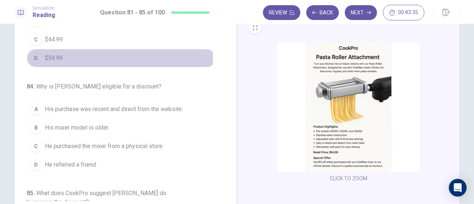
click at [56, 54] on span "$59.99" at bounding box center [54, 58] width 18 height 9
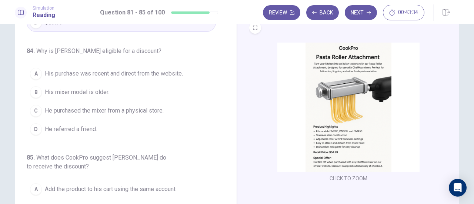
scroll to position [276, 0]
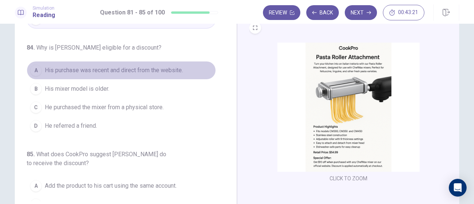
click at [164, 67] on span "His purchase was recent and direct from the website." at bounding box center [114, 70] width 138 height 9
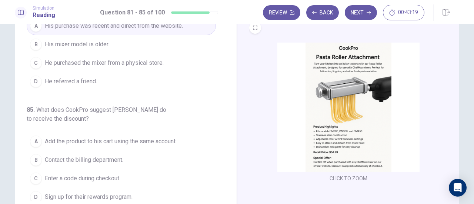
scroll to position [107, 0]
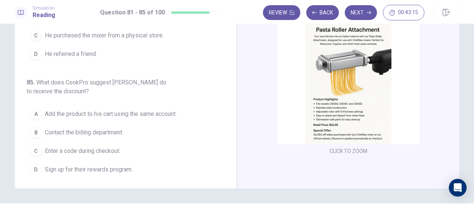
click at [140, 110] on span "Add the product to his cart using the same account." at bounding box center [111, 114] width 132 height 9
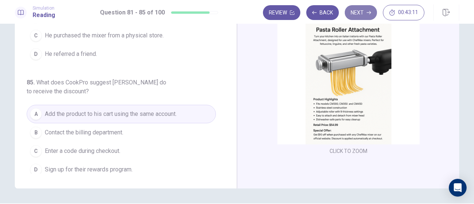
click at [359, 12] on button "Next" at bounding box center [361, 12] width 32 height 15
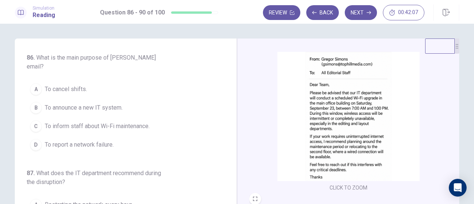
scroll to position [20, 0]
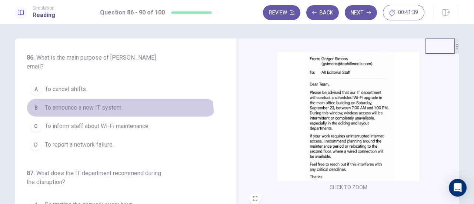
click at [98, 104] on button "B To announce a new IT system." at bounding box center [121, 107] width 189 height 19
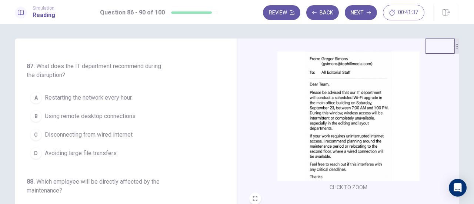
scroll to position [108, 0]
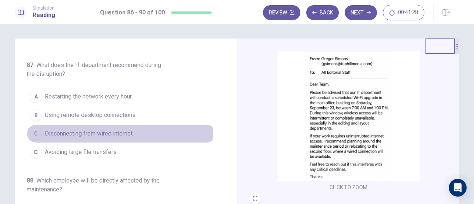
click at [100, 129] on span "Disconnecting from wired internet." at bounding box center [89, 133] width 89 height 9
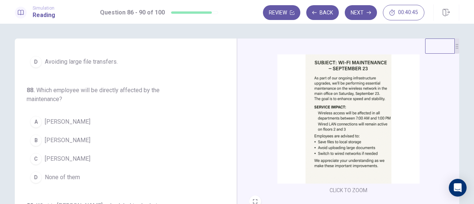
scroll to position [230, 0]
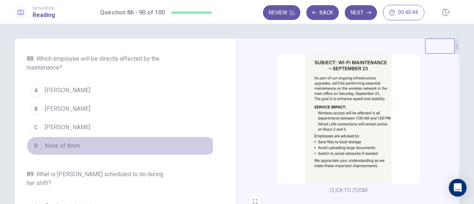
click at [63, 141] on span "None of them" at bounding box center [62, 145] width 35 height 9
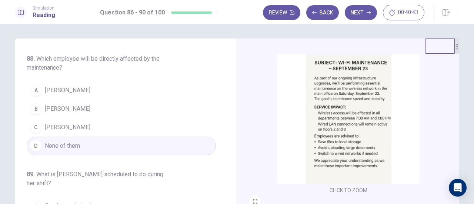
scroll to position [312, 0]
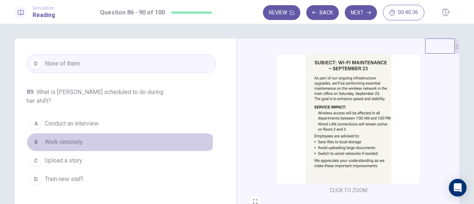
click at [60, 138] on span "Work remotely." at bounding box center [64, 142] width 38 height 9
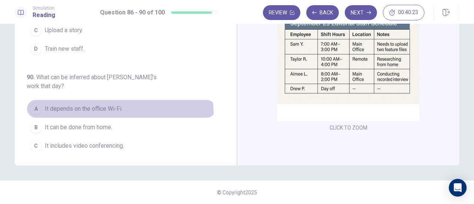
click at [99, 100] on button "A It depends on the office Wi-Fi." at bounding box center [121, 109] width 189 height 19
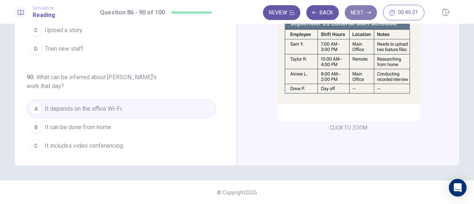
click at [366, 14] on button "Next" at bounding box center [361, 12] width 32 height 15
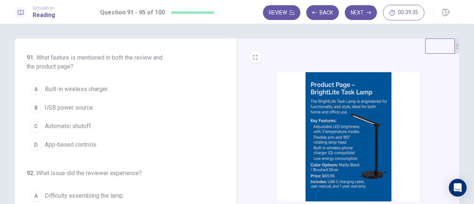
scroll to position [160, 0]
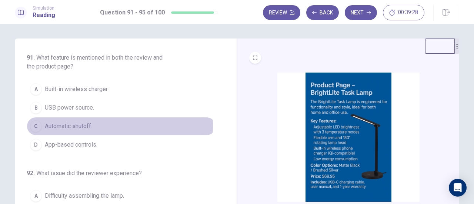
click at [80, 125] on span "Automatic shutoff." at bounding box center [68, 126] width 47 height 9
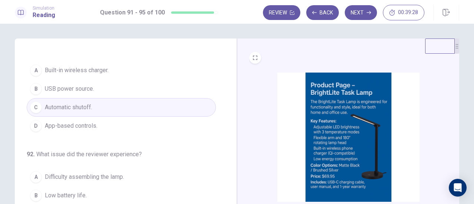
scroll to position [21, 0]
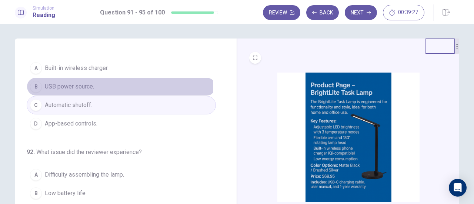
click at [97, 84] on button "B USB power source." at bounding box center [121, 86] width 189 height 19
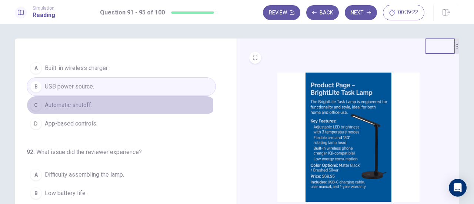
click at [79, 101] on span "Automatic shutoff." at bounding box center [68, 105] width 47 height 9
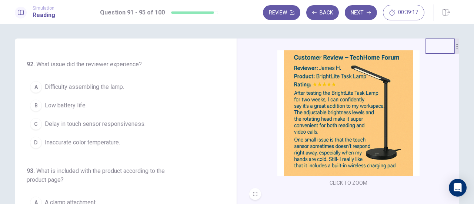
scroll to position [23, 0]
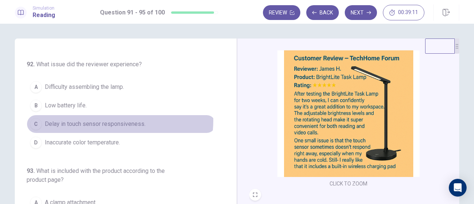
click at [110, 120] on span "Delay in touch sensor responsiveness." at bounding box center [95, 124] width 101 height 9
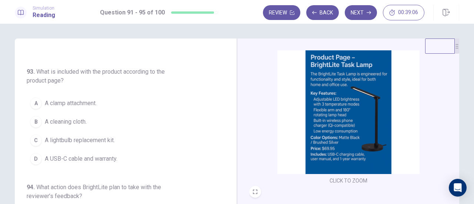
scroll to position [188, 0]
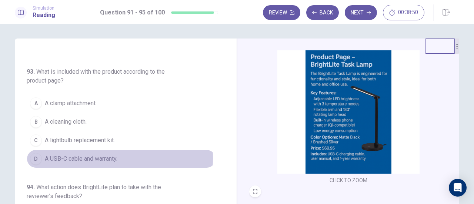
click at [64, 155] on span "A USB-C cable and warranty." at bounding box center [81, 158] width 73 height 9
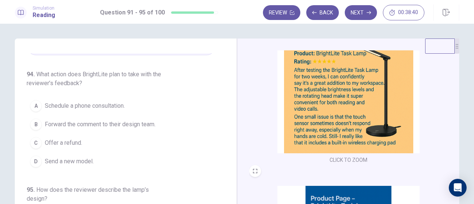
scroll to position [56, 0]
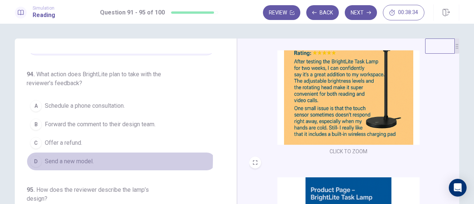
click at [71, 157] on span "Send a new model." at bounding box center [69, 161] width 49 height 9
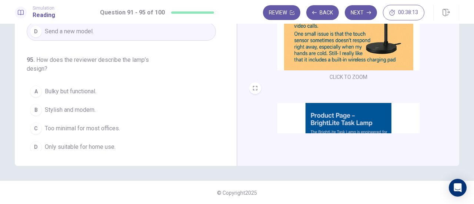
scroll to position [130, 0]
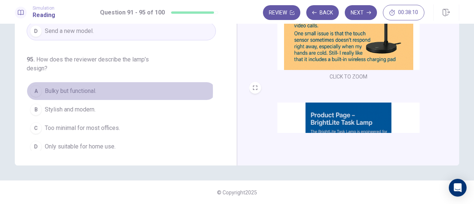
click at [69, 87] on span "Bulky but functional." at bounding box center [70, 91] width 51 height 9
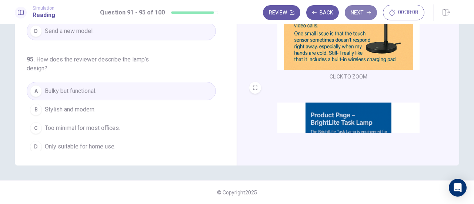
click at [355, 8] on button "Next" at bounding box center [361, 12] width 32 height 15
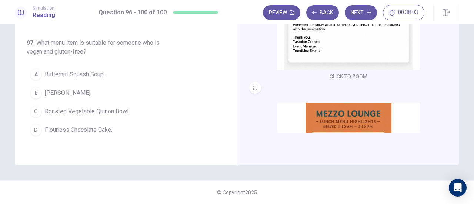
scroll to position [0, 0]
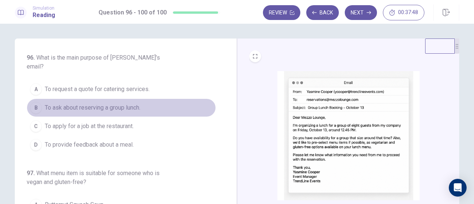
click at [122, 103] on span "To ask about reserving a group lunch." at bounding box center [92, 107] width 95 height 9
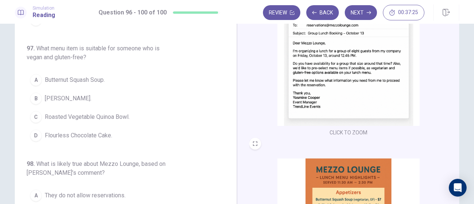
scroll to position [38, 0]
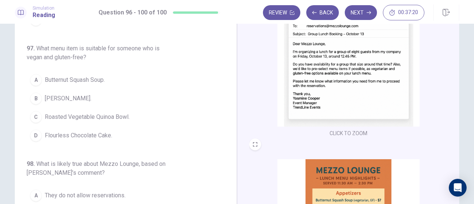
click at [298, 113] on img at bounding box center [348, 61] width 142 height 129
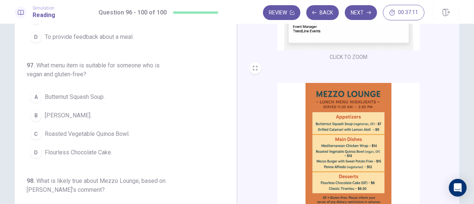
scroll to position [71, 0]
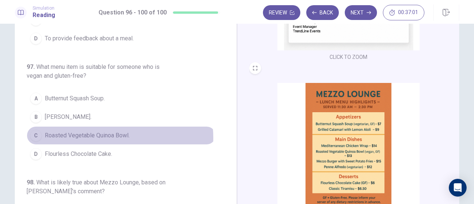
click at [110, 131] on span "Roasted Vegetable Quinoa Bowl." at bounding box center [87, 135] width 85 height 9
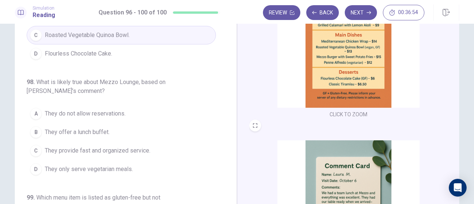
scroll to position [272, 0]
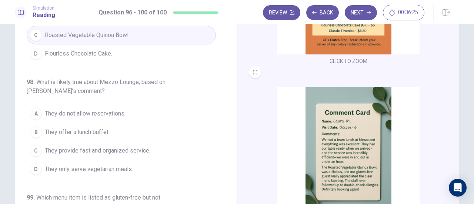
click at [108, 146] on span "They provide fast and organized service." at bounding box center [97, 150] width 105 height 9
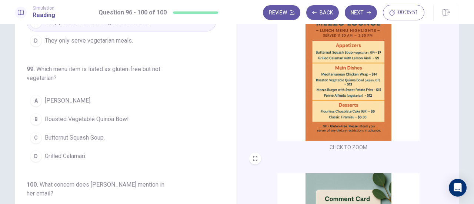
scroll to position [300, 0]
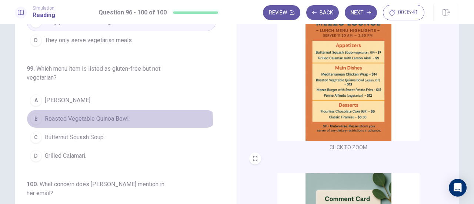
click at [73, 114] on span "Roasted Vegetable Quinoa Bowl." at bounding box center [87, 118] width 85 height 9
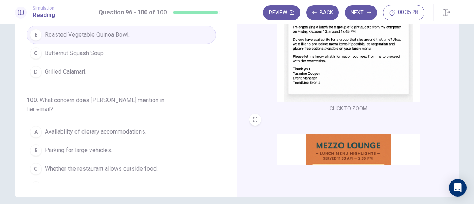
scroll to position [99, 0]
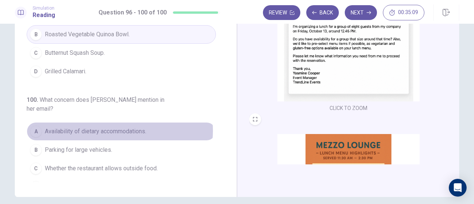
click at [117, 127] on span "Availability of dietary accommodations." at bounding box center [95, 131] width 101 height 9
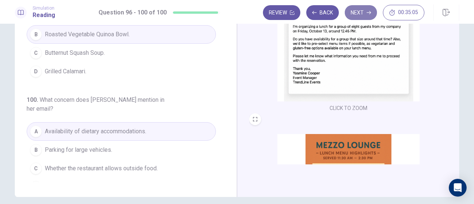
click at [358, 11] on button "Next" at bounding box center [361, 12] width 32 height 15
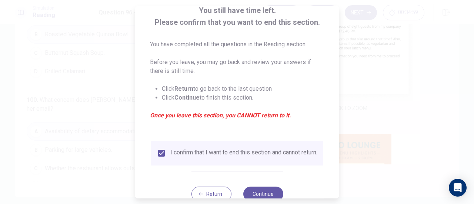
scroll to position [72, 0]
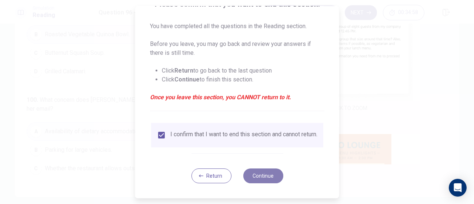
click at [248, 171] on button "Continue" at bounding box center [263, 175] width 40 height 15
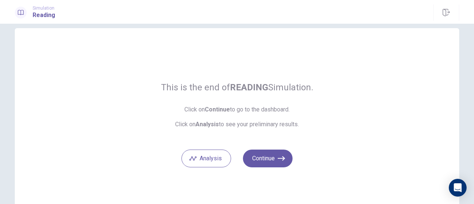
scroll to position [9, 0]
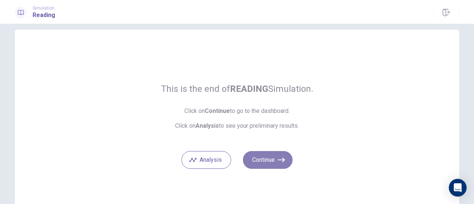
click at [268, 161] on button "Continue" at bounding box center [268, 160] width 50 height 18
